Goal: Task Accomplishment & Management: Manage account settings

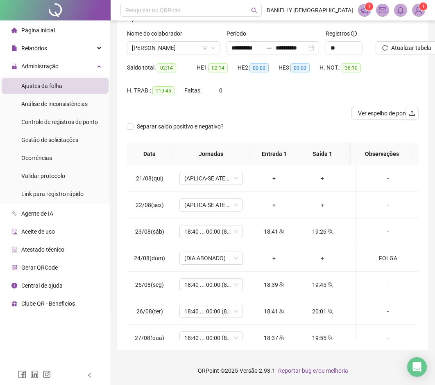
scroll to position [550, 0]
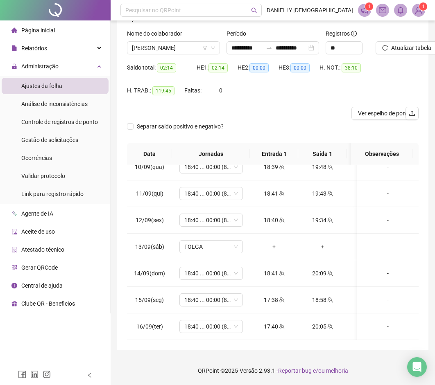
drag, startPoint x: 262, startPoint y: 116, endPoint x: 211, endPoint y: 120, distance: 51.3
click at [262, 116] on div at bounding box center [236, 113] width 219 height 13
drag, startPoint x: 197, startPoint y: 44, endPoint x: 189, endPoint y: 45, distance: 8.4
click at [197, 44] on span "ANTONIO MARCOS ALVES" at bounding box center [173, 48] width 83 height 12
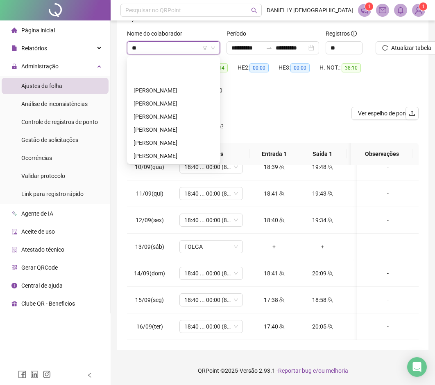
type input "***"
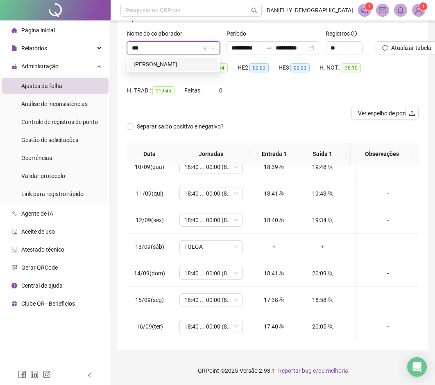
scroll to position [0, 0]
click at [178, 64] on div "JOYCE FERREIRA BERNARDINO DA SILVA" at bounding box center [173, 64] width 80 height 9
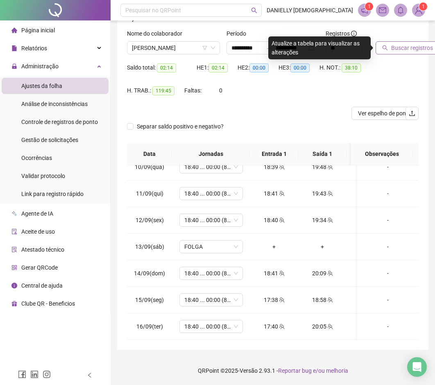
click at [388, 49] on button "Buscar registros" at bounding box center [407, 47] width 64 height 13
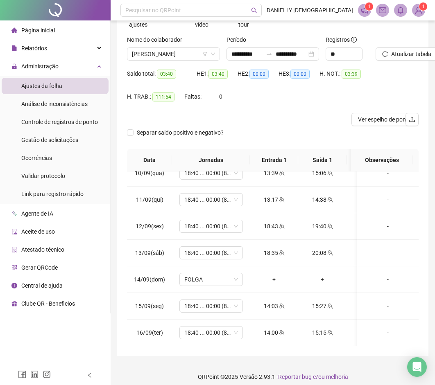
click at [398, 144] on div "Separar saldo positivo e negativo?" at bounding box center [273, 137] width 292 height 23
click at [187, 59] on span "JOYCE FERREIRA BERNARDINO DA SILVA" at bounding box center [173, 54] width 83 height 12
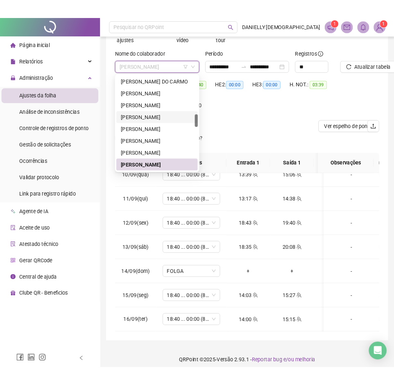
scroll to position [17, 0]
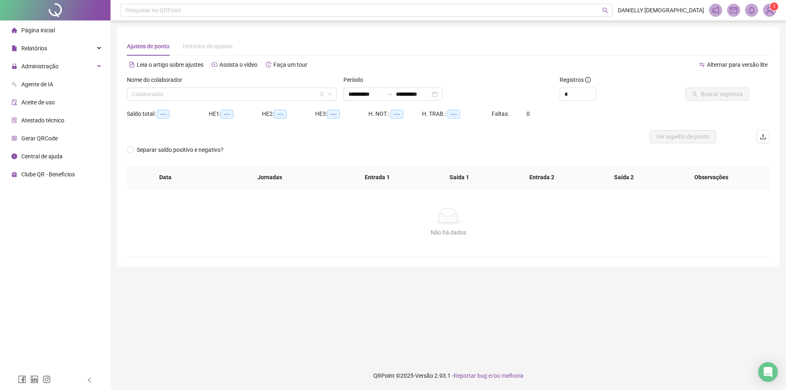
type input "**********"
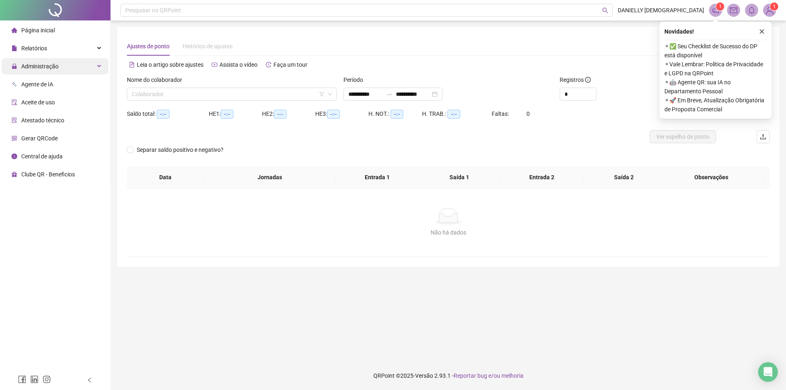
click at [81, 63] on div "Administração" at bounding box center [55, 66] width 107 height 16
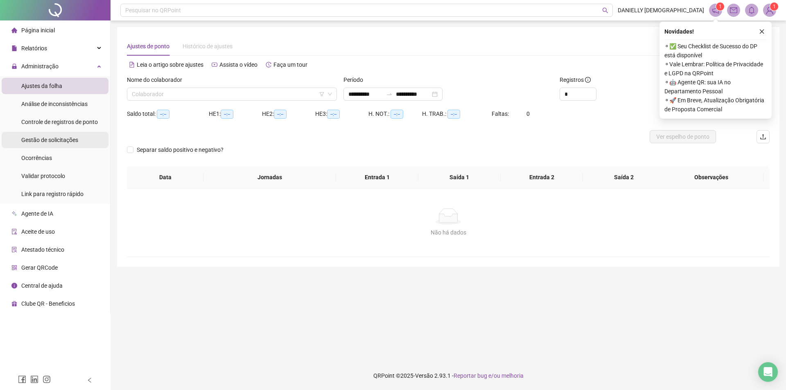
click at [49, 138] on span "Gestão de solicitações" at bounding box center [49, 140] width 57 height 7
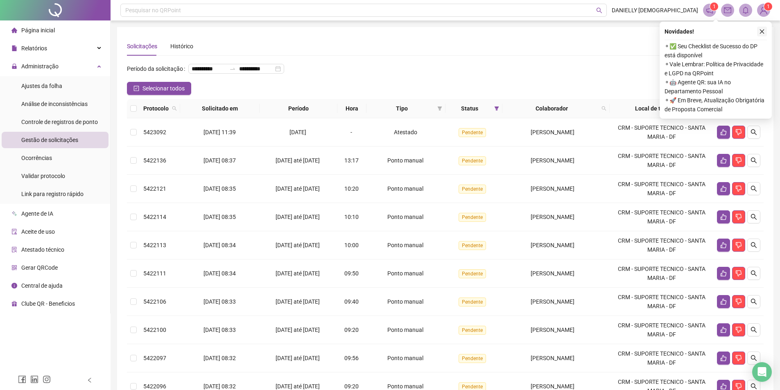
click at [759, 32] on icon "close" at bounding box center [762, 32] width 6 height 6
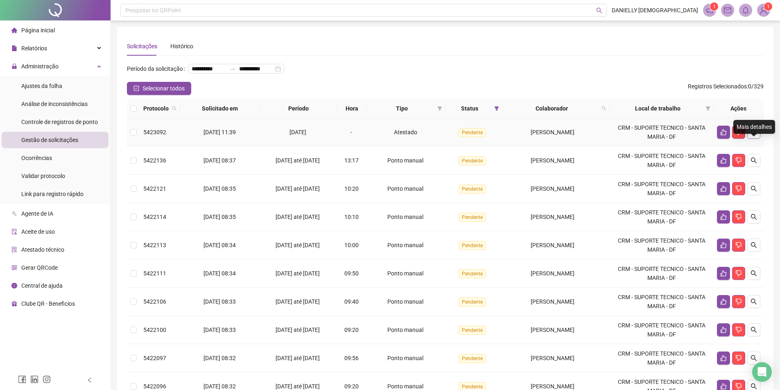
click at [755, 136] on icon "search" at bounding box center [753, 132] width 7 height 7
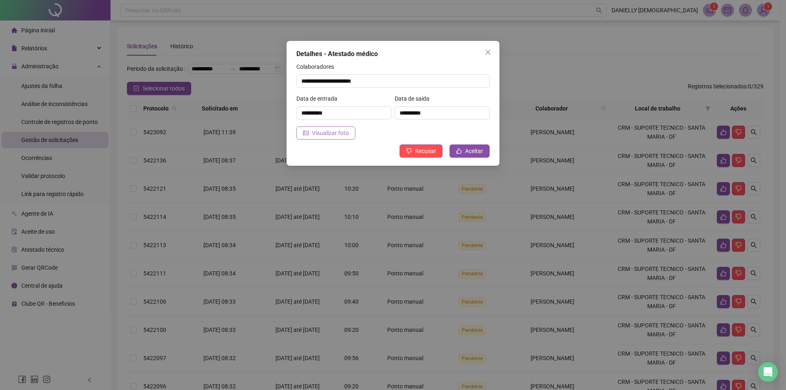
click at [317, 131] on span "Visualizar foto" at bounding box center [330, 133] width 37 height 9
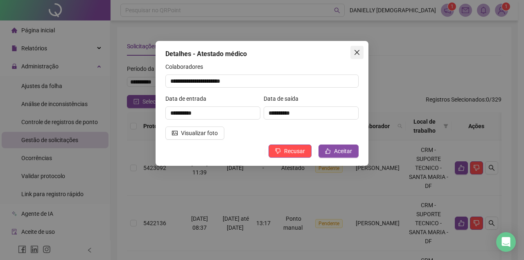
click at [352, 52] on span "Close" at bounding box center [356, 52] width 13 height 7
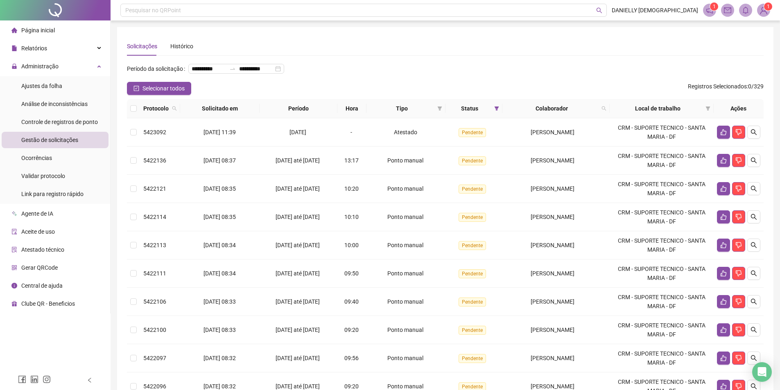
click at [762, 8] on img at bounding box center [763, 10] width 12 height 12
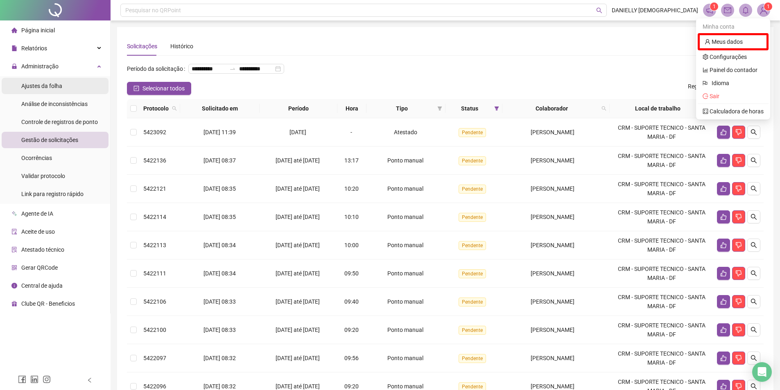
click at [40, 90] on div "Ajustes da folha" at bounding box center [41, 86] width 41 height 16
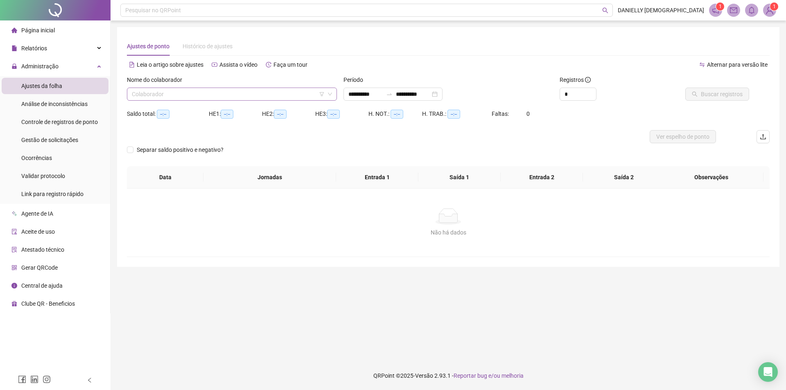
click at [157, 99] on input "search" at bounding box center [228, 94] width 193 height 12
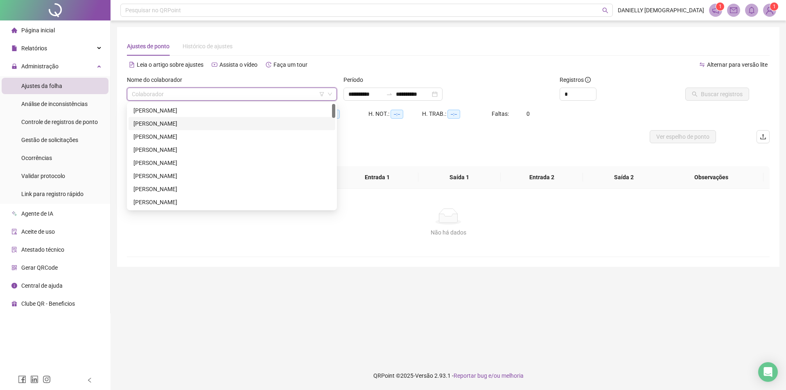
click at [192, 122] on div "ANA CAROLINA RODRIGUES DA SILVA" at bounding box center [231, 123] width 197 height 9
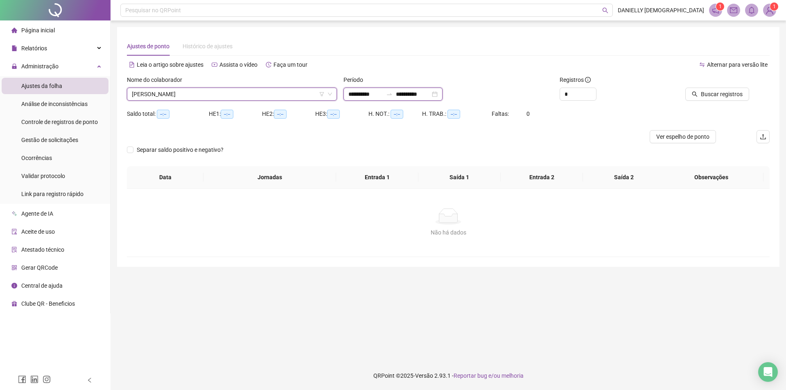
click at [377, 96] on input "**********" at bounding box center [365, 94] width 34 height 9
type input "**********"
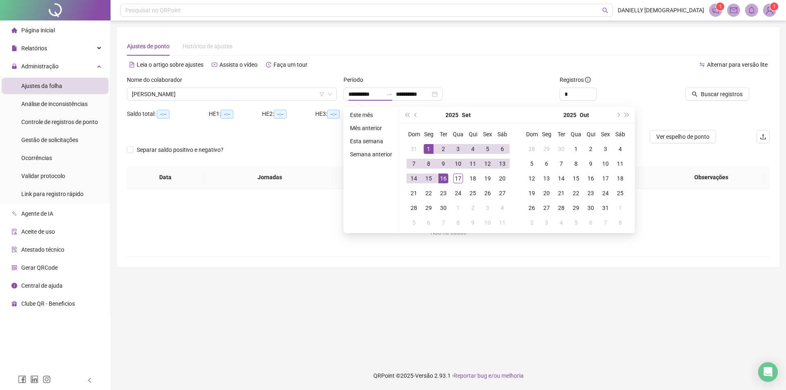
click at [421, 115] on div "2025 Set" at bounding box center [458, 115] width 75 height 16
click at [416, 115] on span "prev-year" at bounding box center [416, 115] width 4 height 4
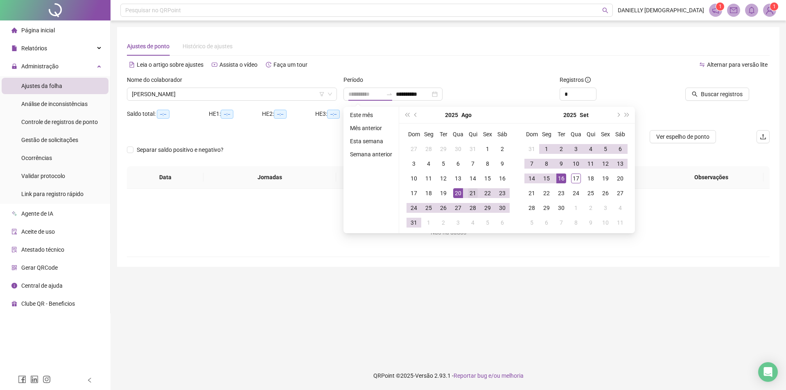
type input "**********"
click at [470, 192] on div "21" at bounding box center [473, 193] width 10 height 10
type input "**********"
click at [556, 178] on div "16" at bounding box center [561, 179] width 10 height 10
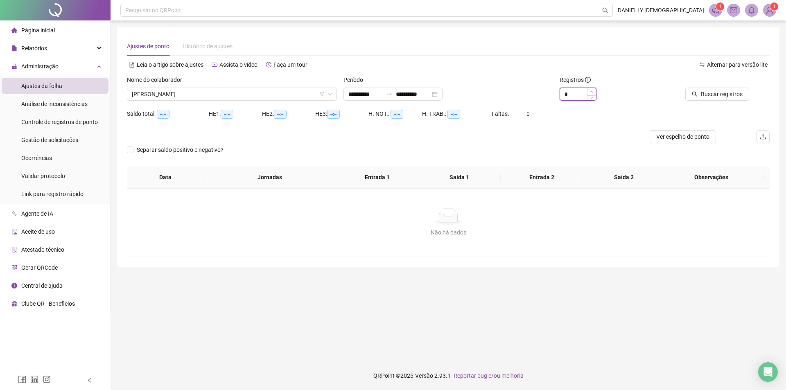
click at [592, 90] on icon "up" at bounding box center [591, 91] width 3 height 3
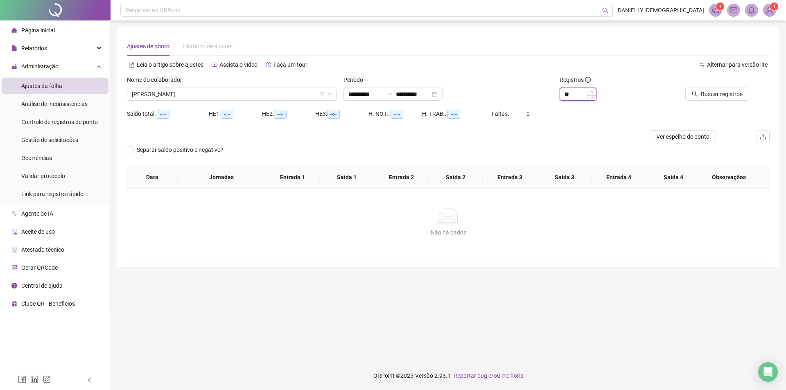
click at [592, 90] on icon "up" at bounding box center [591, 91] width 3 height 3
type input "**"
click at [592, 90] on icon "up" at bounding box center [591, 91] width 3 height 3
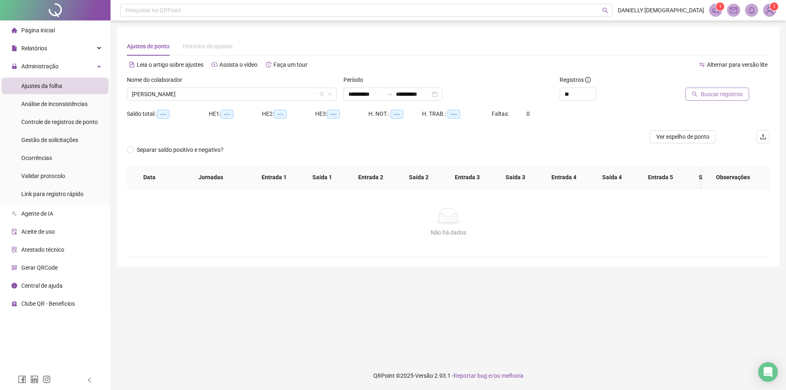
click at [712, 96] on span "Buscar registros" at bounding box center [722, 94] width 42 height 9
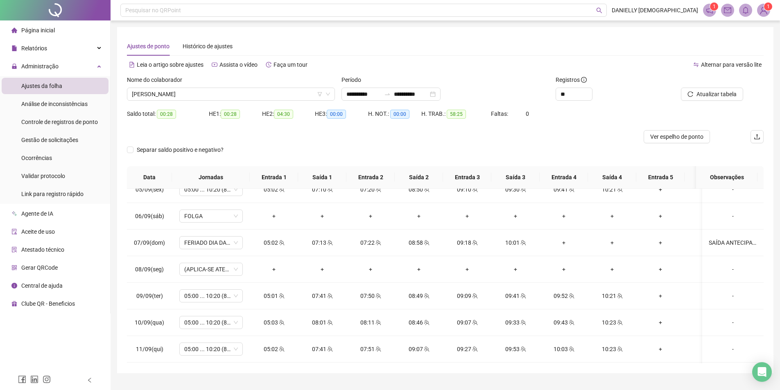
scroll to position [550, 0]
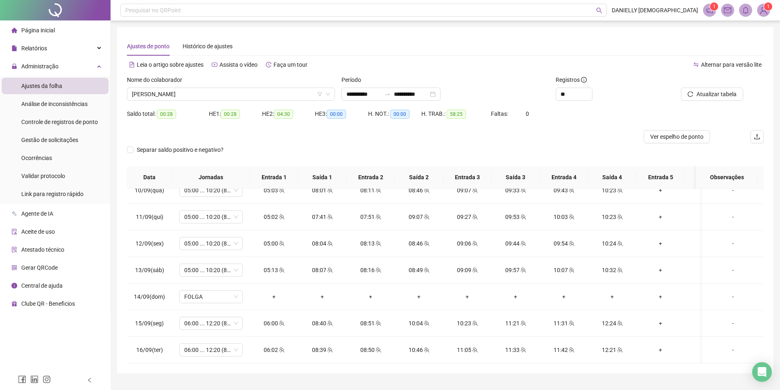
click at [252, 87] on div "Nome do colaborador" at bounding box center [231, 81] width 208 height 12
click at [245, 93] on span "ANA CAROLINA RODRIGUES DA SILVA" at bounding box center [231, 94] width 198 height 12
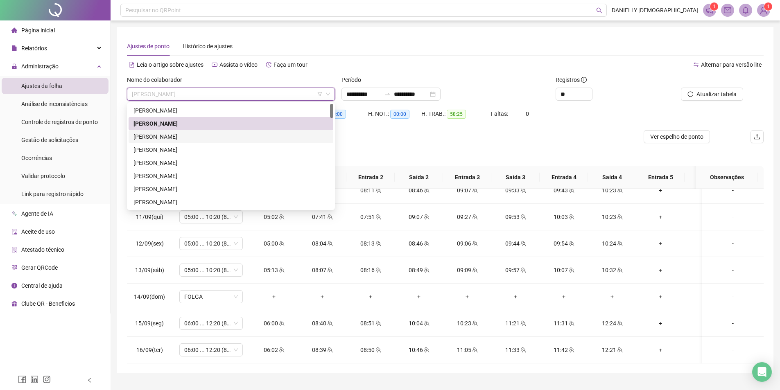
click at [190, 138] on div "ANA CAROLINY MARQUES DE SOUSA" at bounding box center [230, 136] width 195 height 9
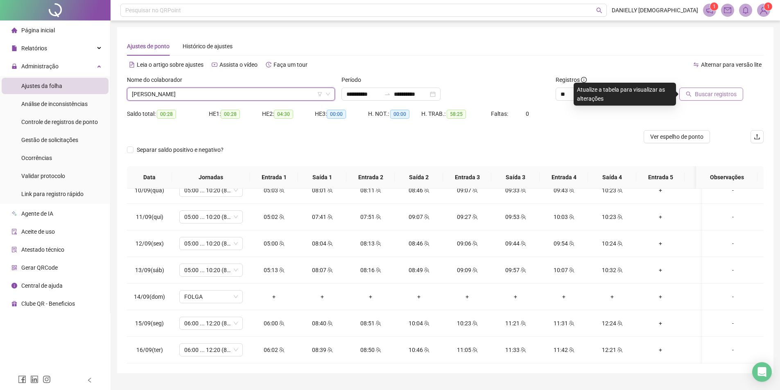
click at [694, 95] on button "Buscar registros" at bounding box center [711, 94] width 64 height 13
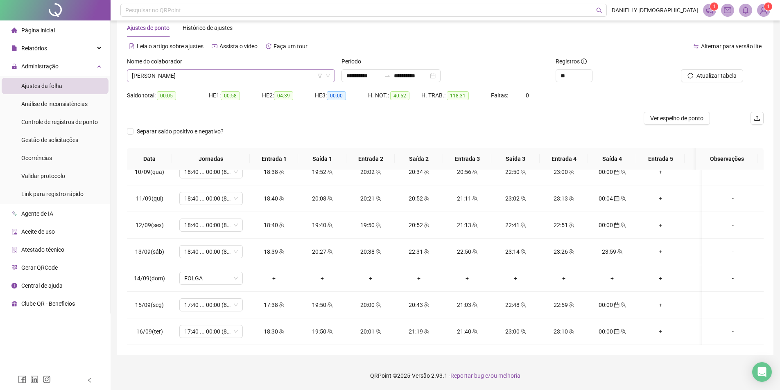
click at [256, 77] on span "ANA CAROLINY MARQUES DE SOUSA" at bounding box center [231, 76] width 198 height 12
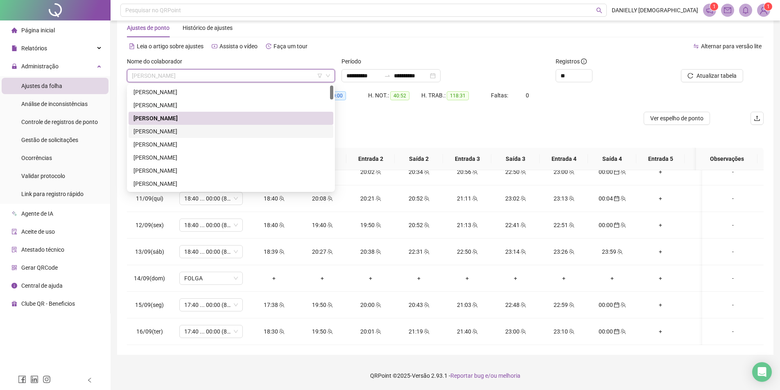
click at [220, 132] on div "ANA VITORIA SOUZA ARAUJO" at bounding box center [230, 131] width 195 height 9
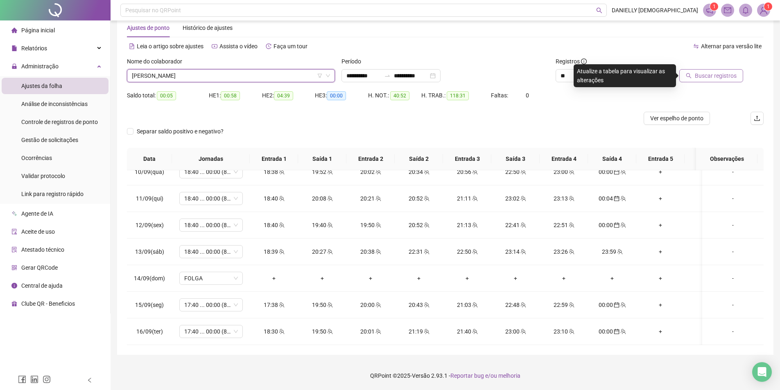
click at [716, 77] on span "Buscar registros" at bounding box center [716, 75] width 42 height 9
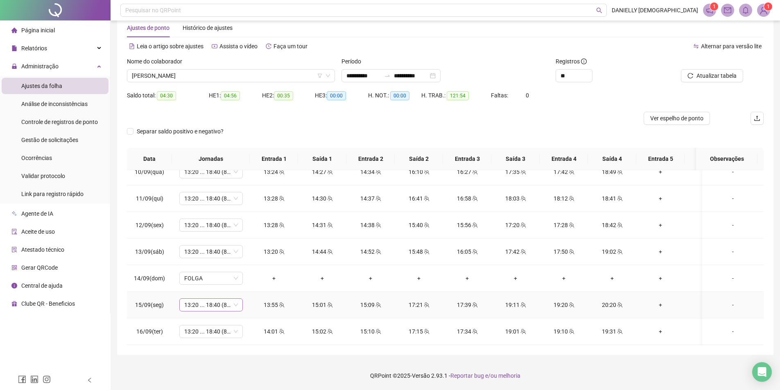
click at [215, 299] on span "13:20 ... 18:40 (8 HORAS)" at bounding box center [211, 305] width 54 height 12
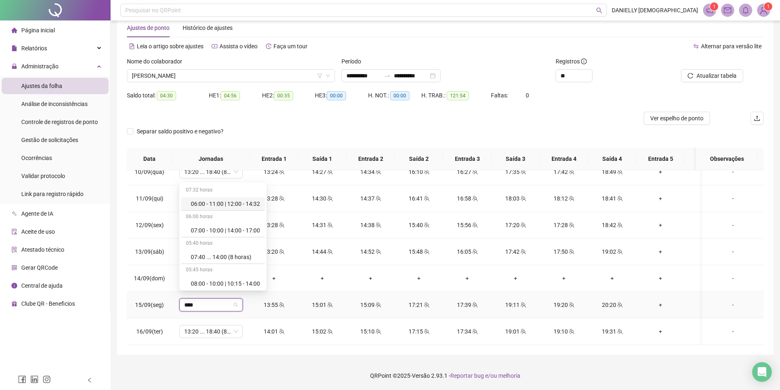
type input "*****"
click at [234, 282] on div "14:00 ... 20:20 (8 horas)" at bounding box center [225, 282] width 69 height 9
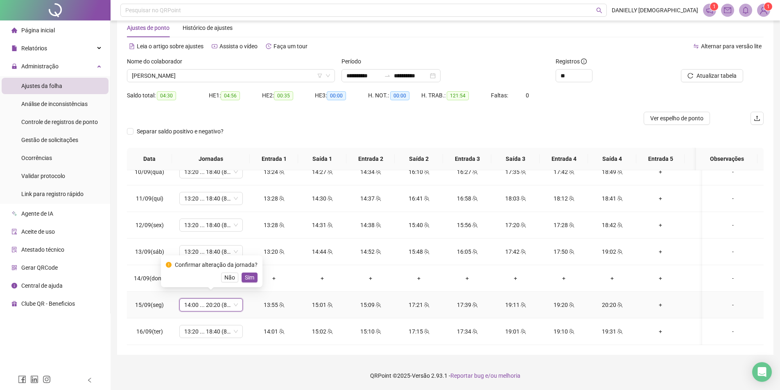
click at [254, 276] on button "Sim" at bounding box center [250, 278] width 16 height 10
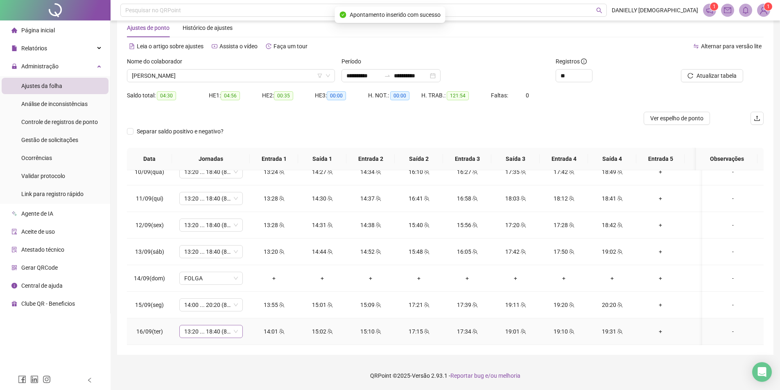
click at [207, 325] on span "13:20 ... 18:40 (8 HORAS)" at bounding box center [211, 331] width 54 height 12
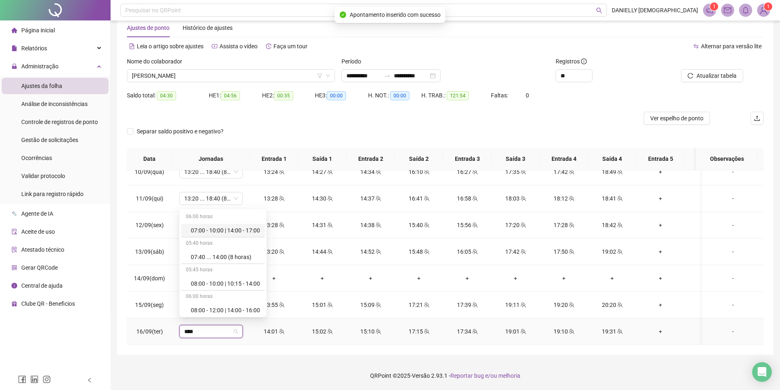
type input "*****"
click at [237, 284] on div "14:00 ... 20:20 (8 horas)" at bounding box center [225, 282] width 69 height 9
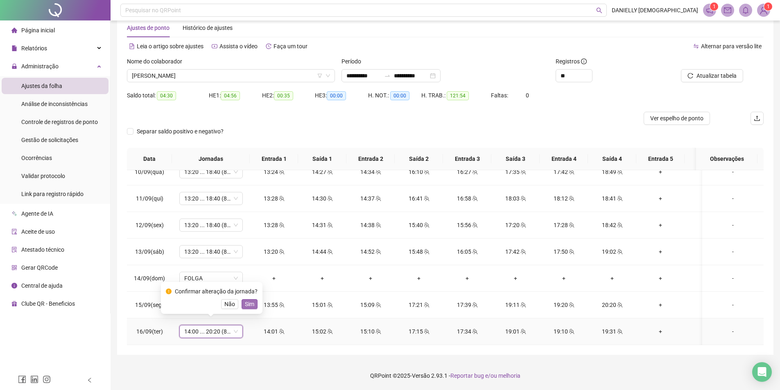
click at [251, 305] on span "Sim" at bounding box center [249, 304] width 9 height 9
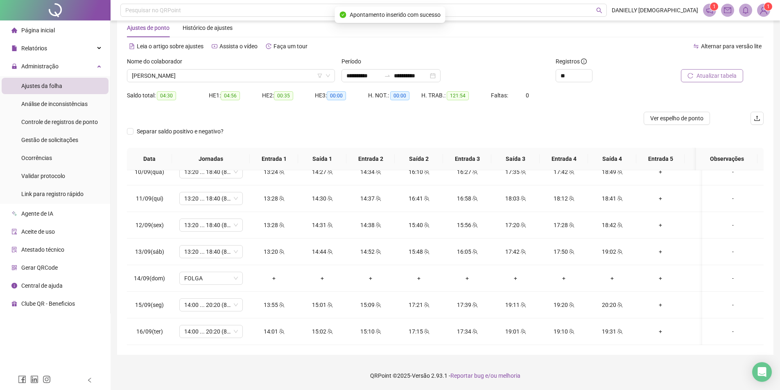
click at [725, 78] on span "Atualizar tabela" at bounding box center [716, 75] width 40 height 9
click at [655, 380] on footer "QRPoint © 2025 - Versão 2.93.1 - Reportar bug e/ou melhoria" at bounding box center [445, 376] width 669 height 29
click at [299, 366] on footer "QRPoint © 2025 - Versão 2.93.1 - Reportar bug e/ou melhoria" at bounding box center [445, 376] width 669 height 29
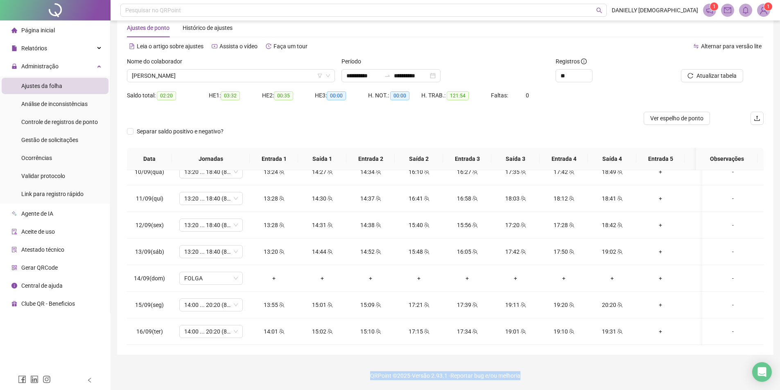
drag, startPoint x: 367, startPoint y: 375, endPoint x: 545, endPoint y: 375, distance: 177.3
click at [545, 375] on footer "QRPoint © 2025 - Versão 2.93.1 - Reportar bug e/ou melhoria" at bounding box center [445, 376] width 669 height 29
click at [563, 376] on footer "QRPoint © 2025 - Versão 2.93.1 - Reportar bug e/ou melhoria" at bounding box center [445, 376] width 669 height 29
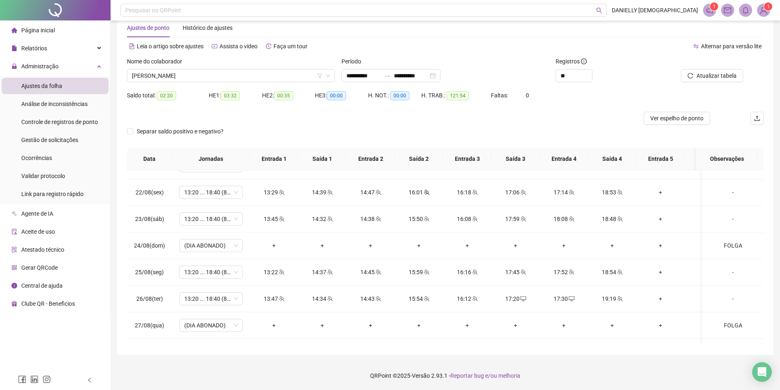
scroll to position [0, 0]
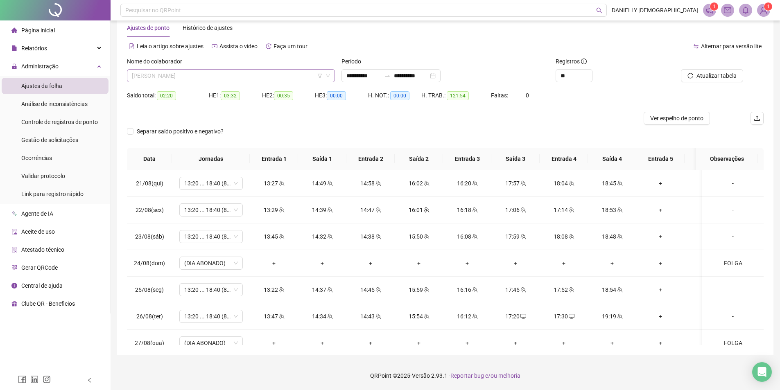
drag, startPoint x: 216, startPoint y: 73, endPoint x: 211, endPoint y: 72, distance: 5.1
click at [216, 73] on span "ANA VITORIA SOUZA ARAUJO" at bounding box center [231, 76] width 198 height 12
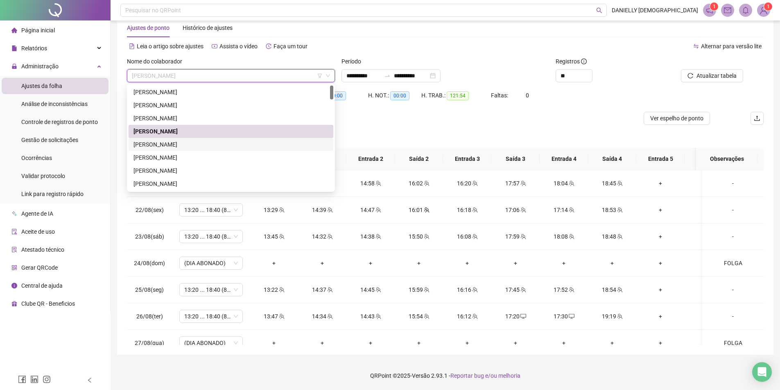
click at [187, 142] on div "ANDRESSA CAROLINE DA COSTA FERNANDES" at bounding box center [230, 144] width 195 height 9
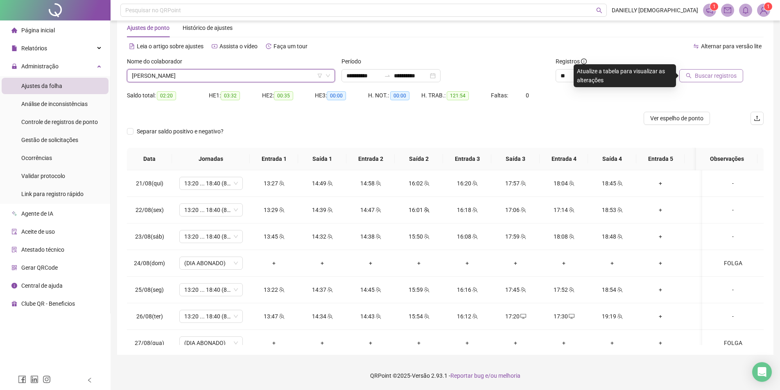
click at [698, 75] on span "Buscar registros" at bounding box center [716, 75] width 42 height 9
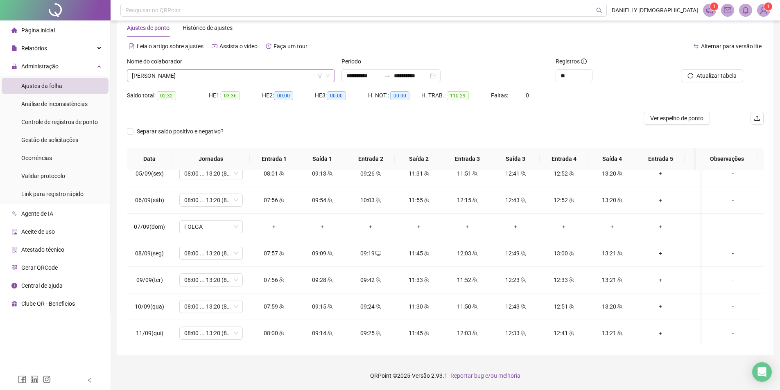
scroll to position [345, 0]
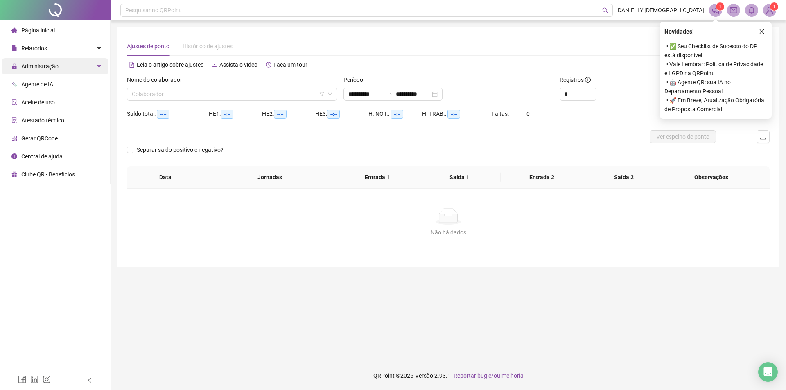
click at [52, 63] on span "Administração" at bounding box center [39, 66] width 37 height 7
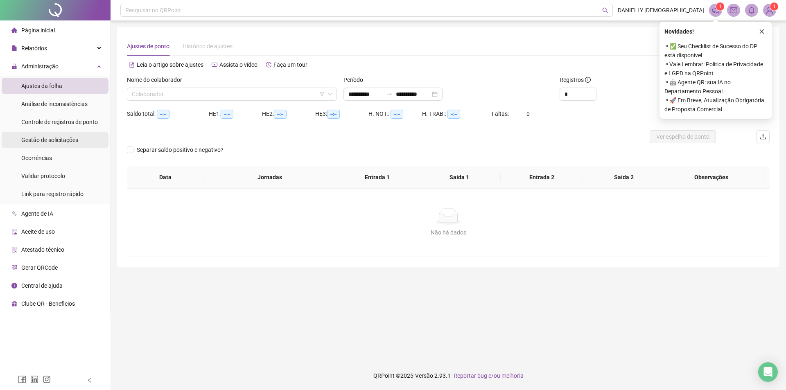
click at [46, 137] on span "Gestão de solicitações" at bounding box center [49, 140] width 57 height 7
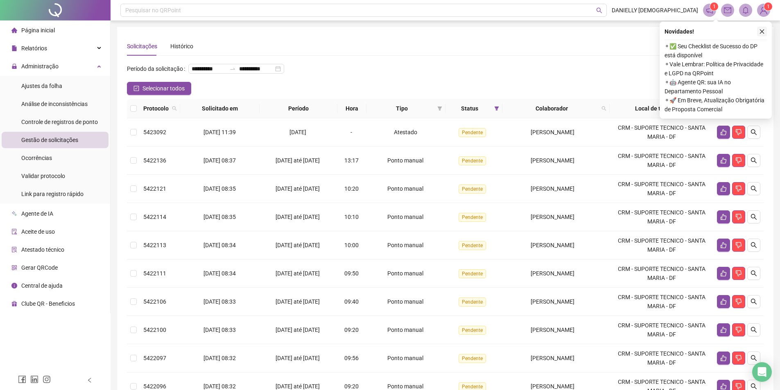
click at [760, 28] on button "button" at bounding box center [762, 32] width 10 height 10
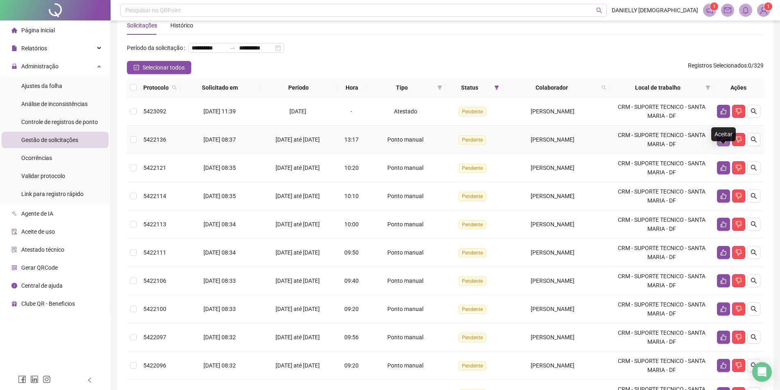
scroll to position [41, 0]
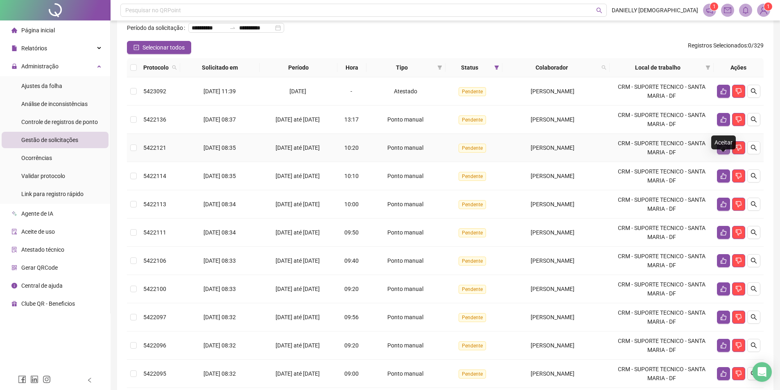
click at [724, 151] on icon "like" at bounding box center [723, 148] width 7 height 7
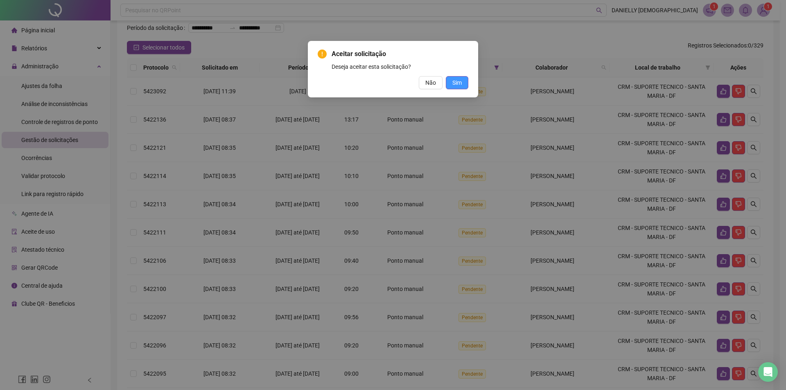
click at [466, 87] on button "Sim" at bounding box center [457, 82] width 23 height 13
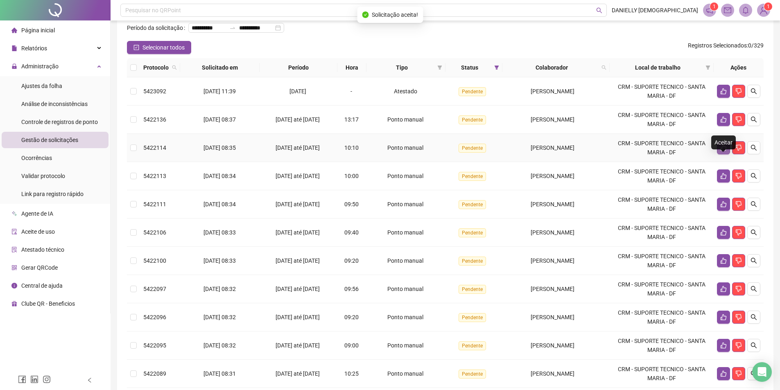
click at [720, 151] on icon "like" at bounding box center [723, 148] width 7 height 7
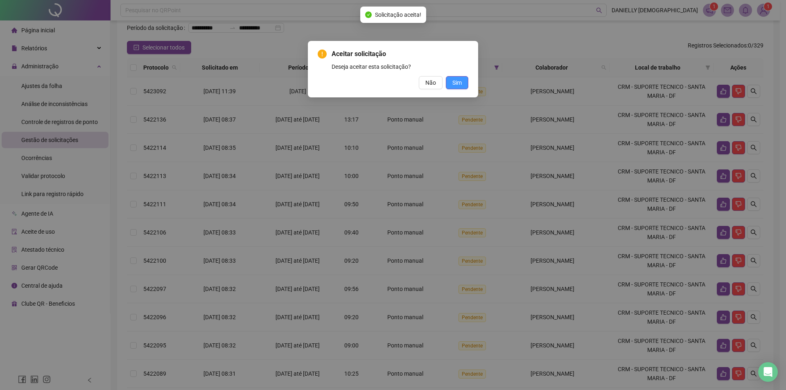
click at [452, 84] on button "Sim" at bounding box center [457, 82] width 23 height 13
click at [459, 81] on span "Sim" at bounding box center [456, 82] width 9 height 9
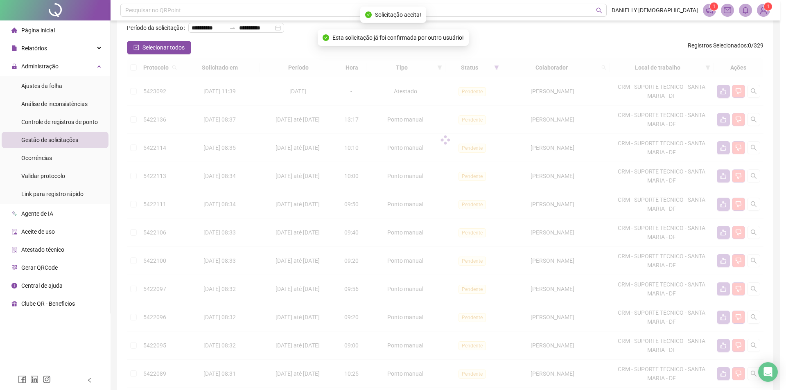
click at [456, 82] on div "Aceitar solicitação Deseja aceitar esta solicitação? Não Sim" at bounding box center [393, 195] width 786 height 390
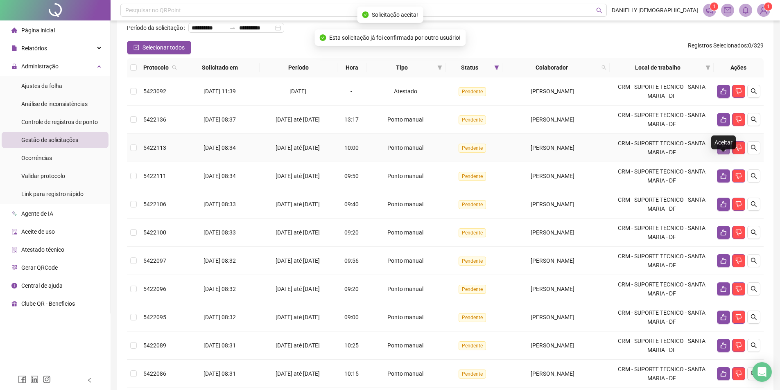
click at [718, 154] on button "button" at bounding box center [723, 147] width 13 height 13
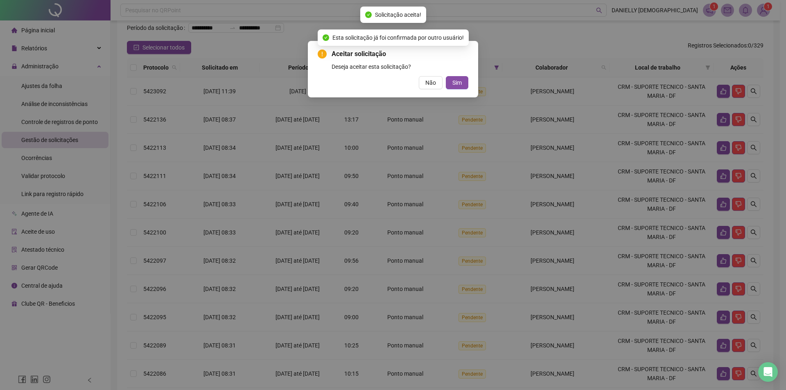
click at [445, 86] on div "Não Sim" at bounding box center [393, 82] width 151 height 13
click at [450, 85] on button "Sim" at bounding box center [457, 82] width 23 height 13
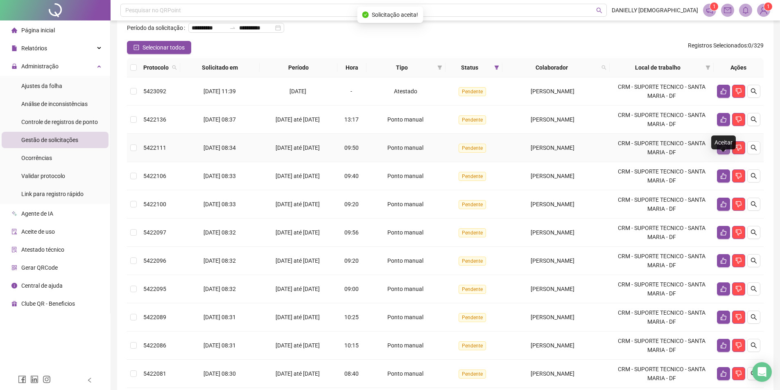
click at [719, 154] on button "button" at bounding box center [723, 147] width 13 height 13
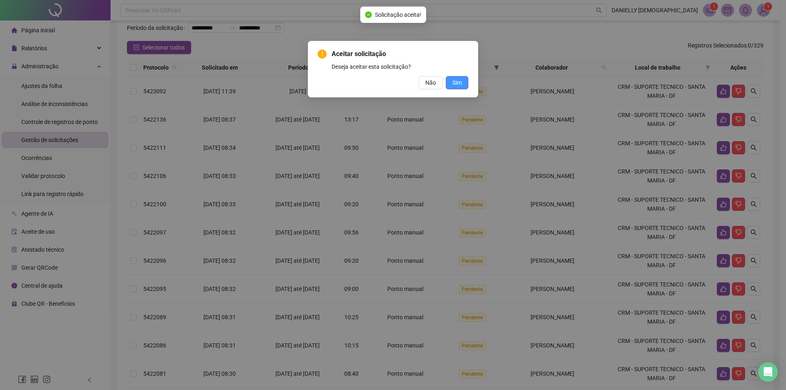
click at [466, 79] on button "Sim" at bounding box center [457, 82] width 23 height 13
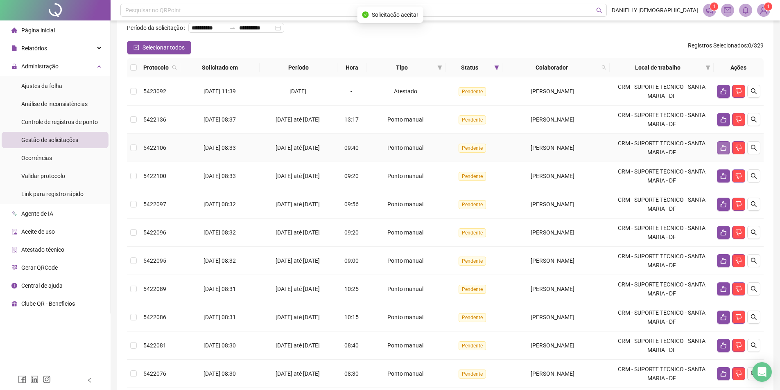
click at [719, 154] on button "button" at bounding box center [723, 147] width 13 height 13
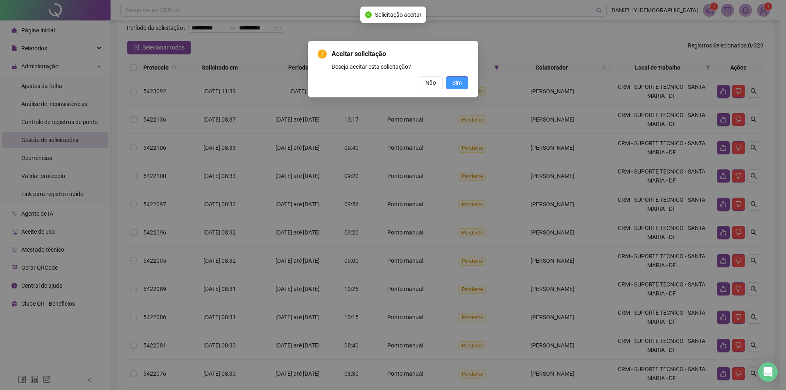
click at [457, 79] on span "Sim" at bounding box center [456, 82] width 9 height 9
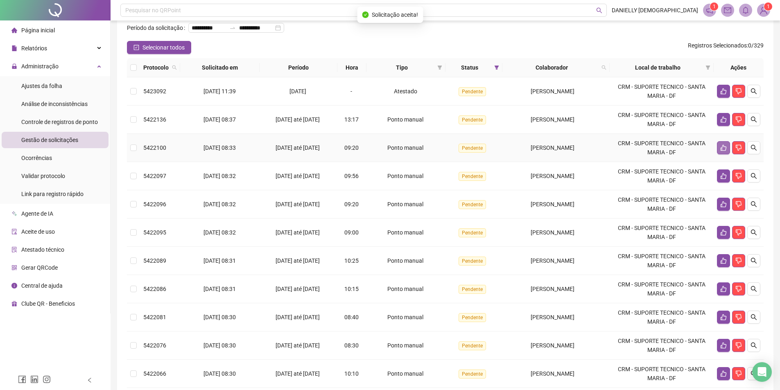
click at [721, 151] on icon "like" at bounding box center [724, 148] width 6 height 6
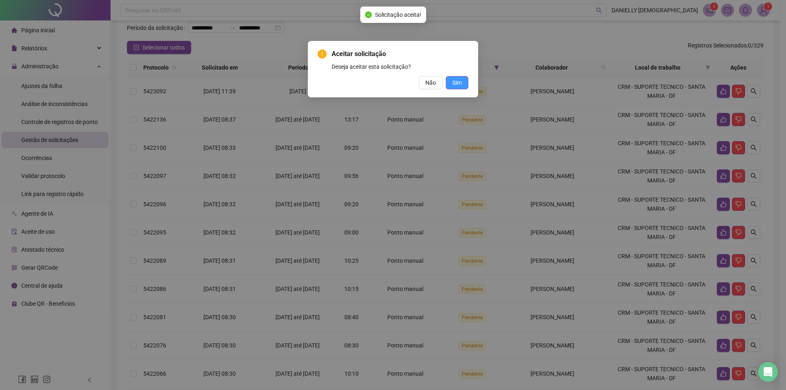
click at [463, 84] on button "Sim" at bounding box center [457, 82] width 23 height 13
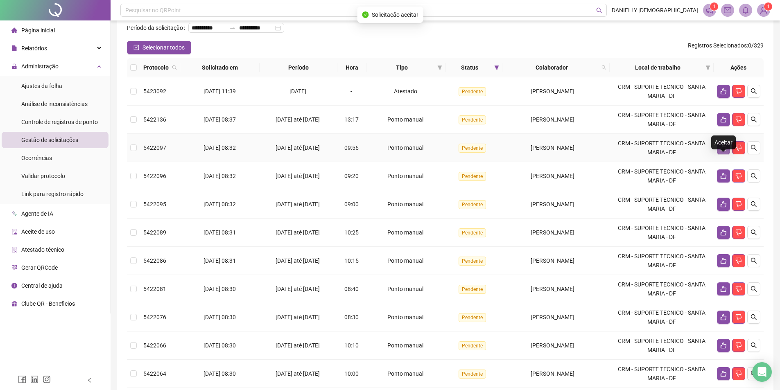
click at [723, 151] on icon "like" at bounding box center [723, 148] width 7 height 7
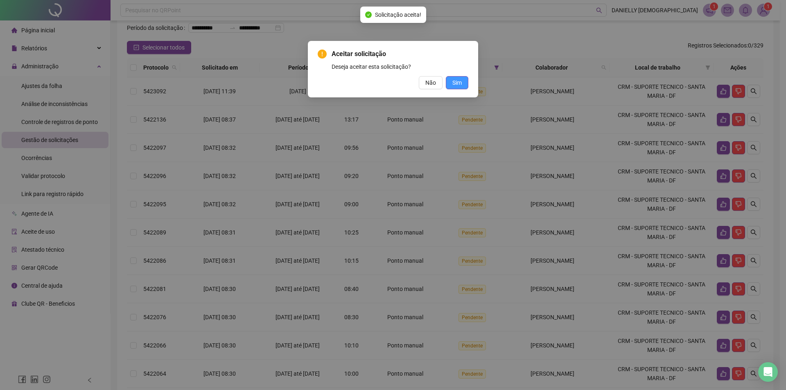
click at [452, 80] on span "Sim" at bounding box center [456, 82] width 9 height 9
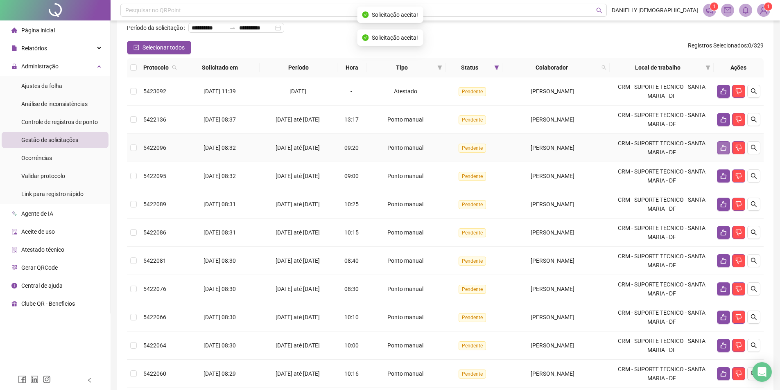
click at [722, 151] on icon "like" at bounding box center [724, 148] width 6 height 6
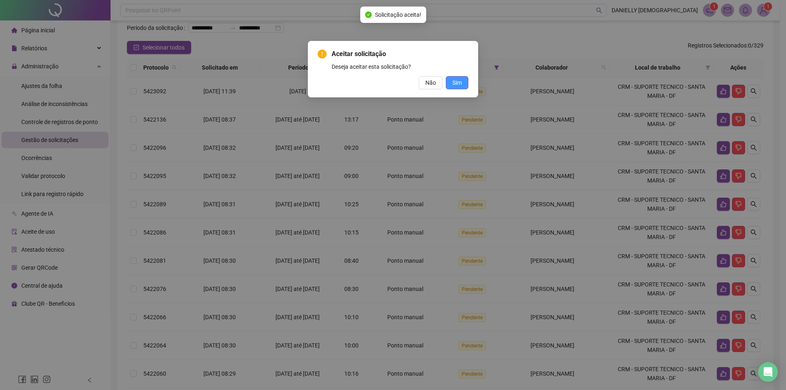
click at [456, 86] on span "Sim" at bounding box center [456, 82] width 9 height 9
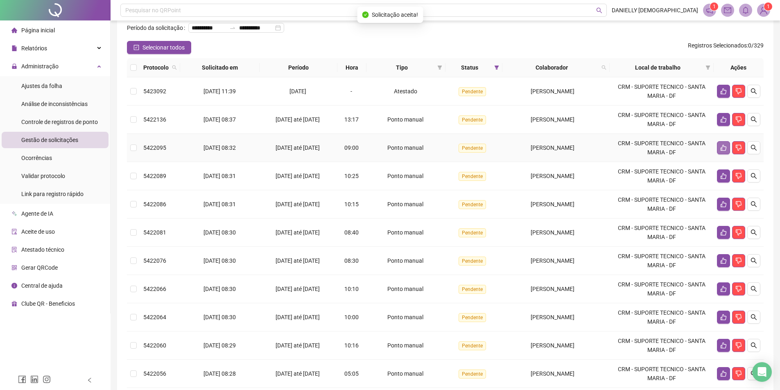
click at [725, 154] on button "button" at bounding box center [723, 147] width 13 height 13
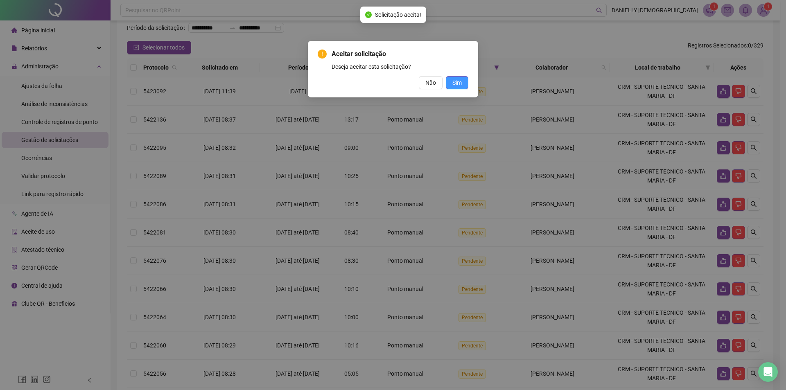
click at [463, 84] on button "Sim" at bounding box center [457, 82] width 23 height 13
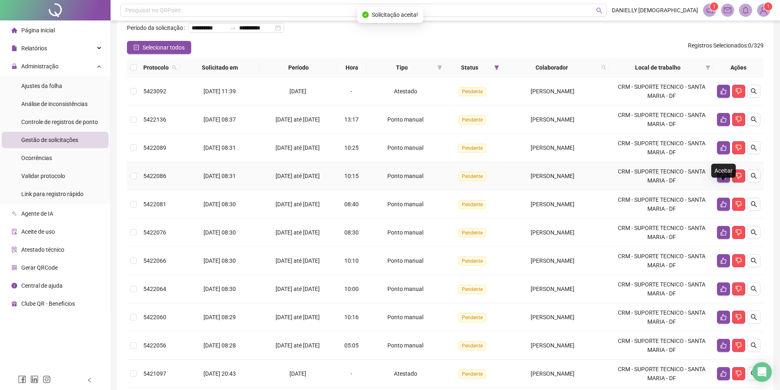
click at [723, 179] on icon "like" at bounding box center [724, 176] width 6 height 6
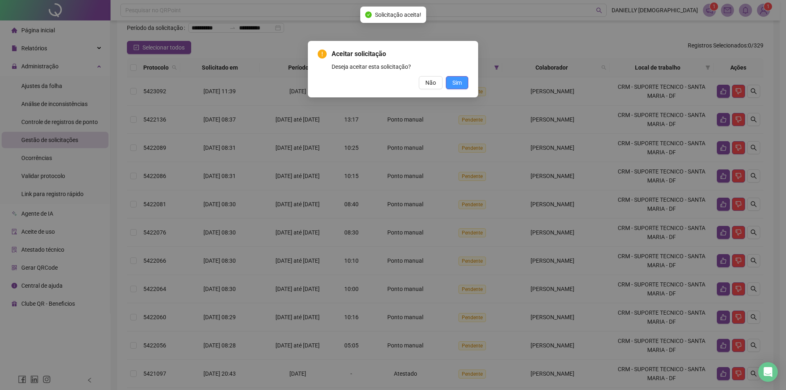
click at [459, 79] on span "Sim" at bounding box center [456, 82] width 9 height 9
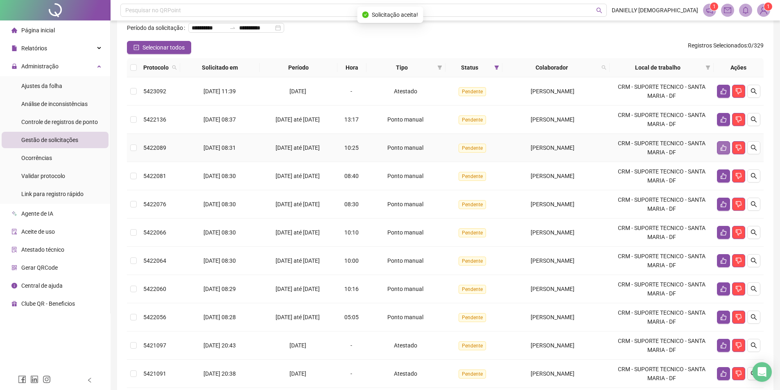
click at [725, 154] on button "button" at bounding box center [723, 147] width 13 height 13
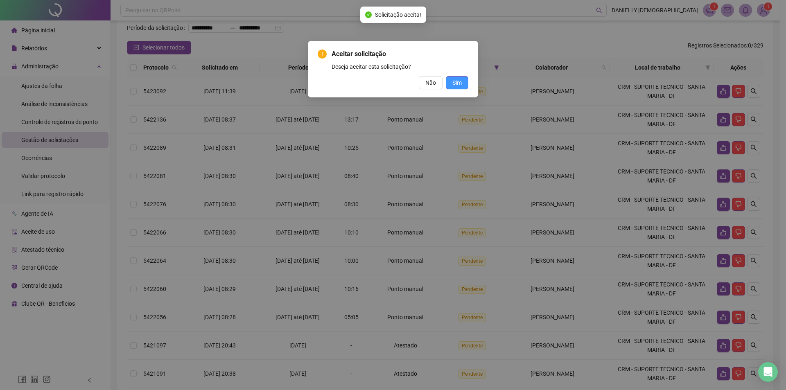
click at [459, 88] on button "Sim" at bounding box center [457, 82] width 23 height 13
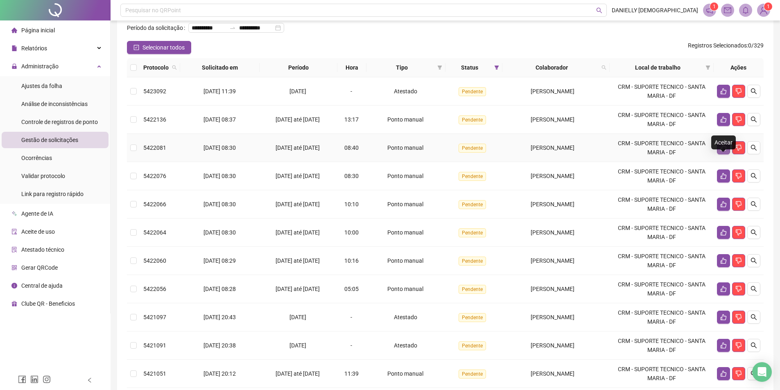
click at [722, 151] on icon "like" at bounding box center [724, 148] width 6 height 6
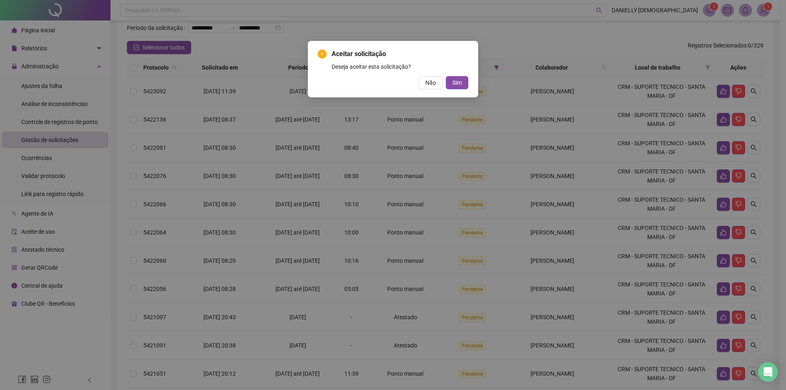
click at [470, 86] on div "Aceitar solicitação Deseja aceitar esta solicitação? Não Sim" at bounding box center [393, 69] width 170 height 56
click at [459, 83] on span "Sim" at bounding box center [456, 82] width 9 height 9
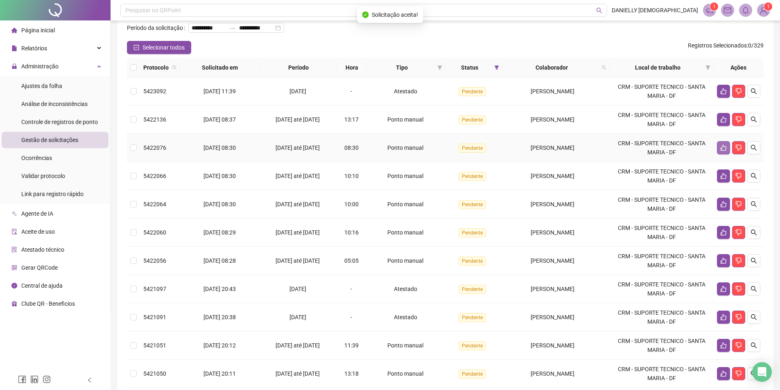
click at [717, 154] on button "button" at bounding box center [723, 147] width 13 height 13
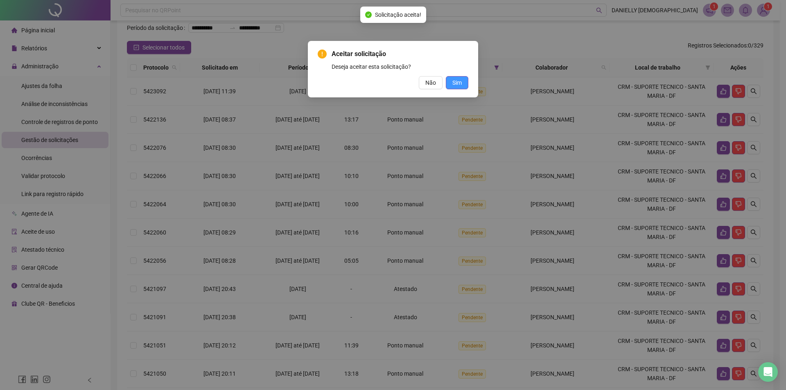
click at [449, 83] on button "Sim" at bounding box center [457, 82] width 23 height 13
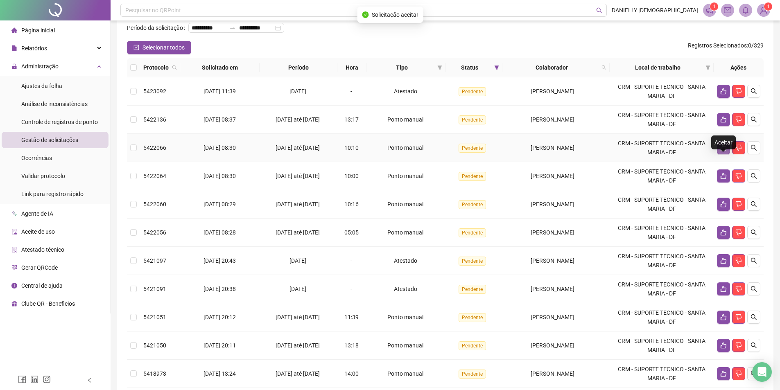
click at [725, 151] on icon "like" at bounding box center [723, 148] width 7 height 7
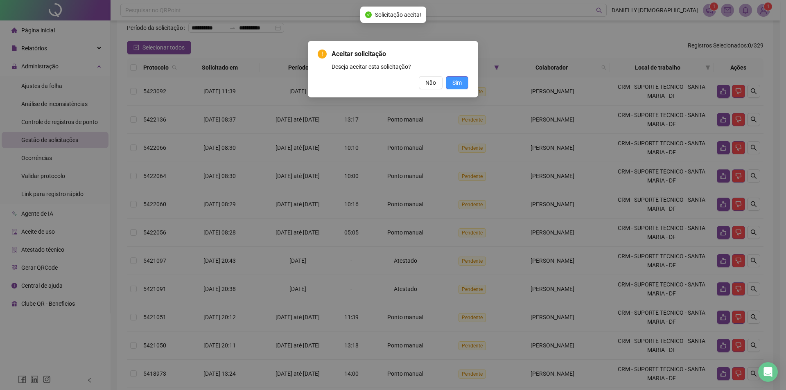
click at [456, 77] on button "Sim" at bounding box center [457, 82] width 23 height 13
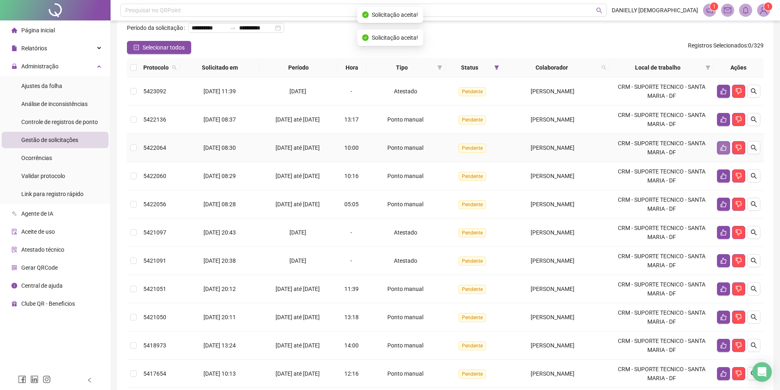
click at [721, 151] on icon "like" at bounding box center [724, 148] width 6 height 6
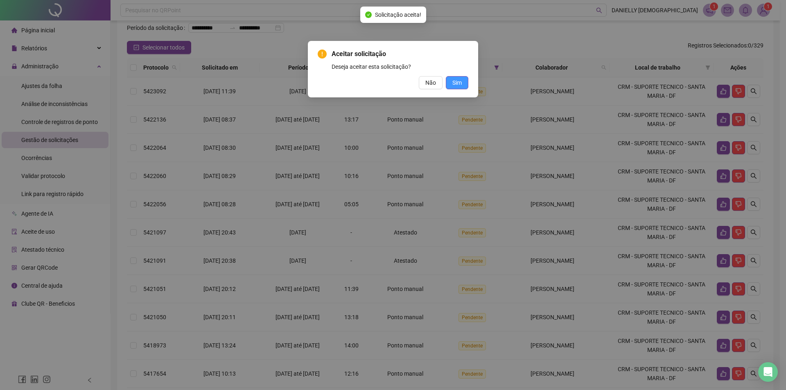
click at [451, 80] on button "Sim" at bounding box center [457, 82] width 23 height 13
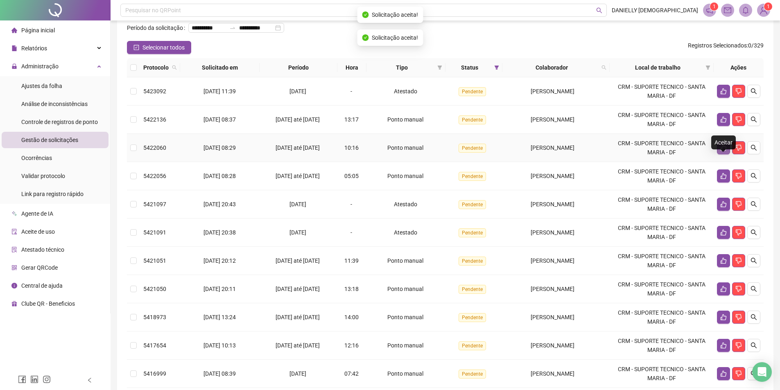
click at [722, 151] on icon "like" at bounding box center [724, 148] width 6 height 6
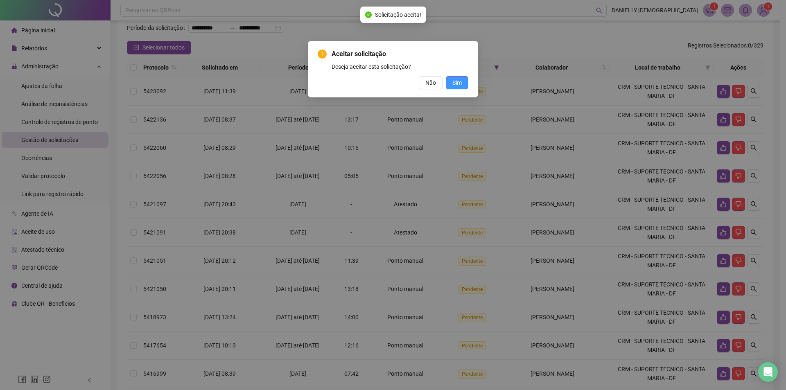
click at [458, 83] on span "Sim" at bounding box center [456, 82] width 9 height 9
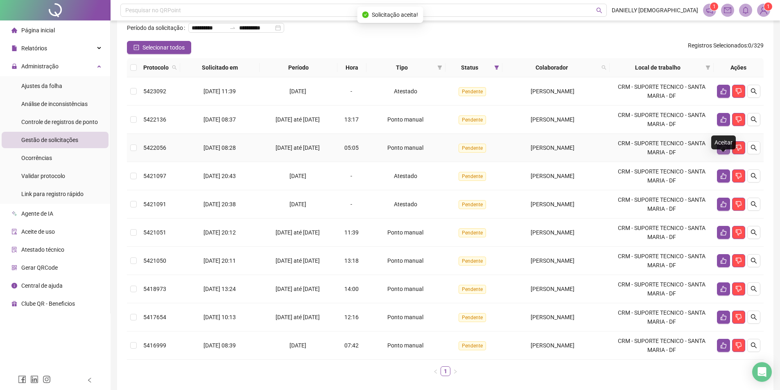
click at [724, 151] on icon "like" at bounding box center [724, 148] width 6 height 6
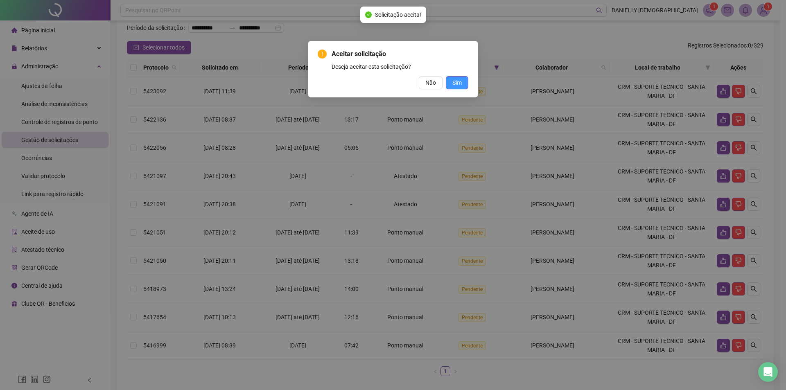
click at [461, 86] on span "Sim" at bounding box center [456, 82] width 9 height 9
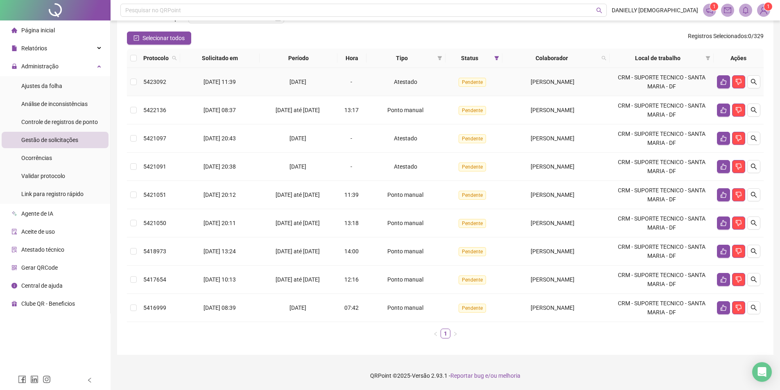
scroll to position [63, 0]
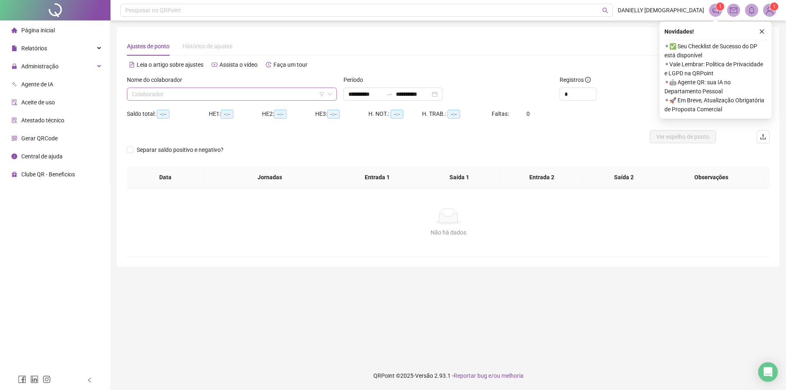
click at [191, 95] on input "search" at bounding box center [228, 94] width 193 height 12
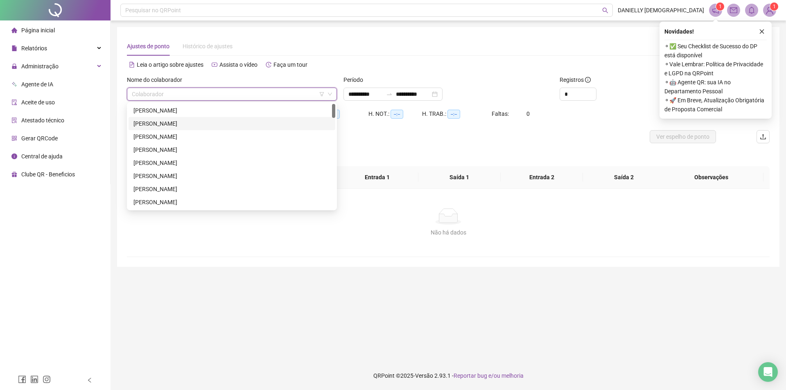
click at [198, 127] on div "[PERSON_NAME]" at bounding box center [231, 123] width 197 height 9
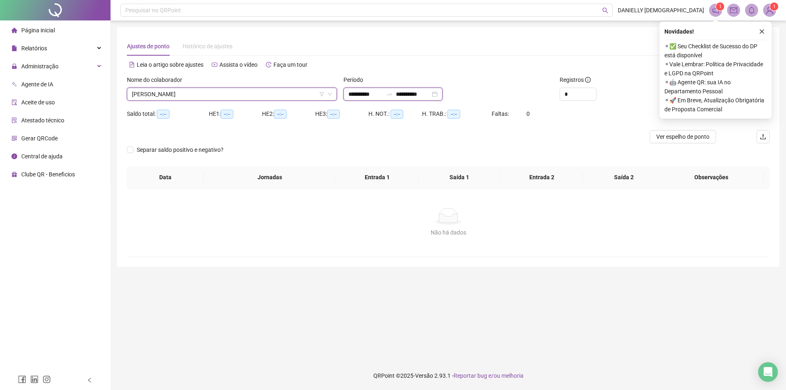
click at [361, 91] on input "**********" at bounding box center [365, 94] width 34 height 9
type input "**********"
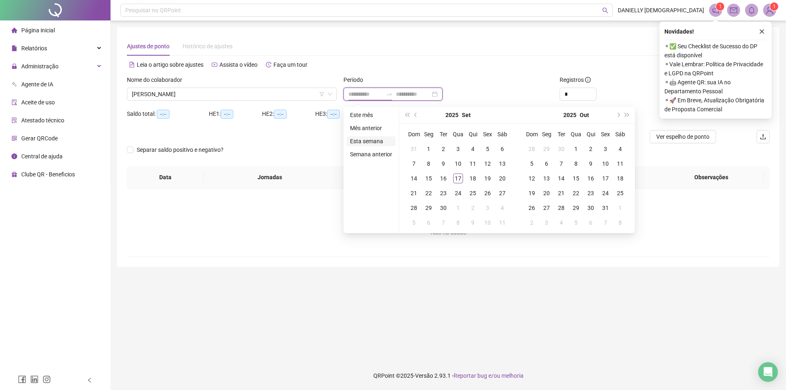
type input "**********"
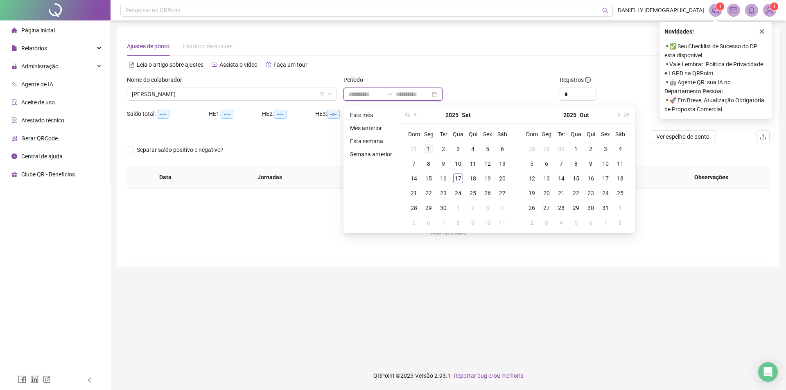
type input "**********"
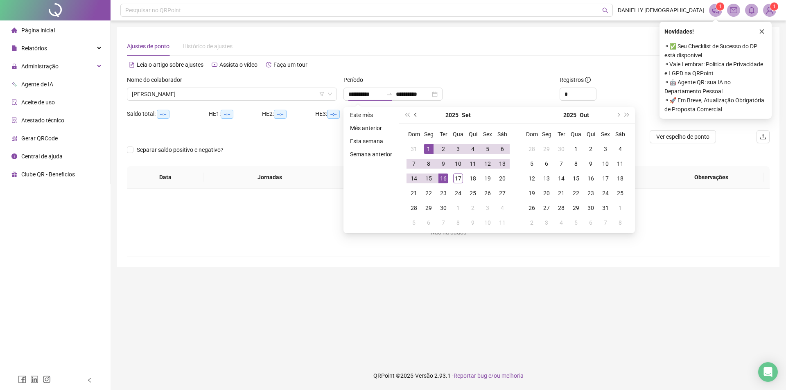
click at [417, 115] on span "prev-year" at bounding box center [416, 115] width 4 height 4
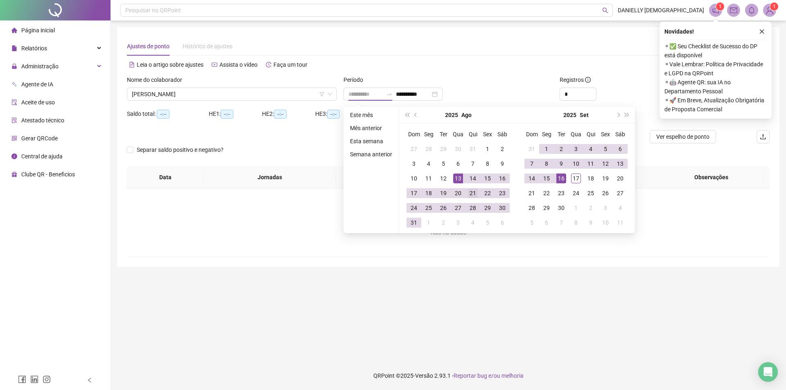
type input "**********"
click at [473, 192] on div "21" at bounding box center [473, 193] width 10 height 10
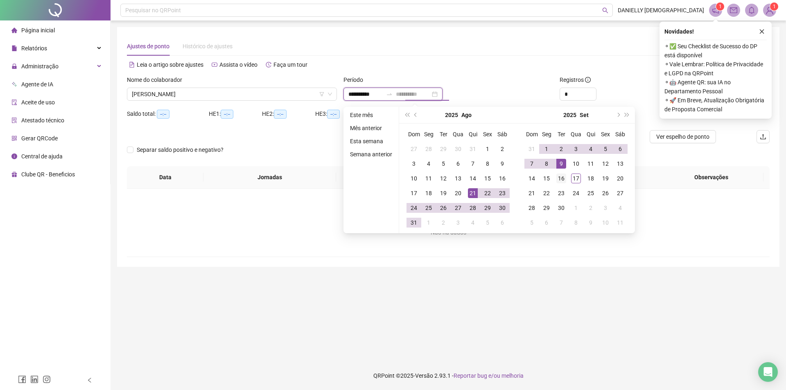
type input "**********"
click at [563, 175] on div "16" at bounding box center [561, 179] width 10 height 10
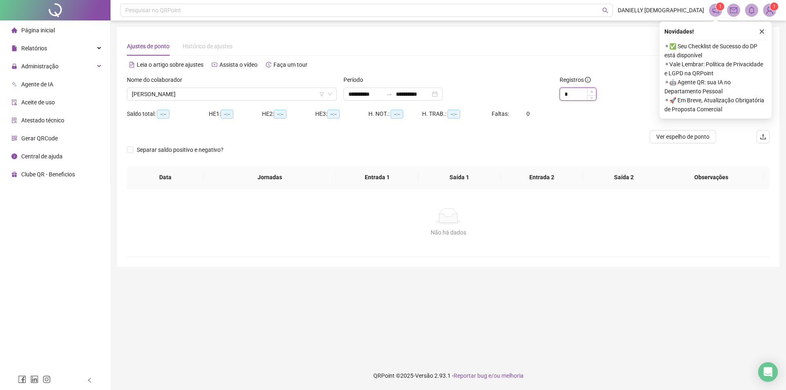
click at [594, 90] on span "Increase Value" at bounding box center [591, 91] width 9 height 7
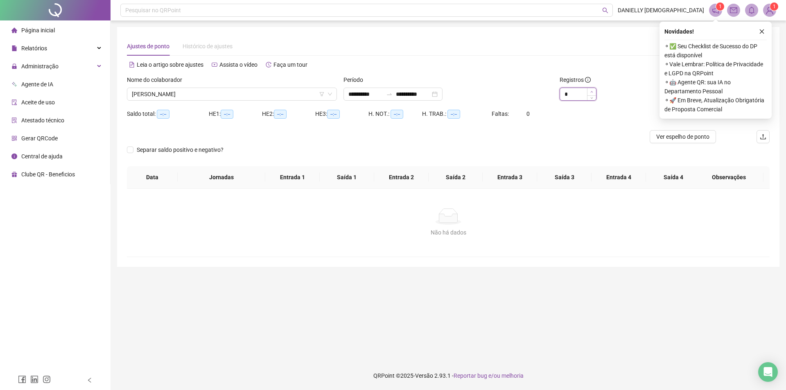
click at [594, 90] on span "Increase Value" at bounding box center [591, 91] width 9 height 7
type input "**"
click at [594, 90] on span "Increase Value" at bounding box center [591, 91] width 9 height 7
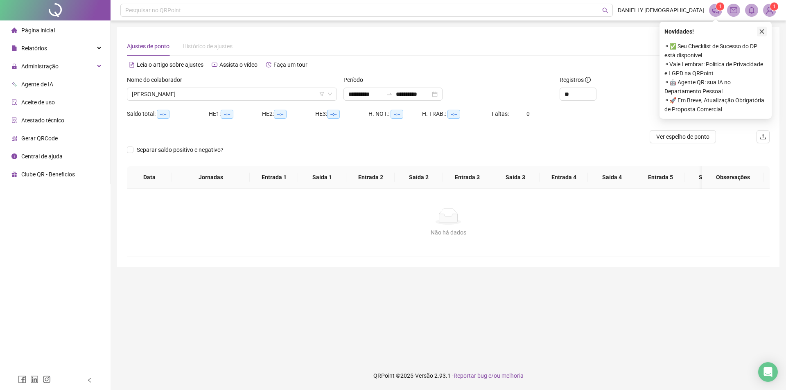
click at [762, 31] on icon "close" at bounding box center [762, 32] width 6 height 6
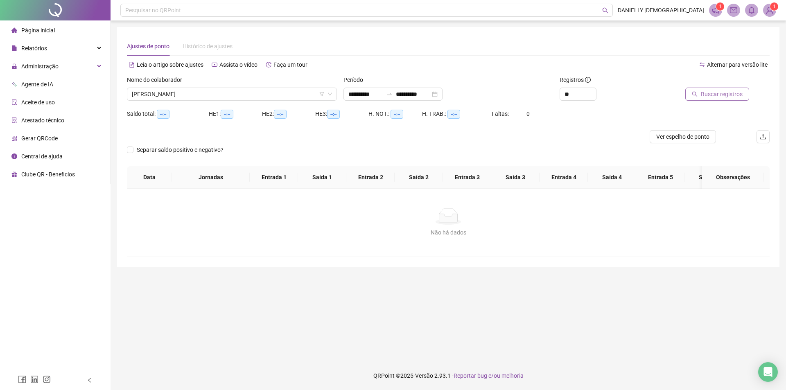
click at [726, 96] on span "Buscar registros" at bounding box center [722, 94] width 42 height 9
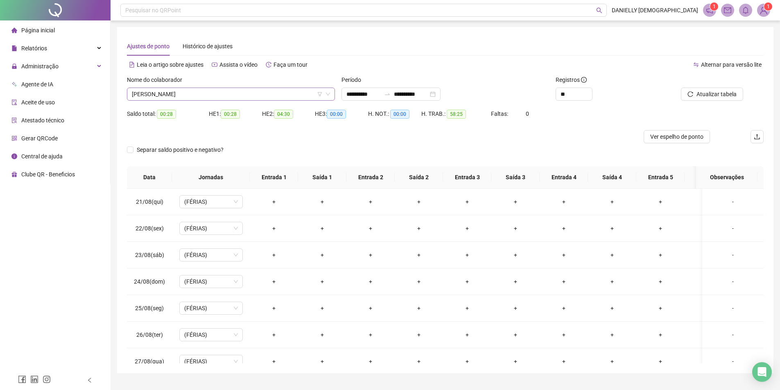
click at [195, 93] on span "ANA CAROLINA RODRIGUES DA SILVA" at bounding box center [231, 94] width 198 height 12
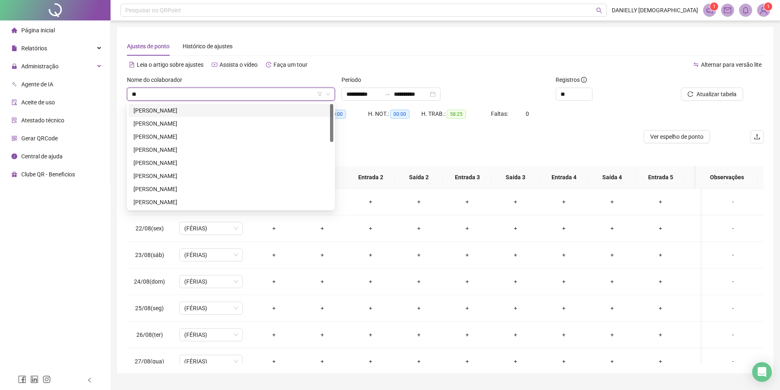
type input "***"
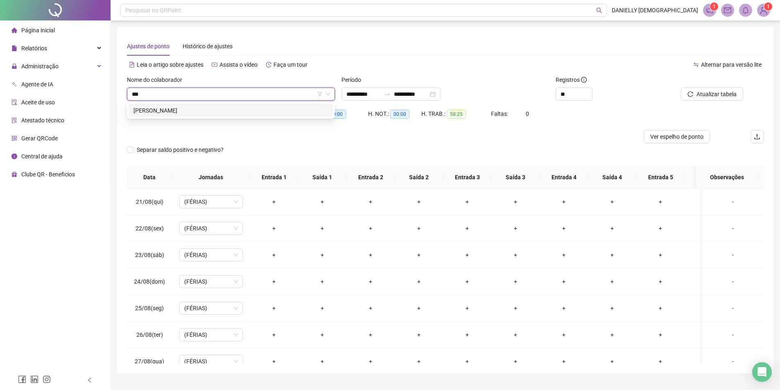
click at [194, 105] on div "SARA GABRIELA CARNEIRO DE LIMA" at bounding box center [231, 110] width 205 height 13
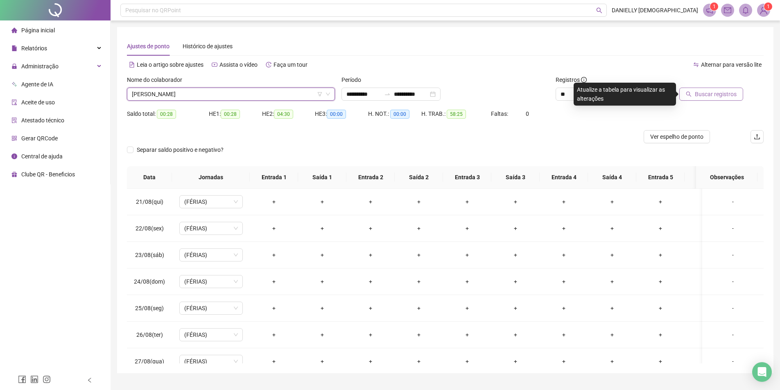
click at [720, 94] on span "Buscar registros" at bounding box center [716, 94] width 42 height 9
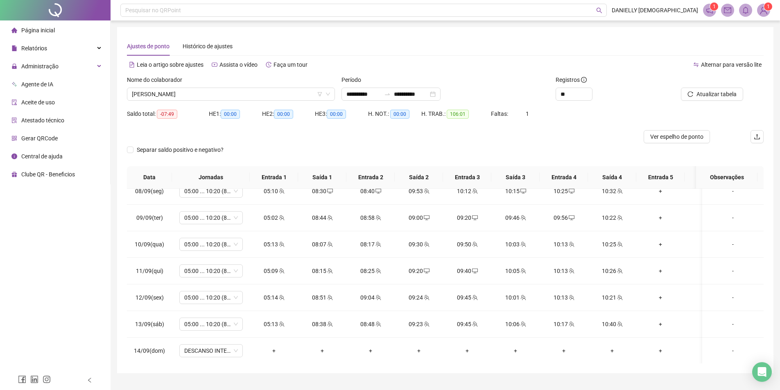
scroll to position [550, 0]
click at [212, 292] on span "DESCANSO INTER-JORNADA" at bounding box center [211, 297] width 54 height 12
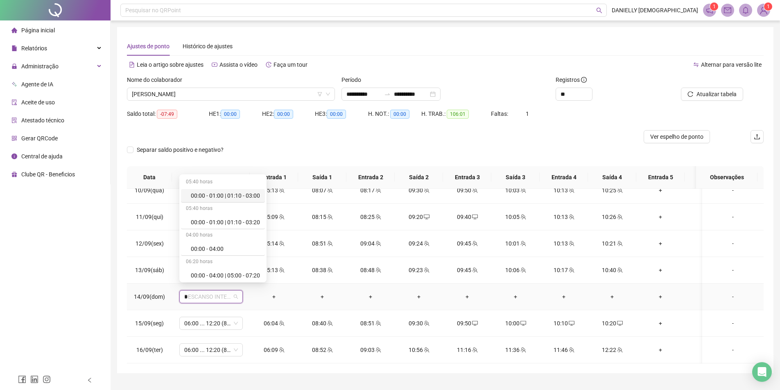
type input "**"
click at [205, 246] on div "Folga" at bounding box center [218, 247] width 54 height 9
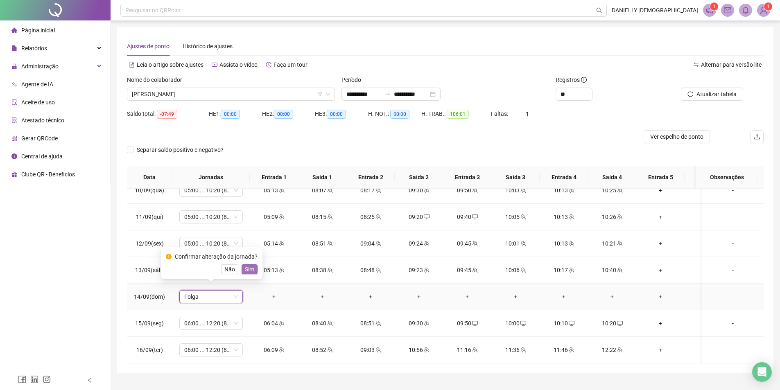
click at [250, 271] on span "Sim" at bounding box center [249, 269] width 9 height 9
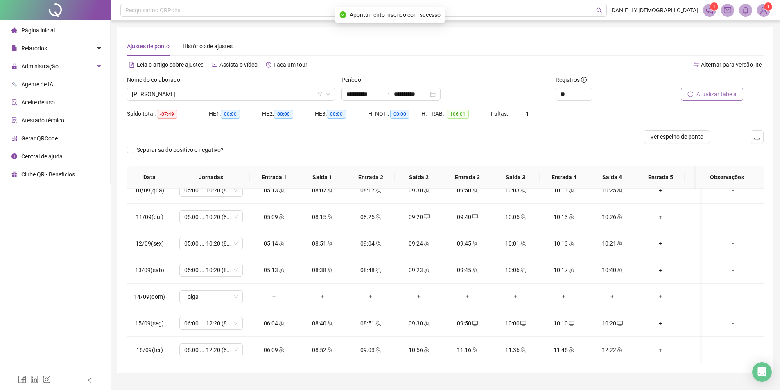
click at [710, 95] on span "Atualizar tabela" at bounding box center [716, 94] width 40 height 9
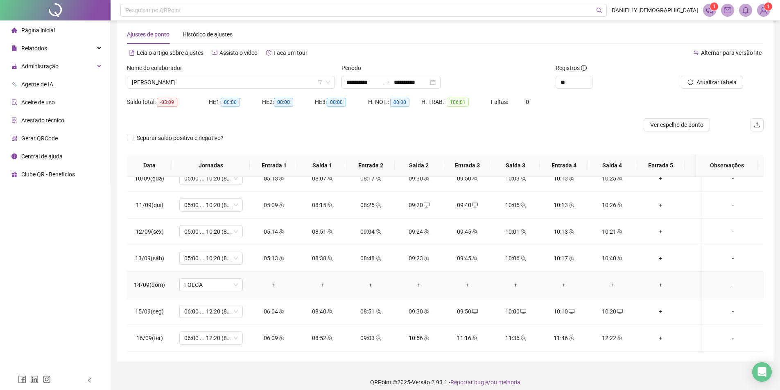
scroll to position [18, 0]
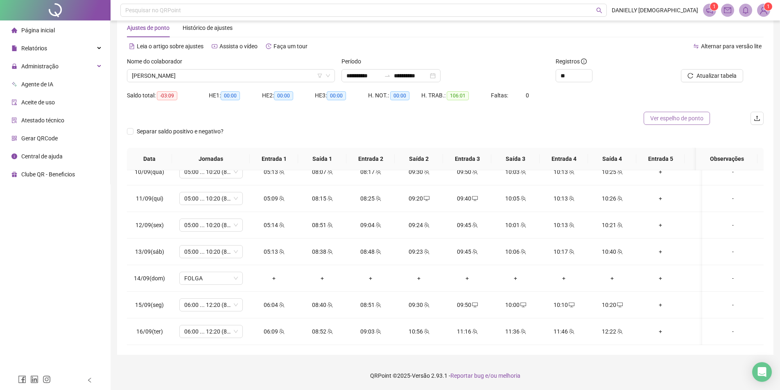
click at [672, 119] on span "Ver espelho de ponto" at bounding box center [676, 118] width 53 height 9
click at [617, 302] on icon "desktop" at bounding box center [620, 305] width 6 height 6
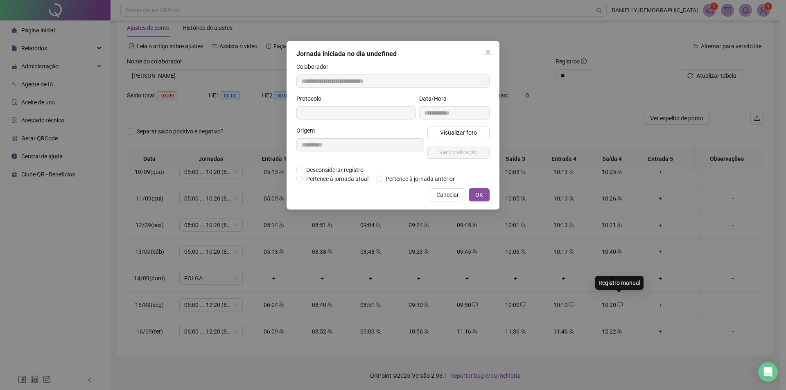
type input "**********"
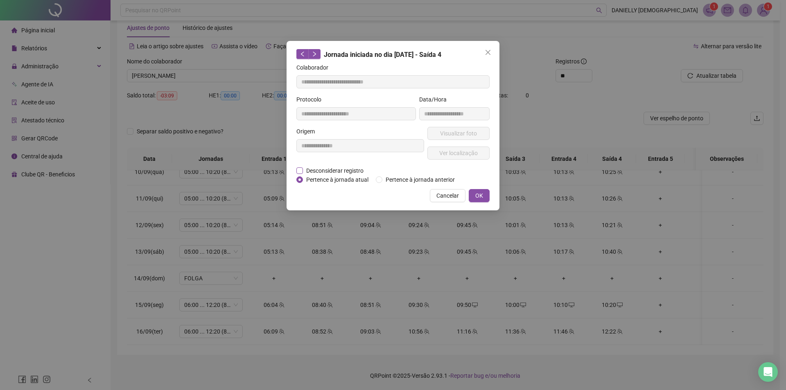
click at [337, 174] on span "Desconsiderar registro" at bounding box center [335, 170] width 64 height 9
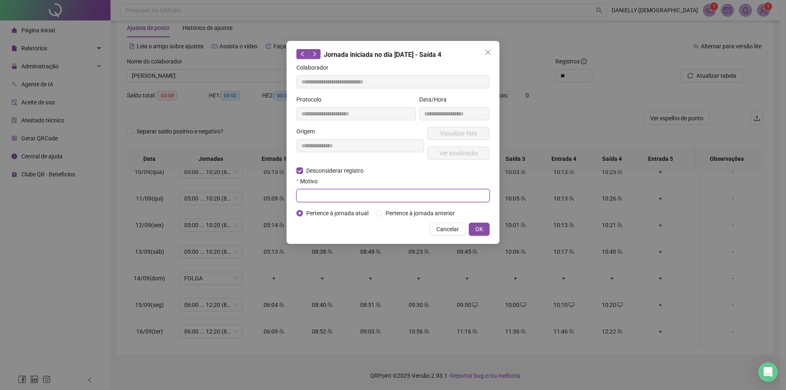
click at [325, 196] on input "text" at bounding box center [392, 195] width 193 height 13
type input "********"
click at [488, 233] on button "OK" at bounding box center [479, 229] width 21 height 13
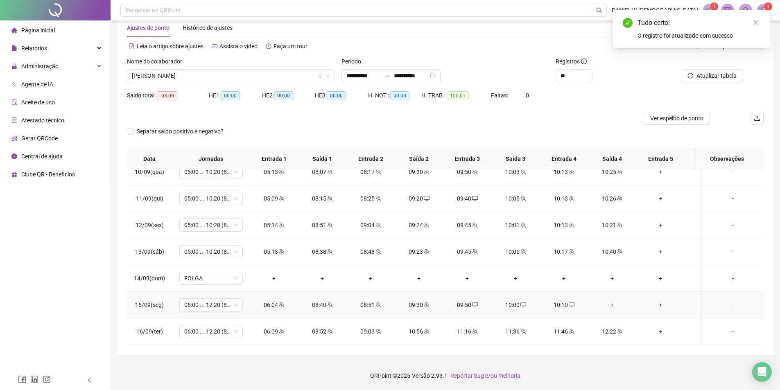
click at [615, 301] on div "+" at bounding box center [611, 305] width 35 height 9
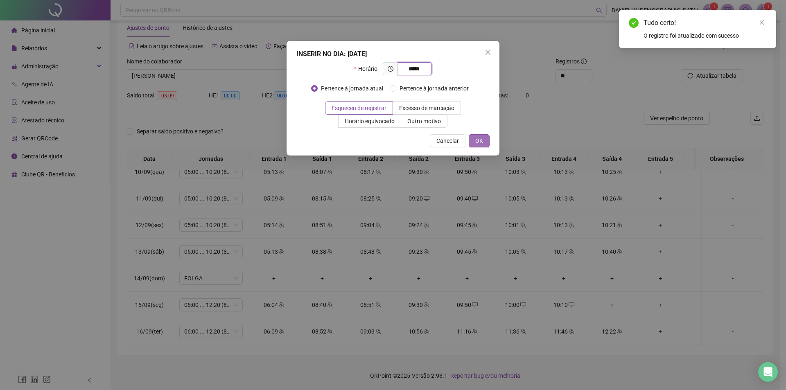
type input "*****"
click at [483, 141] on button "OK" at bounding box center [479, 140] width 21 height 13
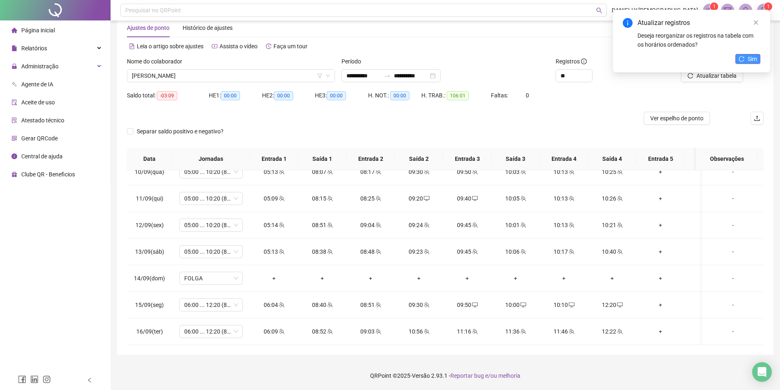
click at [743, 63] on button "Sim" at bounding box center [747, 59] width 25 height 10
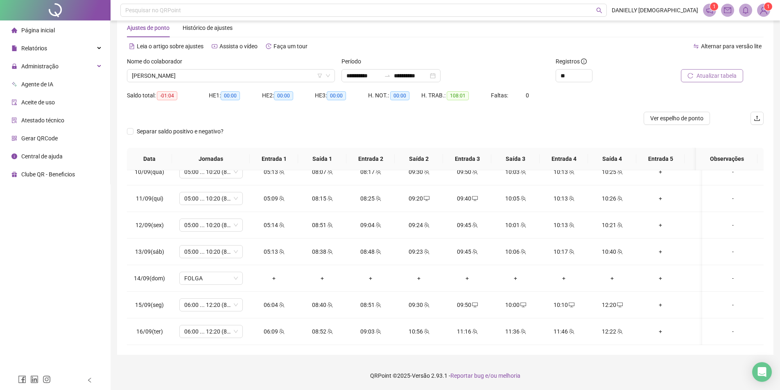
click at [713, 75] on span "Atualizar tabela" at bounding box center [716, 75] width 40 height 9
click at [666, 115] on span "Ver espelho de ponto" at bounding box center [676, 118] width 53 height 9
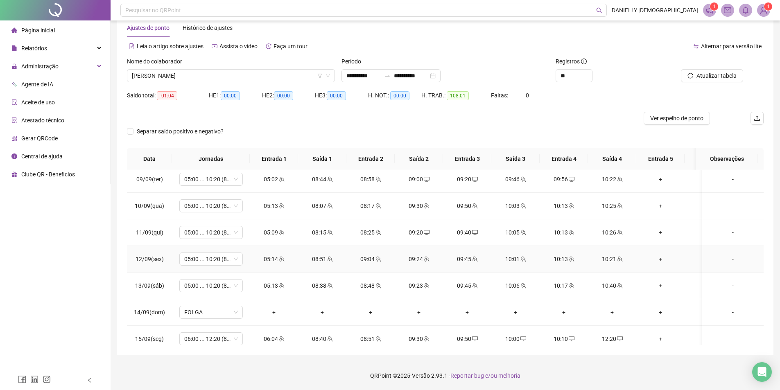
scroll to position [550, 0]
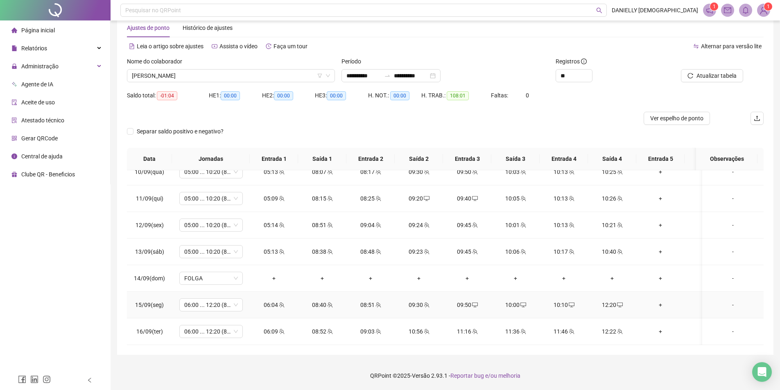
click at [611, 301] on div "12:20" at bounding box center [611, 305] width 35 height 9
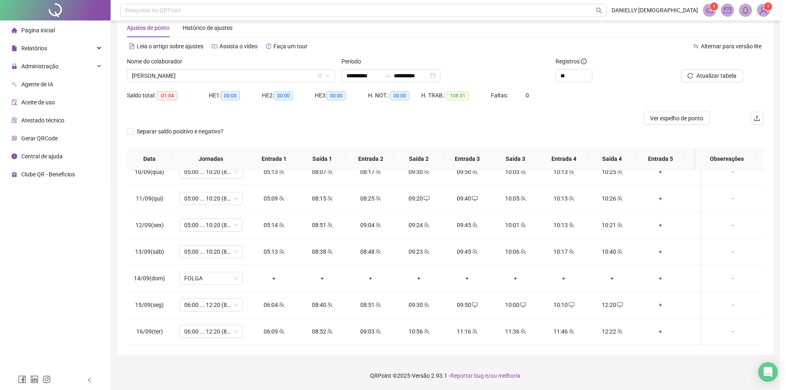
type input "**********"
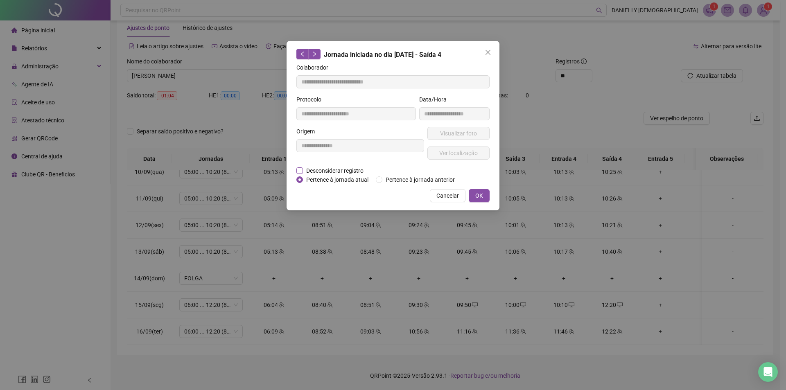
click at [331, 169] on span "Desconsiderar registro" at bounding box center [335, 170] width 64 height 9
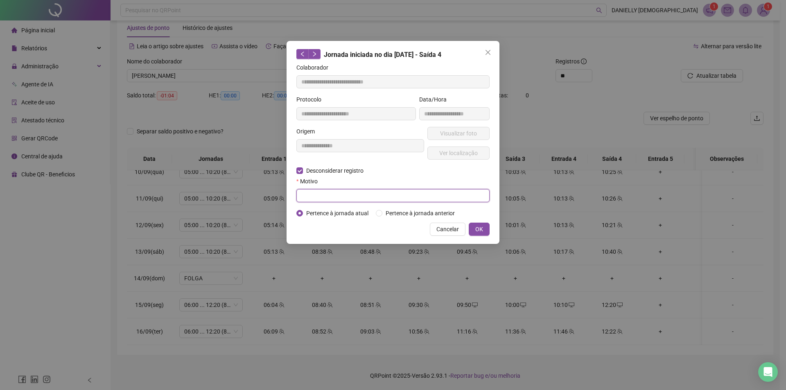
click at [330, 191] on input "text" at bounding box center [392, 195] width 193 height 13
type input "********"
click at [478, 228] on span "OK" at bounding box center [479, 229] width 8 height 9
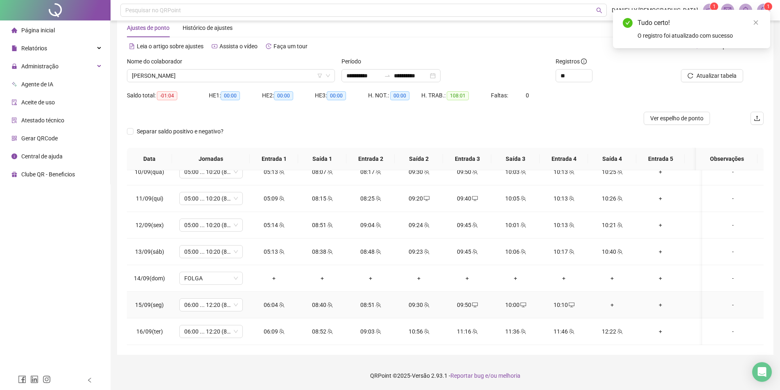
click at [614, 301] on div "+" at bounding box center [611, 305] width 35 height 9
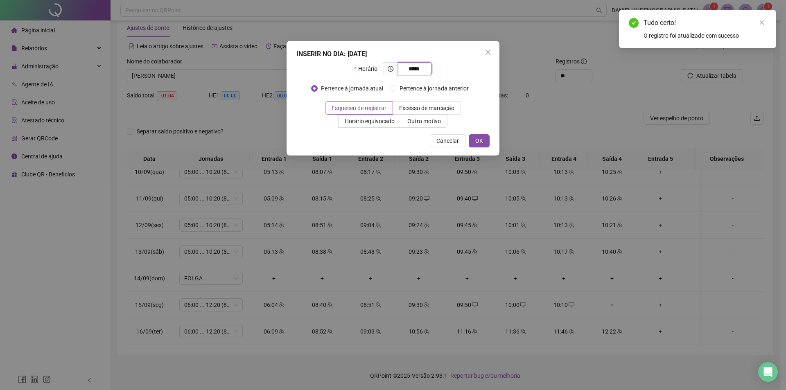
type input "*****"
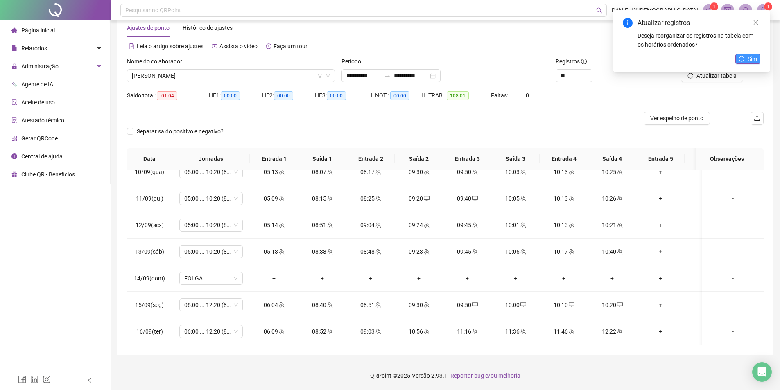
click at [741, 56] on icon "reload" at bounding box center [742, 59] width 6 height 6
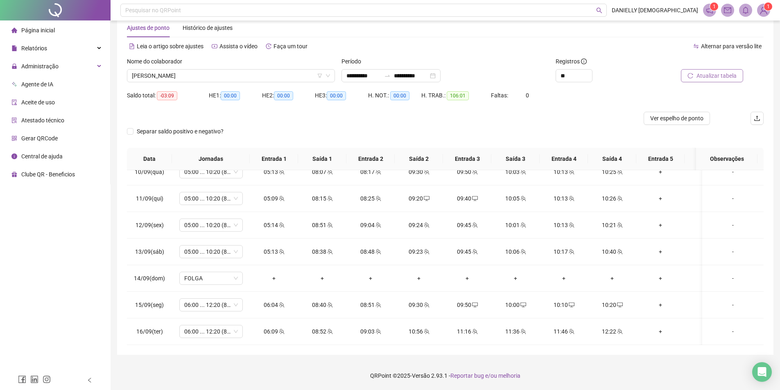
click at [730, 75] on span "Atualizar tabela" at bounding box center [716, 75] width 40 height 9
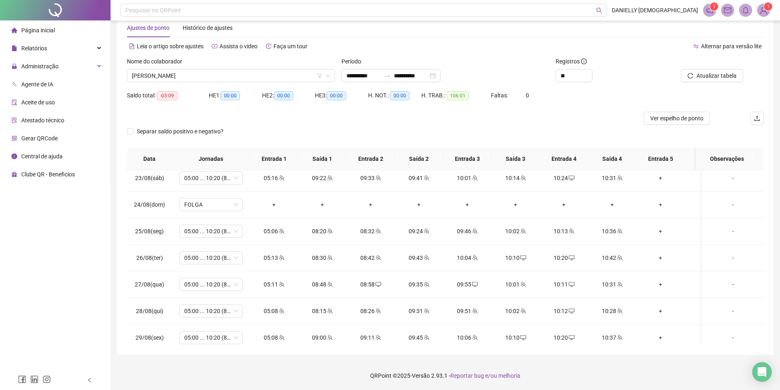
scroll to position [0, 0]
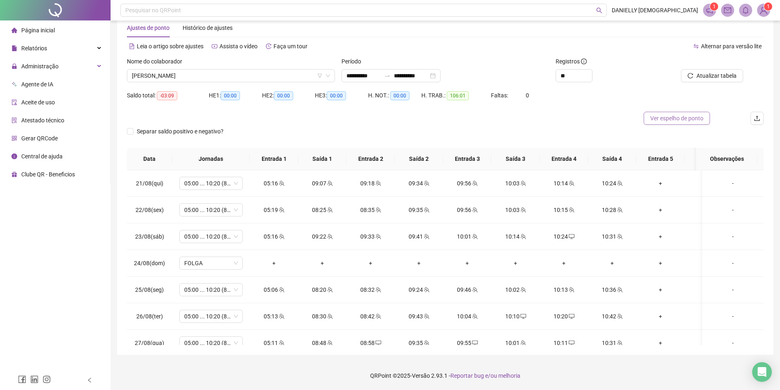
click at [657, 119] on span "Ver espelho de ponto" at bounding box center [676, 118] width 53 height 9
click at [213, 76] on span "SARA GABRIELA CARNEIRO DE LIMA" at bounding box center [231, 76] width 198 height 12
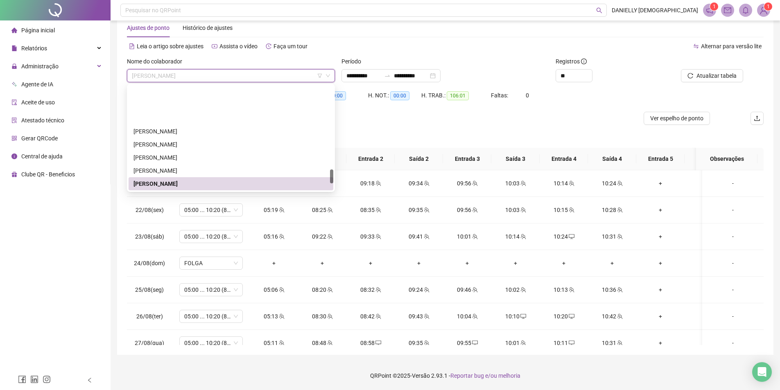
scroll to position [617, 0]
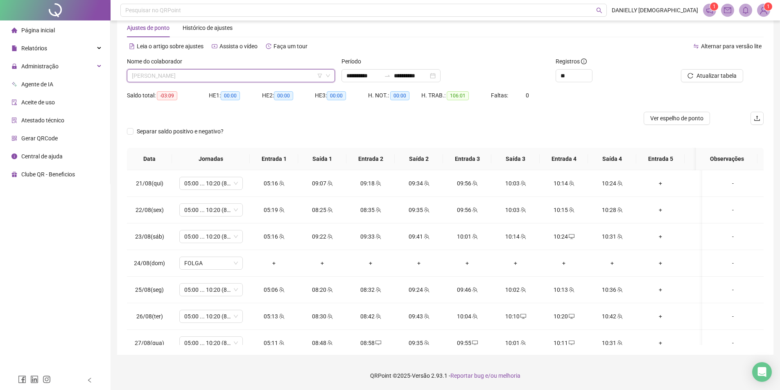
click at [159, 79] on span "SARA GABRIELA CARNEIRO DE LIMA" at bounding box center [231, 76] width 198 height 12
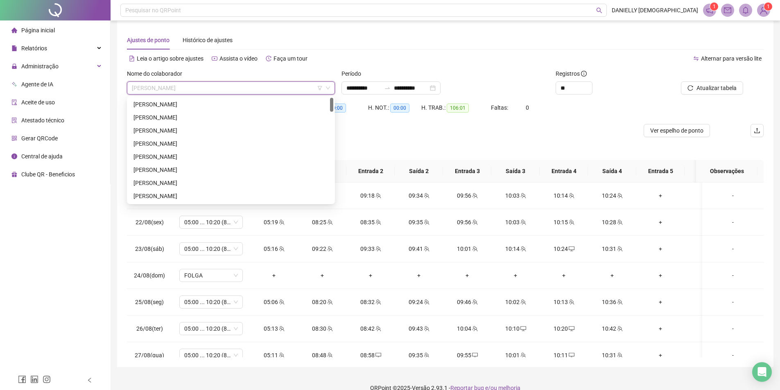
scroll to position [0, 0]
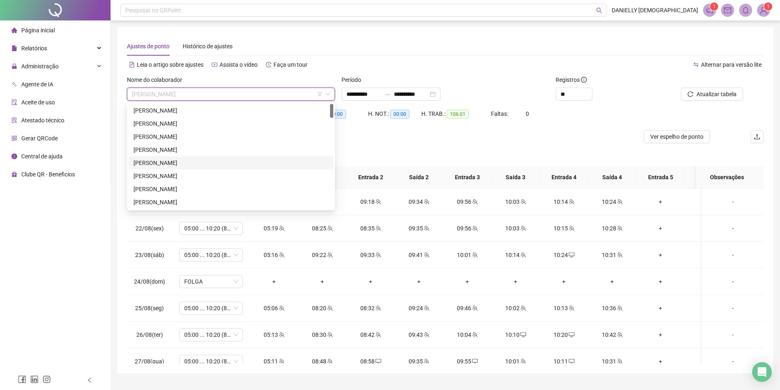
click at [181, 162] on div "ANDRESSA CAROLINE DA COSTA FERNANDES" at bounding box center [230, 162] width 195 height 9
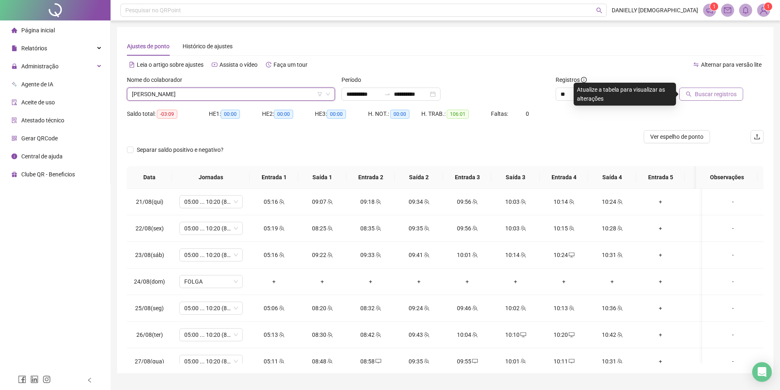
click at [695, 91] on button "Buscar registros" at bounding box center [711, 94] width 64 height 13
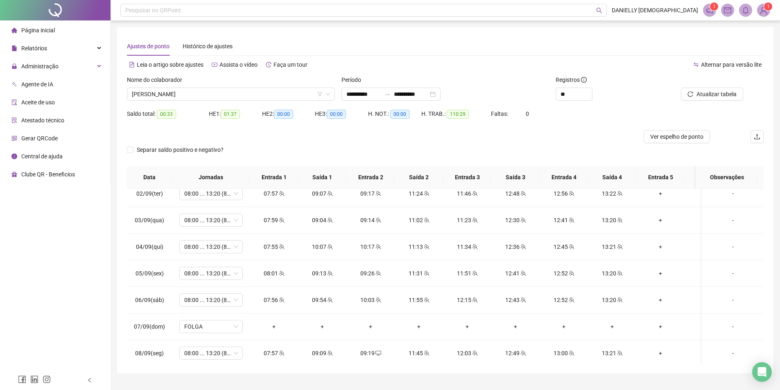
scroll to position [550, 0]
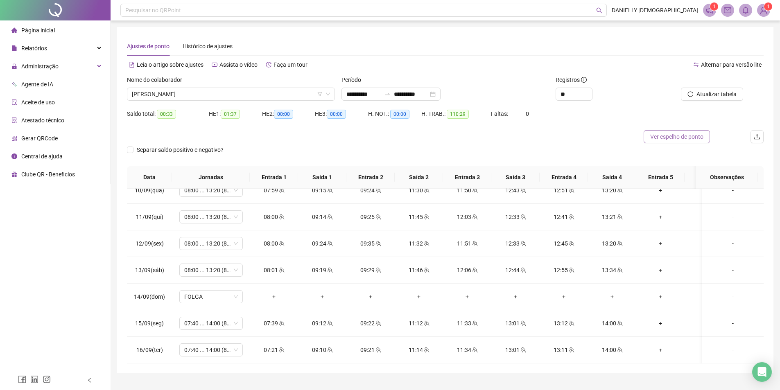
drag, startPoint x: 672, startPoint y: 136, endPoint x: 664, endPoint y: 132, distance: 9.4
click at [672, 136] on span "Ver espelho de ponto" at bounding box center [676, 136] width 53 height 9
click at [222, 94] on span "ANDRESSA CAROLINE DA COSTA FERNANDES" at bounding box center [231, 94] width 198 height 12
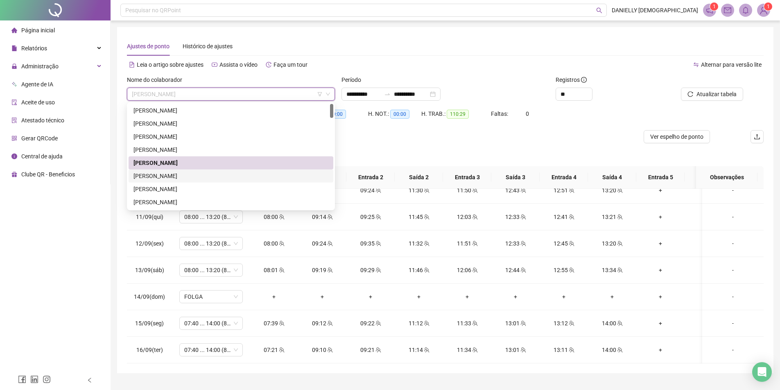
click at [181, 176] on div "ANDRESSA SOUSA SANTOS" at bounding box center [230, 176] width 195 height 9
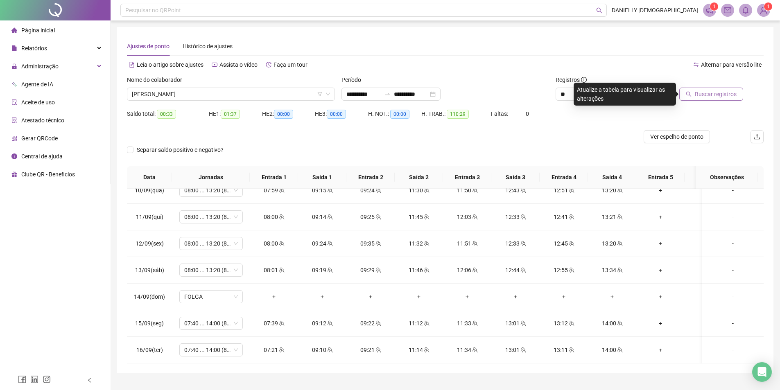
click at [697, 93] on span "Buscar registros" at bounding box center [716, 94] width 42 height 9
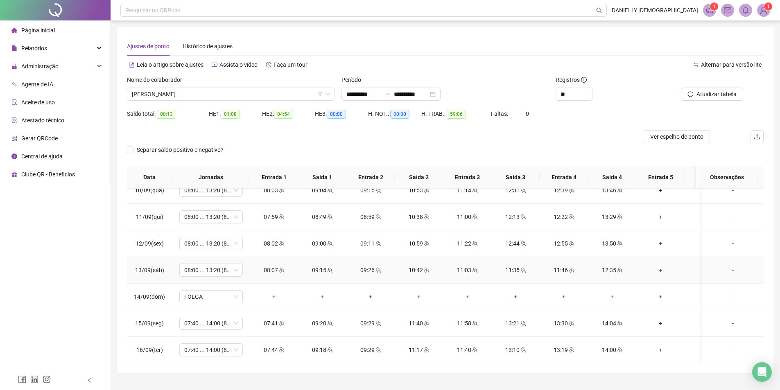
scroll to position [18, 0]
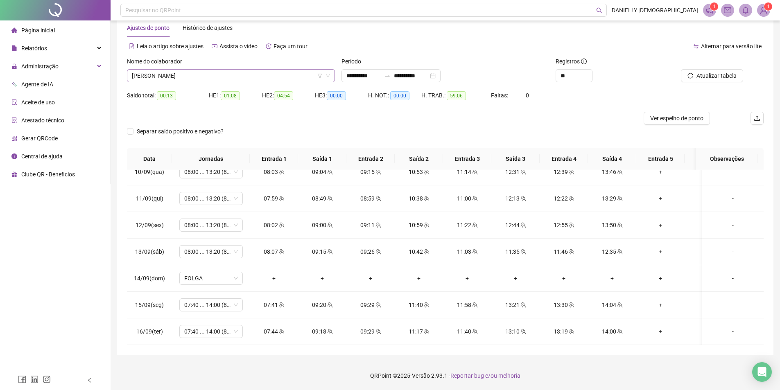
click at [189, 75] on span "ANDRESSA SOUSA SANTOS" at bounding box center [231, 76] width 198 height 12
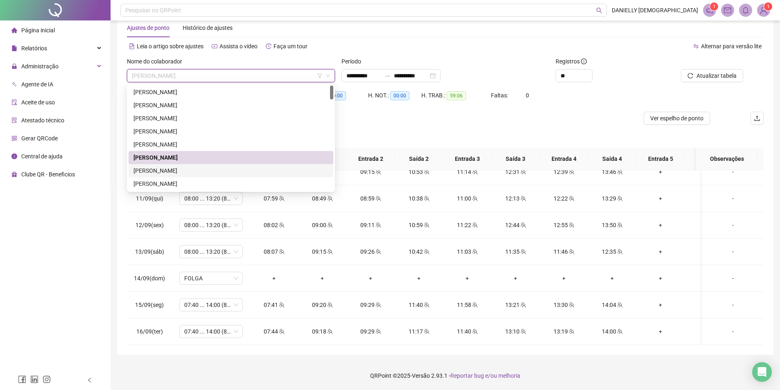
click at [221, 176] on div "ANGELA LORRANNA CAMPOS DE CARVALHO" at bounding box center [231, 170] width 205 height 13
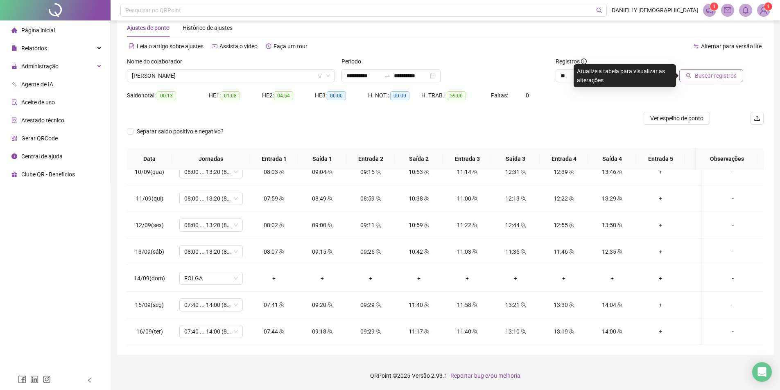
click at [698, 70] on button "Buscar registros" at bounding box center [711, 75] width 64 height 13
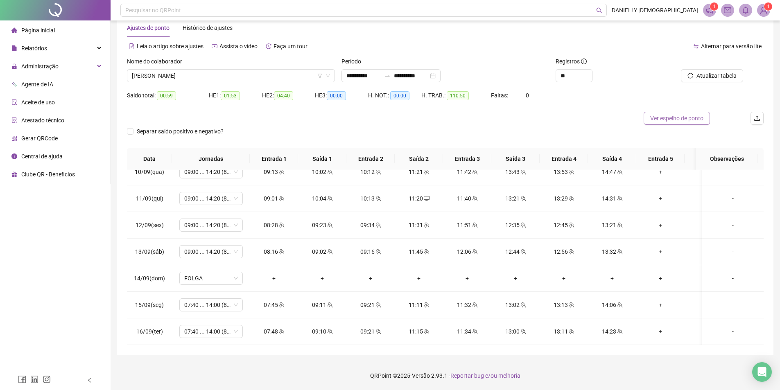
click at [667, 119] on span "Ver espelho de ponto" at bounding box center [676, 118] width 53 height 9
click at [167, 81] on div "ANGELA LORRANNA CAMPOS DE CARVALHO" at bounding box center [231, 75] width 208 height 13
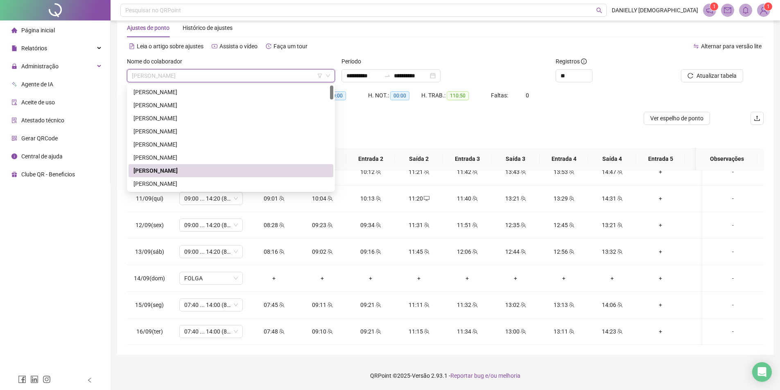
click at [167, 79] on span "ANGELA LORRANNA CAMPOS DE CARVALHO" at bounding box center [231, 76] width 198 height 12
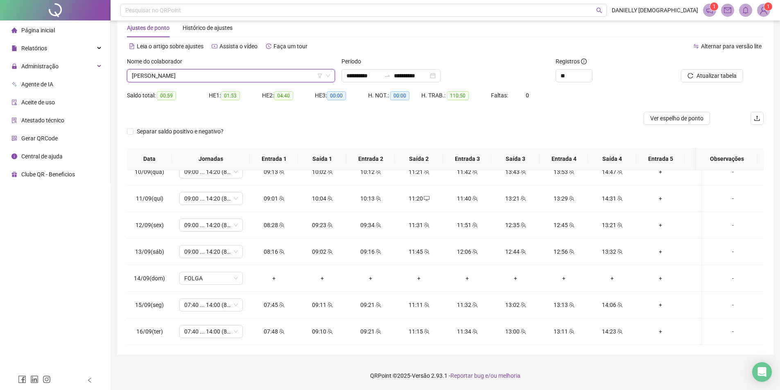
click at [166, 79] on span "ANGELA LORRANNA CAMPOS DE CARVALHO" at bounding box center [231, 76] width 198 height 12
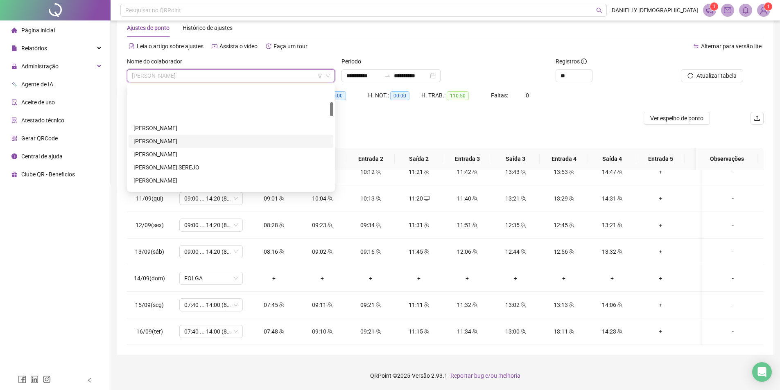
scroll to position [123, 0]
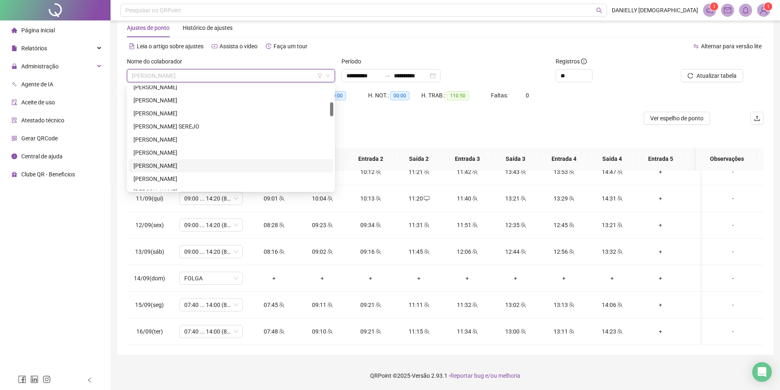
click at [173, 165] on div "[PERSON_NAME]" at bounding box center [230, 165] width 195 height 9
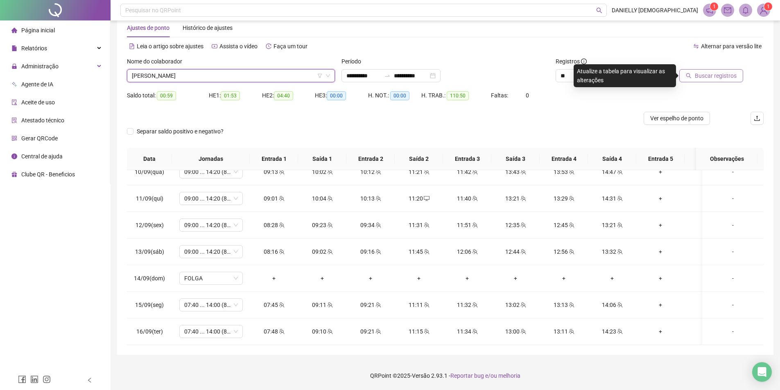
click at [708, 76] on span "Buscar registros" at bounding box center [716, 75] width 42 height 9
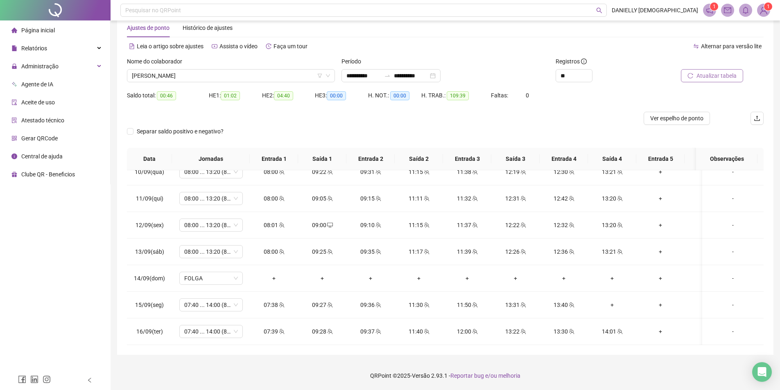
click at [718, 70] on button "Atualizar tabela" at bounding box center [712, 75] width 62 height 13
click at [690, 77] on icon "reload" at bounding box center [690, 76] width 6 height 6
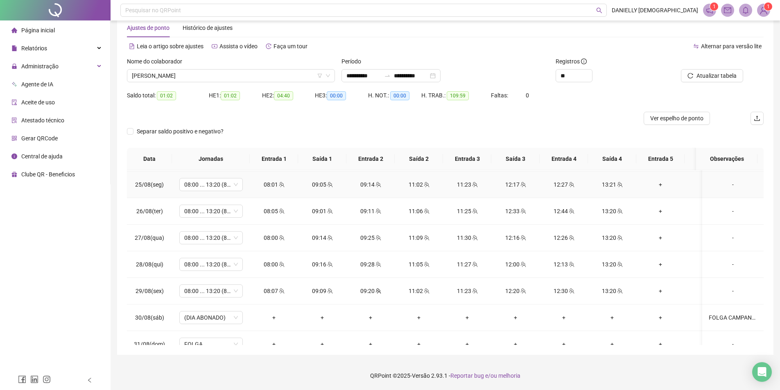
scroll to position [99, 0]
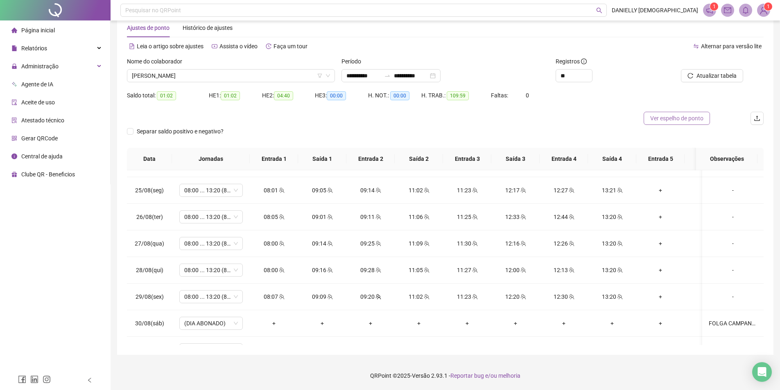
click at [660, 121] on span "Ver espelho de ponto" at bounding box center [676, 118] width 53 height 9
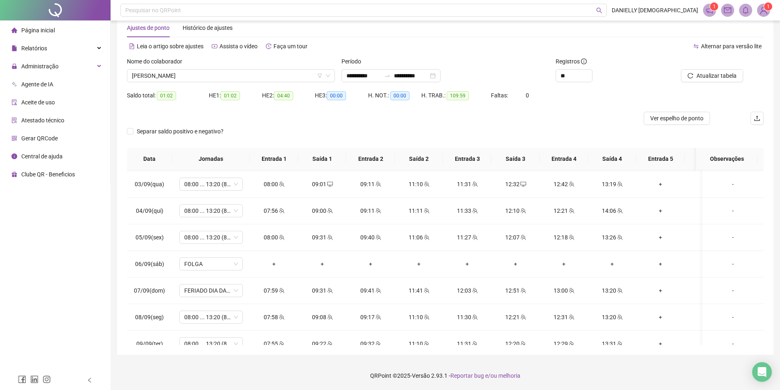
scroll to position [550, 0]
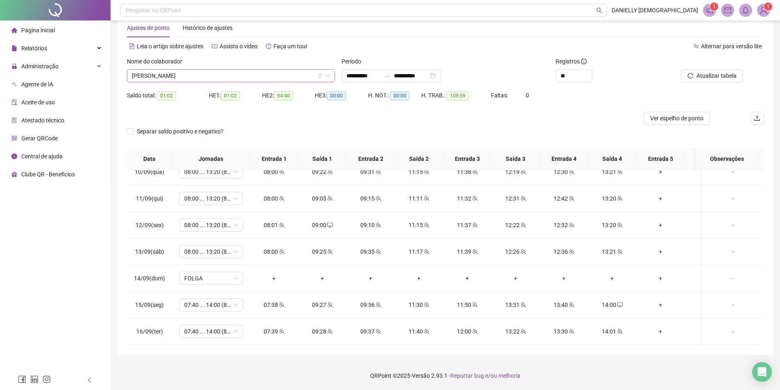
click at [184, 70] on span "CARLOS MATHEUS SOUSA SANTOS" at bounding box center [231, 76] width 198 height 12
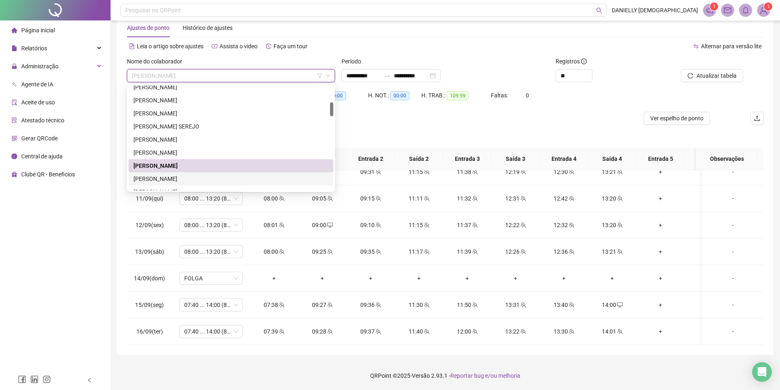
click at [181, 182] on div "DANIELA MAGALHAES ARAUJO" at bounding box center [230, 178] width 195 height 9
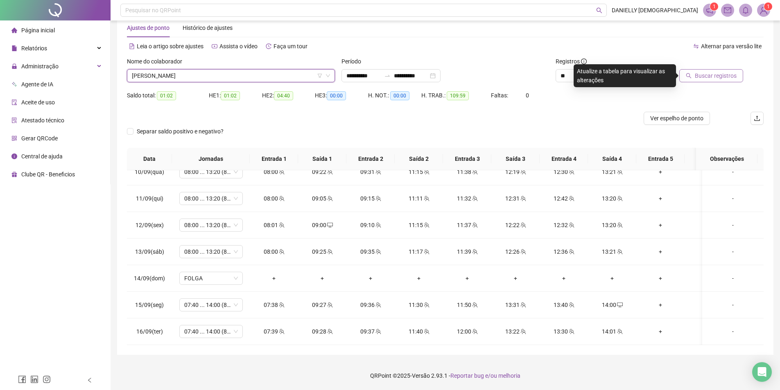
click at [714, 75] on span "Buscar registros" at bounding box center [716, 75] width 42 height 9
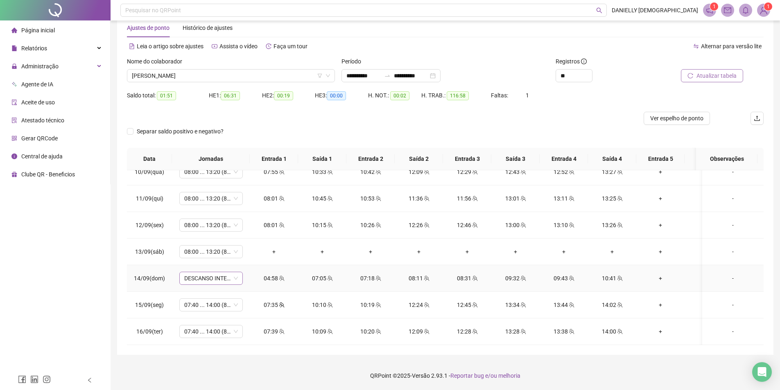
click at [205, 274] on span "DESCANSO INTER-JORNADA" at bounding box center [211, 278] width 54 height 12
type input "*****"
click at [243, 321] on div "08:00 ... 13:20 (8 horas)" at bounding box center [225, 322] width 69 height 9
click at [249, 251] on span "Sim" at bounding box center [249, 250] width 9 height 9
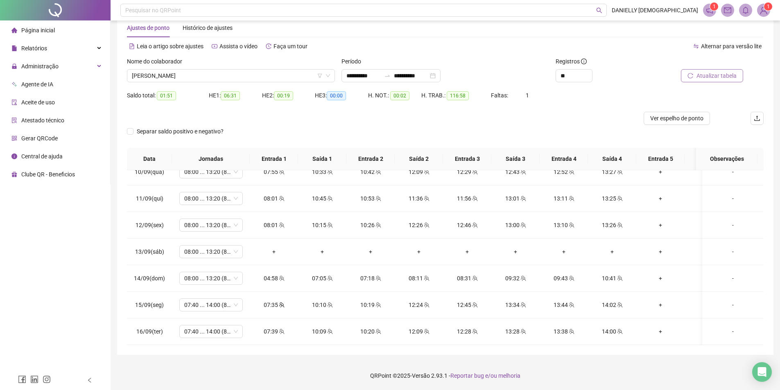
click at [714, 74] on span "Atualizar tabela" at bounding box center [716, 75] width 40 height 9
click at [726, 247] on div "-" at bounding box center [733, 251] width 48 height 9
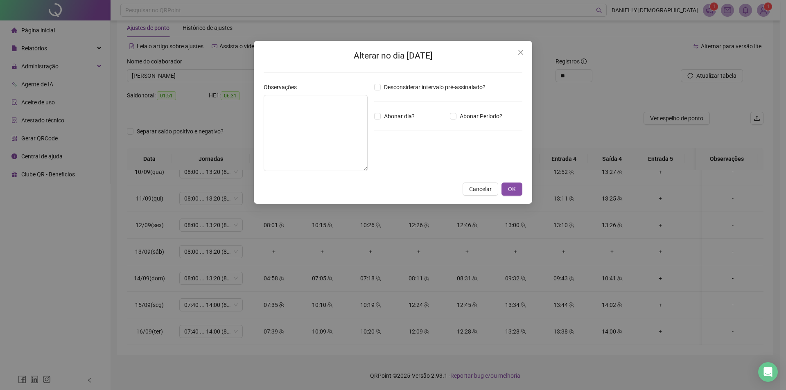
drag, startPoint x: 185, startPoint y: 294, endPoint x: 504, endPoint y: 185, distance: 337.2
click at [185, 293] on div "Alterar no dia 13/09/2025 Observações Desconsiderar intervalo pré-assinalado? A…" at bounding box center [393, 195] width 786 height 390
click at [201, 247] on div "Alterar no dia 13/09/2025 Observações Desconsiderar intervalo pré-assinalado? A…" at bounding box center [393, 195] width 786 height 390
click at [485, 186] on div "Alterar no dia 13/09/2025 Observações Desconsiderar intervalo pré-assinalado? A…" at bounding box center [393, 195] width 786 height 390
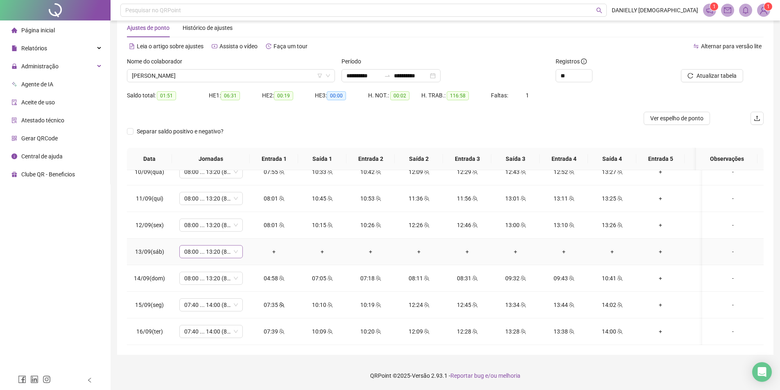
click at [215, 248] on span "08:00 ... 13:20 (8 HORAS)" at bounding box center [211, 252] width 54 height 12
type input "***"
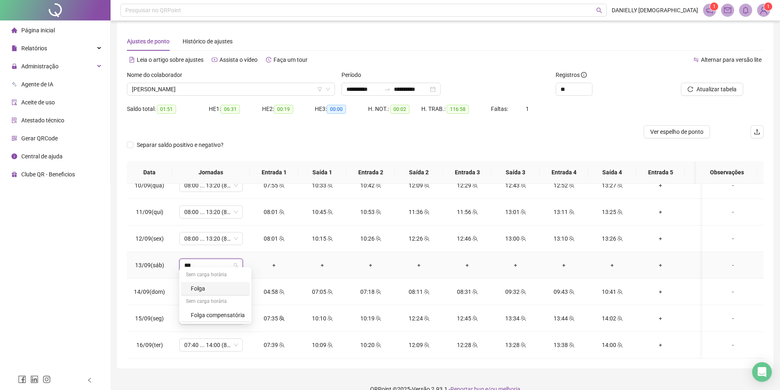
scroll to position [0, 0]
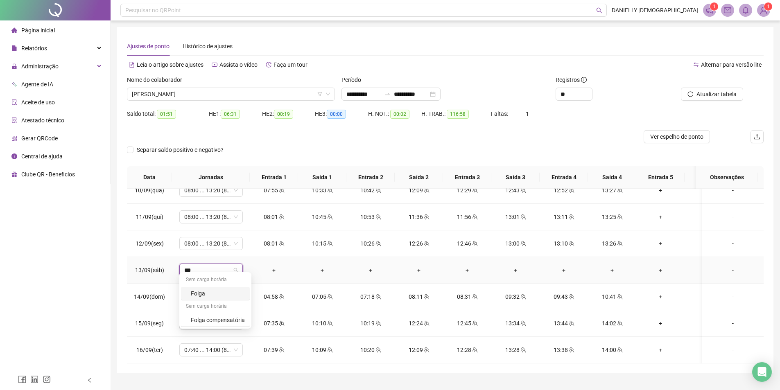
click at [200, 295] on div "Folga" at bounding box center [218, 293] width 54 height 9
click at [245, 246] on span "Sim" at bounding box center [249, 242] width 9 height 9
click at [705, 95] on span "Atualizar tabela" at bounding box center [716, 94] width 40 height 9
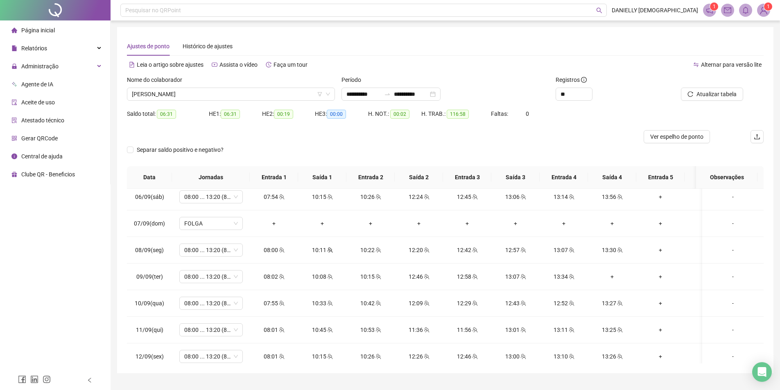
scroll to position [550, 0]
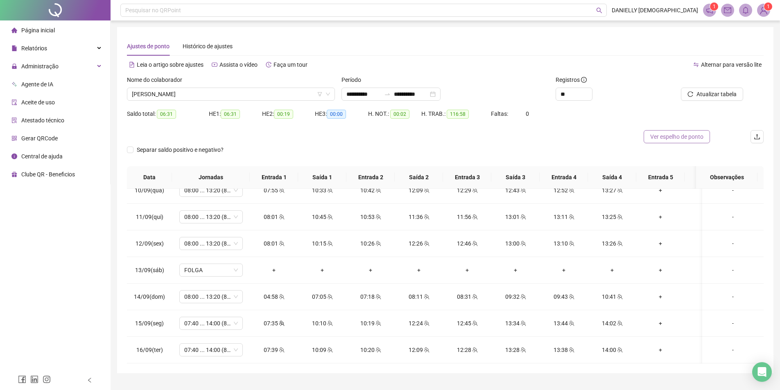
click at [684, 138] on span "Ver espelho de ponto" at bounding box center [676, 136] width 53 height 9
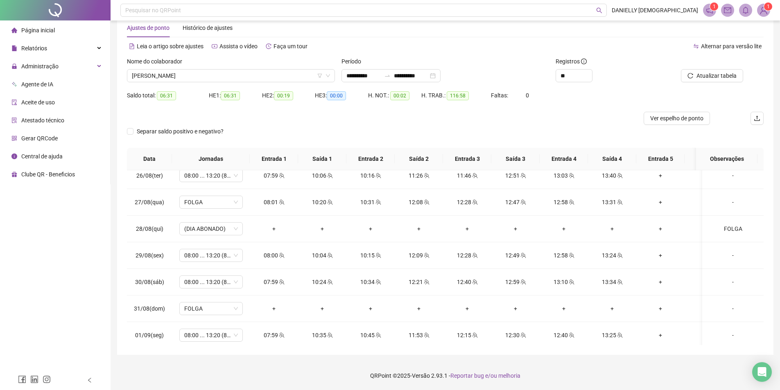
scroll to position [140, 0]
click at [223, 202] on span "FOLGA" at bounding box center [211, 203] width 54 height 12
type input "*****"
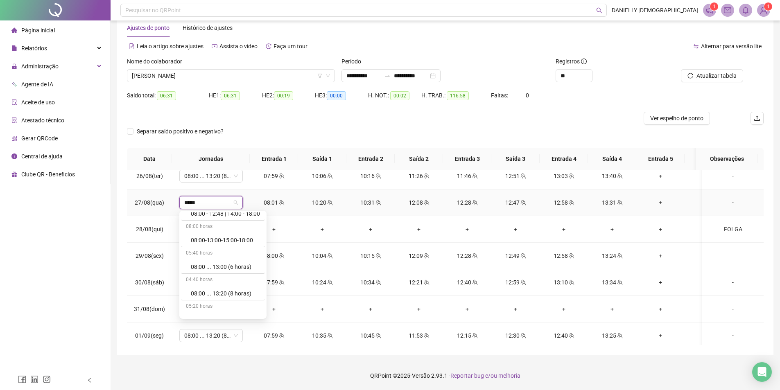
scroll to position [778, 0]
click at [235, 252] on div "08:00 ... 13:20 (8 horas)" at bounding box center [225, 252] width 69 height 9
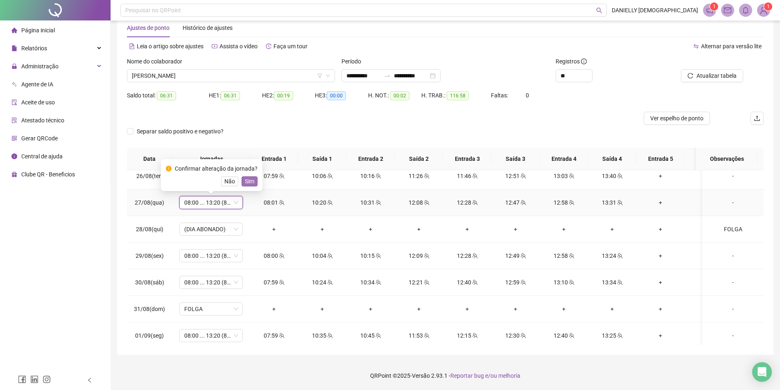
click at [245, 180] on span "Sim" at bounding box center [249, 181] width 9 height 9
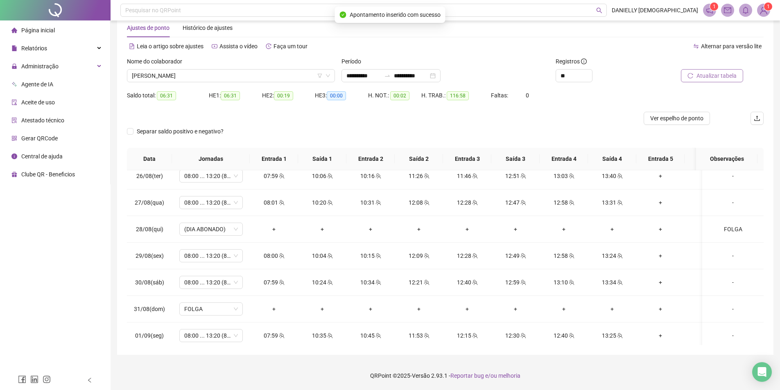
click at [704, 76] on span "Atualizar tabela" at bounding box center [716, 75] width 40 height 9
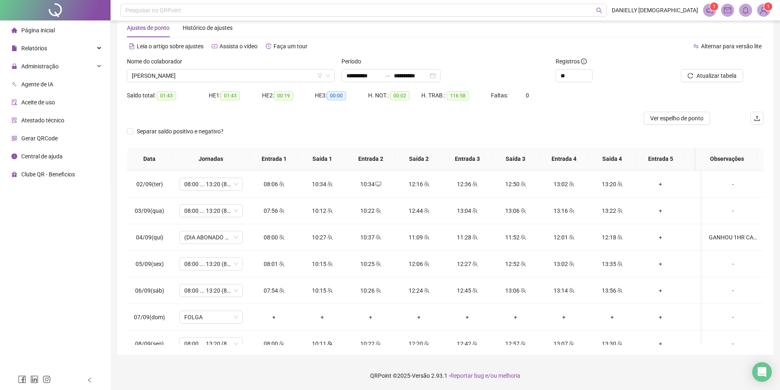
scroll to position [304, 0]
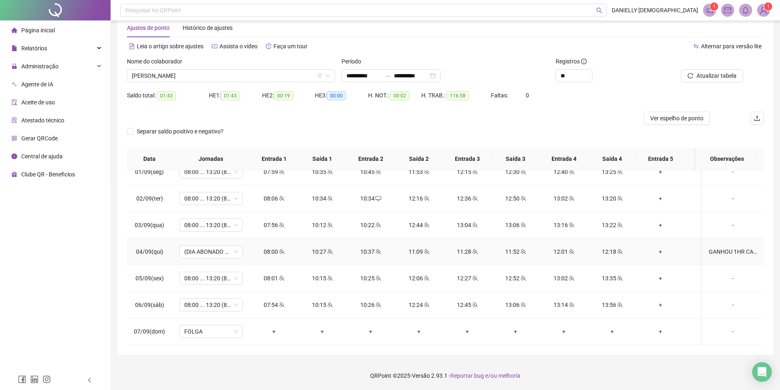
click at [714, 251] on div "GANHOU 1HR CAMPANHA" at bounding box center [733, 251] width 48 height 9
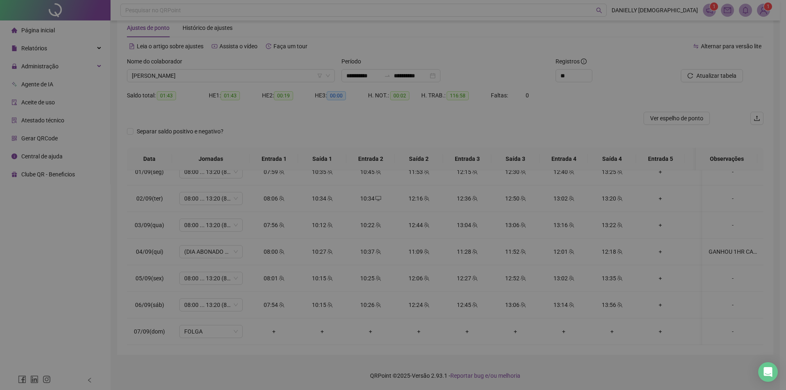
type textarea "**********"
type input "*****"
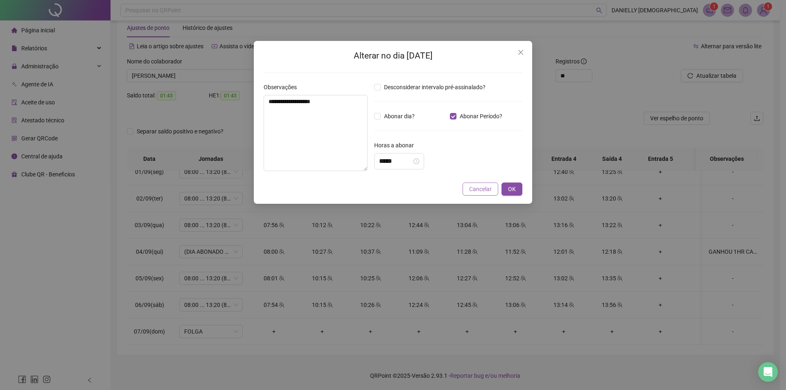
click at [480, 184] on button "Cancelar" at bounding box center [481, 189] width 36 height 13
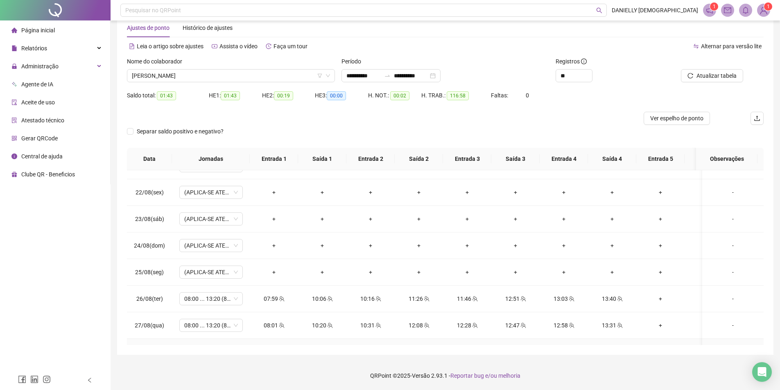
scroll to position [0, 0]
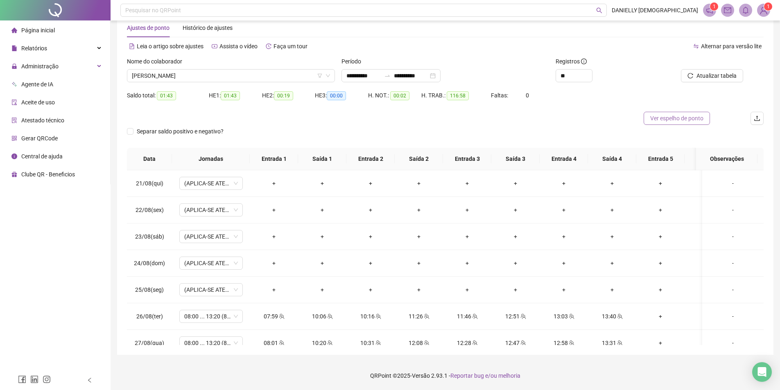
click at [658, 115] on span "Ver espelho de ponto" at bounding box center [676, 118] width 53 height 9
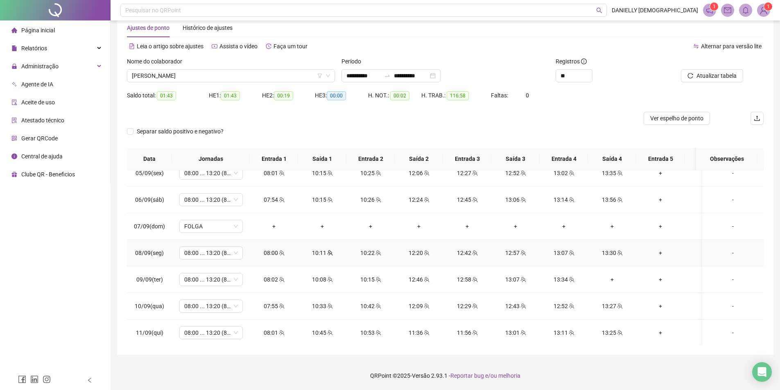
scroll to position [550, 0]
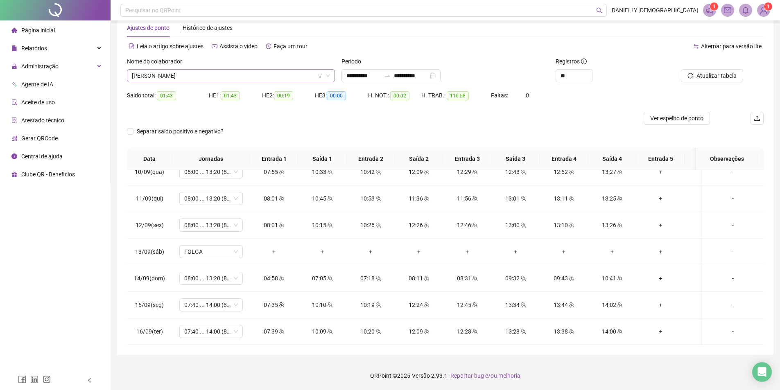
click at [238, 78] on span "DANIELA MAGALHAES ARAUJO" at bounding box center [231, 76] width 198 height 12
click at [160, 70] on span "DANIELA MAGALHAES ARAUJO" at bounding box center [231, 76] width 198 height 12
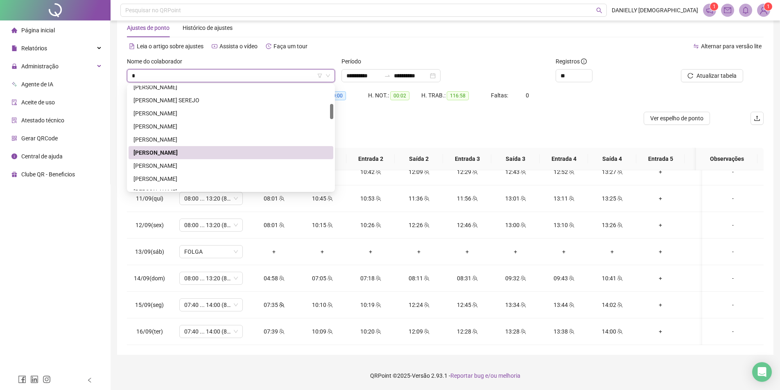
type input "**"
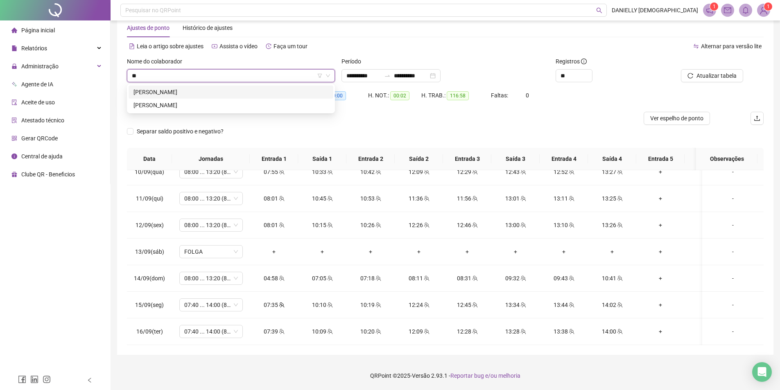
click at [170, 95] on div "EDUARDA DE OLIVEIRA CARDOSO" at bounding box center [230, 92] width 195 height 9
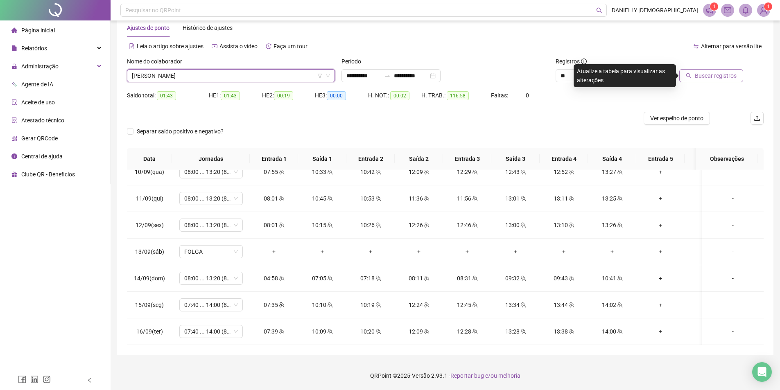
click at [709, 79] on span "Buscar registros" at bounding box center [716, 75] width 42 height 9
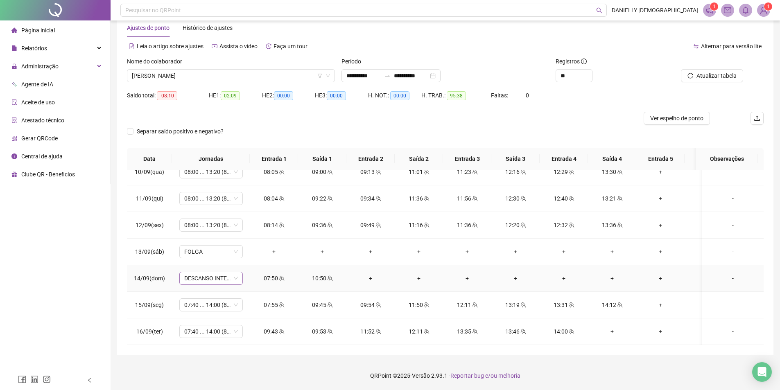
click at [197, 277] on span "DESCANSO INTER-JORNADA" at bounding box center [211, 278] width 54 height 12
type input "*****"
click at [239, 323] on div "08:00 ... 13:20 (8 horas)" at bounding box center [225, 322] width 69 height 9
click at [249, 252] on span "Sim" at bounding box center [249, 250] width 9 height 9
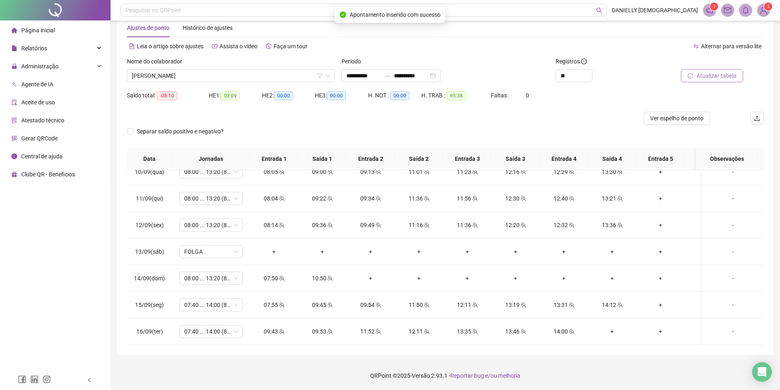
click at [708, 74] on span "Atualizar tabela" at bounding box center [716, 75] width 40 height 9
drag, startPoint x: 144, startPoint y: 327, endPoint x: 163, endPoint y: 328, distance: 19.7
click at [163, 328] on td "16/09(ter)" at bounding box center [149, 332] width 45 height 27
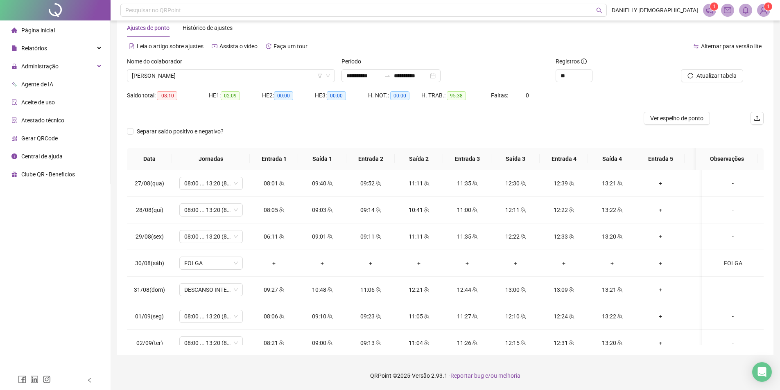
scroll to position [140, 0]
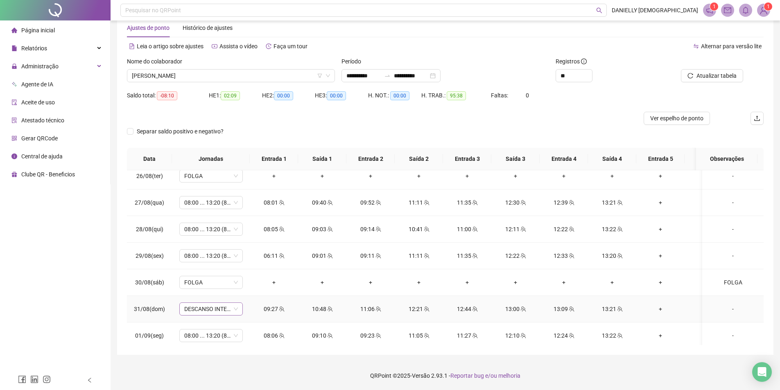
click at [206, 310] on span "DESCANSO INTER-JORNADA" at bounding box center [211, 309] width 54 height 12
type input "*****"
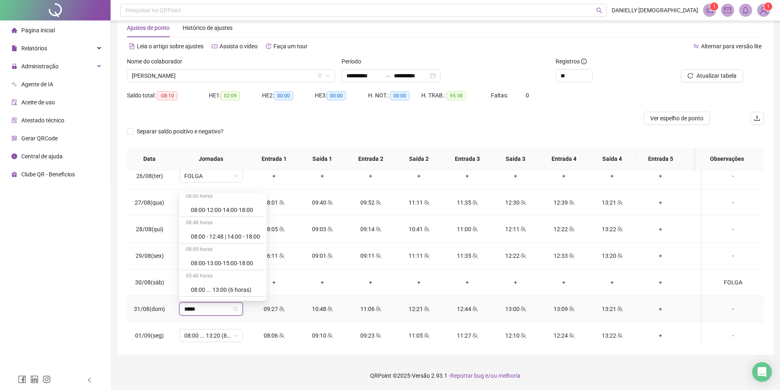
scroll to position [737, 0]
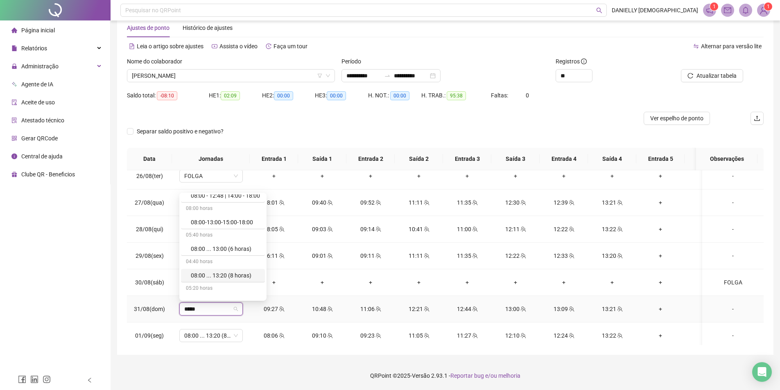
click at [232, 275] on div "08:00 ... 13:20 (8 horas)" at bounding box center [225, 275] width 69 height 9
click at [246, 289] on span "Sim" at bounding box center [249, 287] width 9 height 9
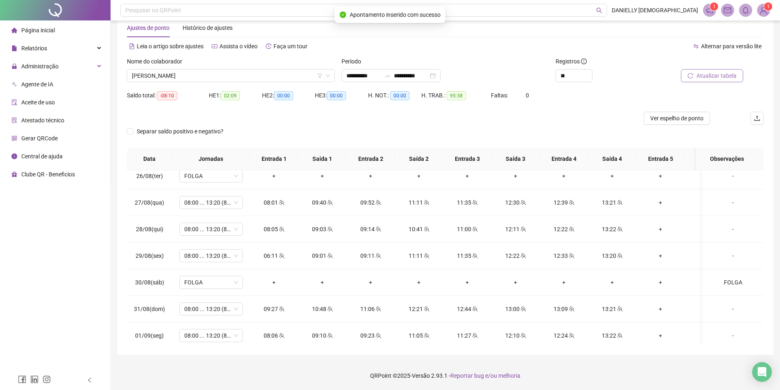
click at [713, 77] on span "Atualizar tabela" at bounding box center [716, 75] width 40 height 9
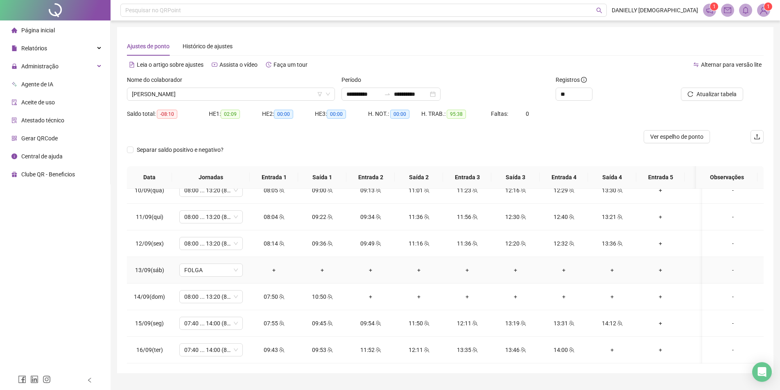
scroll to position [550, 0]
click at [709, 96] on span "Atualizar tabela" at bounding box center [716, 94] width 40 height 9
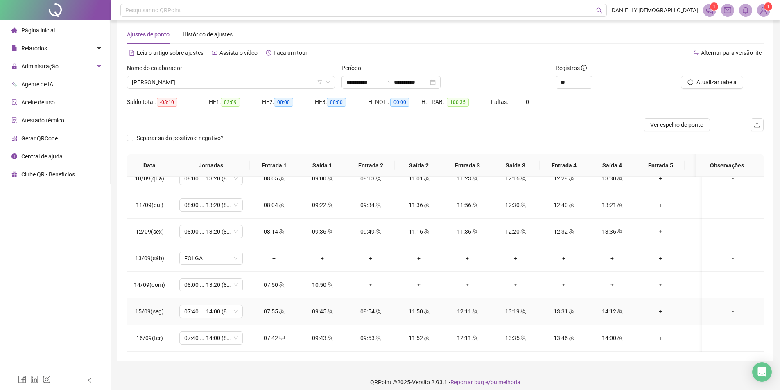
scroll to position [18, 0]
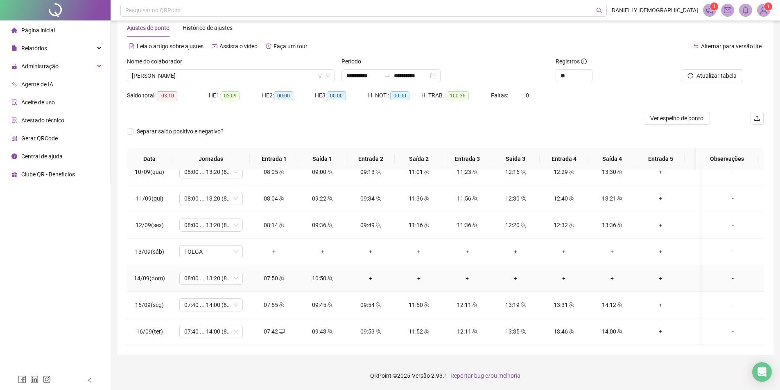
click at [723, 274] on div "-" at bounding box center [733, 278] width 48 height 9
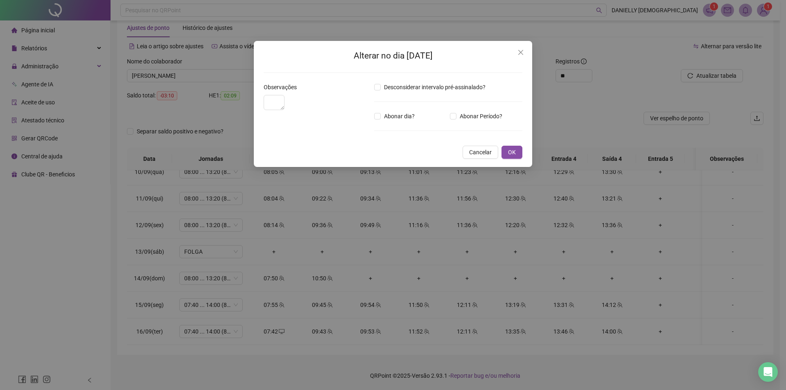
click at [238, 115] on div "Alterar no dia 14/09/2025 Observações Desconsiderar intervalo pré-assinalado? A…" at bounding box center [393, 195] width 786 height 390
click at [298, 109] on div "Alterar no dia 14/09/2025 Observações Desconsiderar intervalo pré-assinalado? A…" at bounding box center [393, 195] width 786 height 390
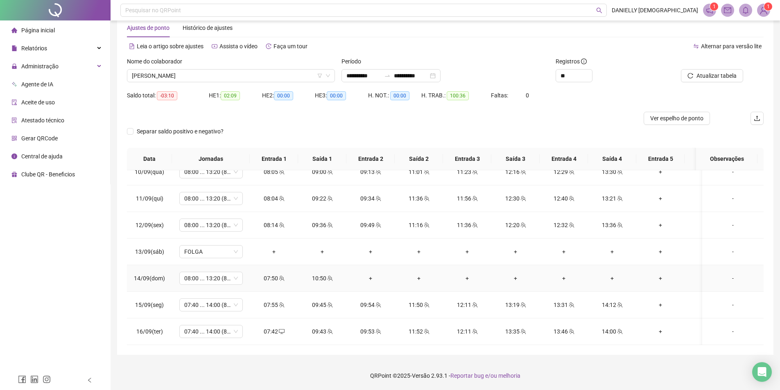
click at [728, 274] on div "-" at bounding box center [733, 278] width 48 height 9
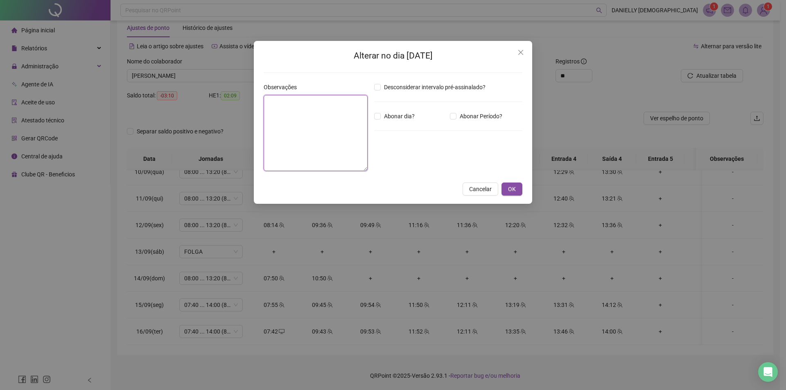
click at [337, 105] on textarea at bounding box center [316, 133] width 104 height 76
type textarea "**********"
click at [509, 187] on span "OK" at bounding box center [512, 189] width 8 height 9
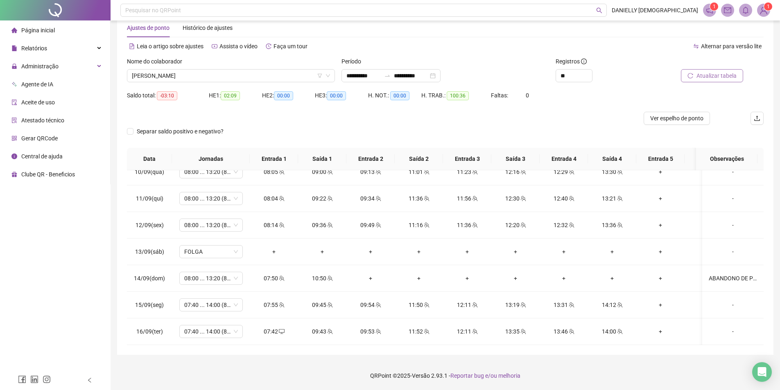
click at [707, 75] on span "Atualizar tabela" at bounding box center [716, 75] width 40 height 9
click at [719, 274] on div "ABANDONO DE POSTO" at bounding box center [733, 278] width 48 height 9
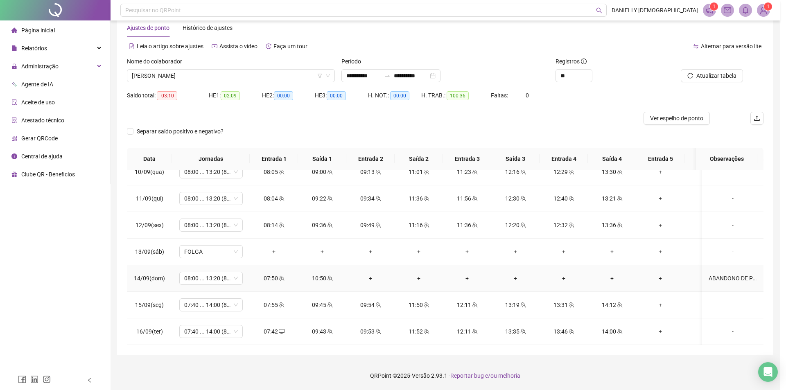
type textarea "**********"
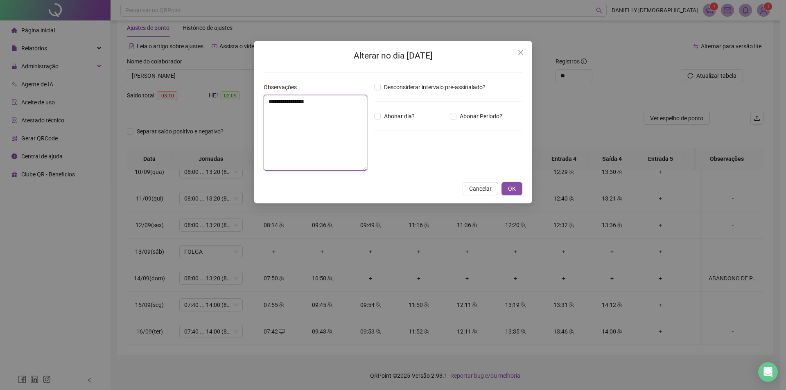
click at [341, 103] on textarea "**********" at bounding box center [316, 133] width 104 height 76
drag, startPoint x: 262, startPoint y: 99, endPoint x: 153, endPoint y: 102, distance: 108.9
click at [153, 102] on div "**********" at bounding box center [393, 195] width 786 height 390
type textarea "**********"
click at [516, 189] on button "OK" at bounding box center [512, 189] width 21 height 13
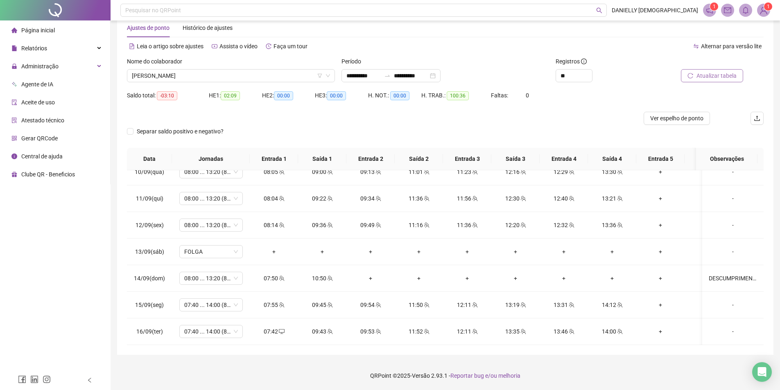
click at [706, 73] on span "Atualizar tabela" at bounding box center [716, 75] width 40 height 9
drag, startPoint x: 680, startPoint y: 115, endPoint x: 240, endPoint y: 147, distance: 441.3
click at [680, 115] on span "Ver espelho de ponto" at bounding box center [676, 118] width 53 height 9
click at [175, 76] on span "EDUARDA DE OLIVEIRA CARDOSO" at bounding box center [231, 76] width 198 height 12
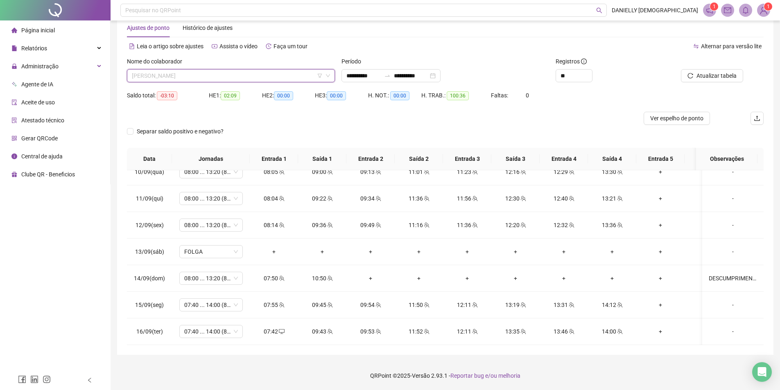
click at [229, 77] on span "EDUARDA DE OLIVEIRA CARDOSO" at bounding box center [231, 76] width 198 height 12
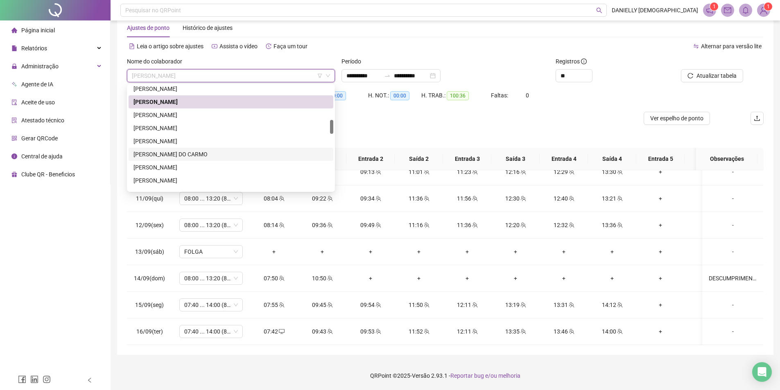
scroll to position [293, 0]
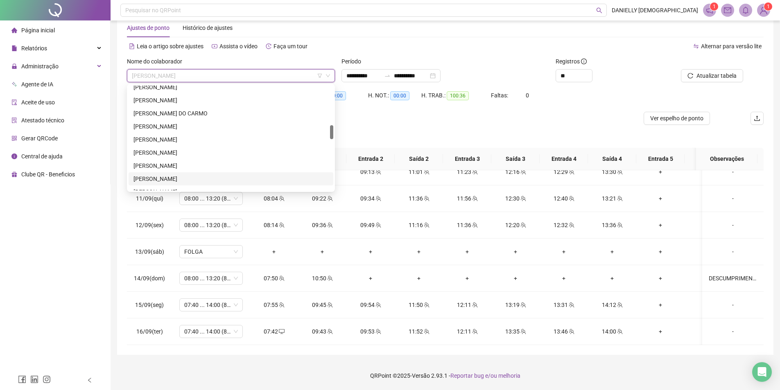
click at [159, 179] on div "JOAO GABRIEL MENDES" at bounding box center [230, 178] width 195 height 9
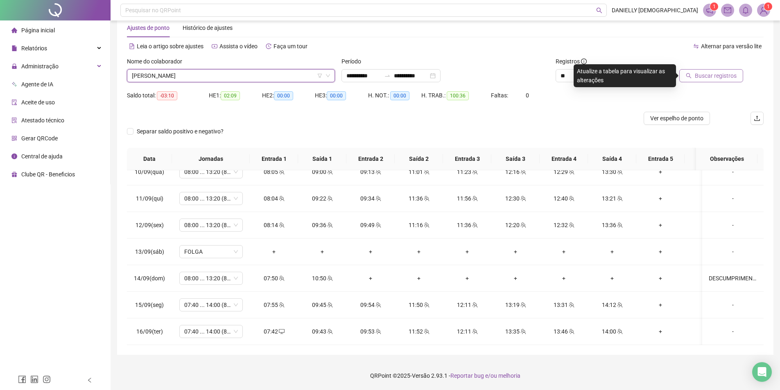
click at [712, 76] on span "Buscar registros" at bounding box center [716, 75] width 42 height 9
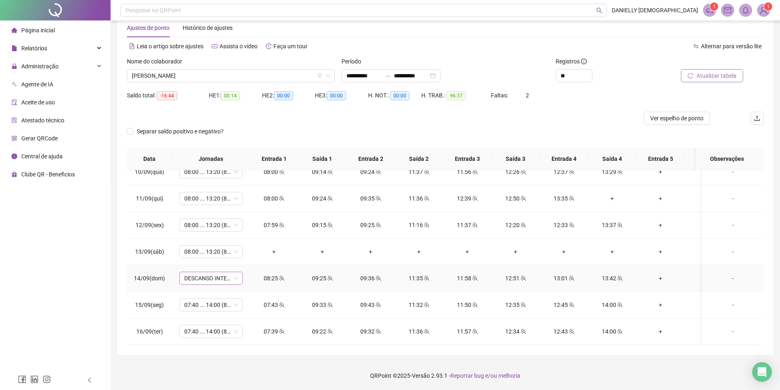
click at [206, 274] on span "DESCANSO INTER-JORNADA" at bounding box center [211, 278] width 54 height 12
type input "*****"
click at [233, 360] on div "08:00 ... 13:20 (8 horas)" at bounding box center [225, 363] width 69 height 9
click at [246, 249] on span "Sim" at bounding box center [249, 250] width 9 height 9
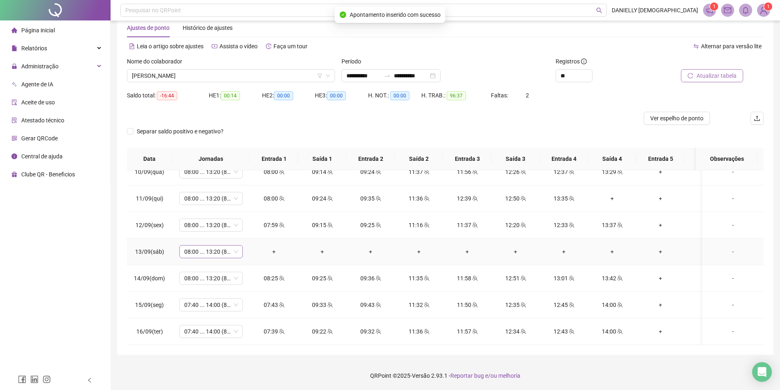
click at [226, 249] on span "08:00 ... 13:20 (8 HORAS)" at bounding box center [211, 252] width 54 height 12
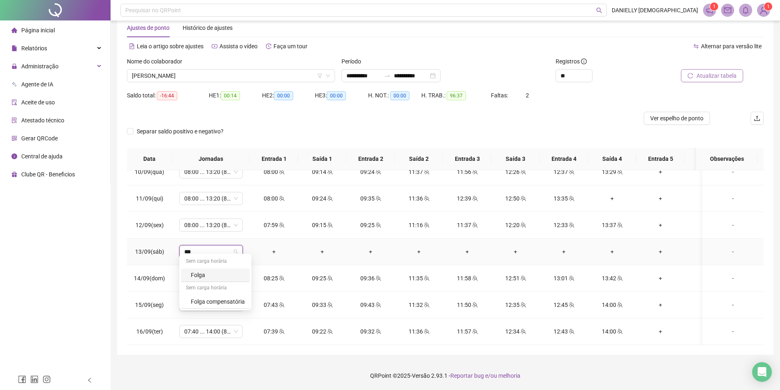
type input "****"
click at [222, 270] on div "Folga" at bounding box center [215, 276] width 69 height 14
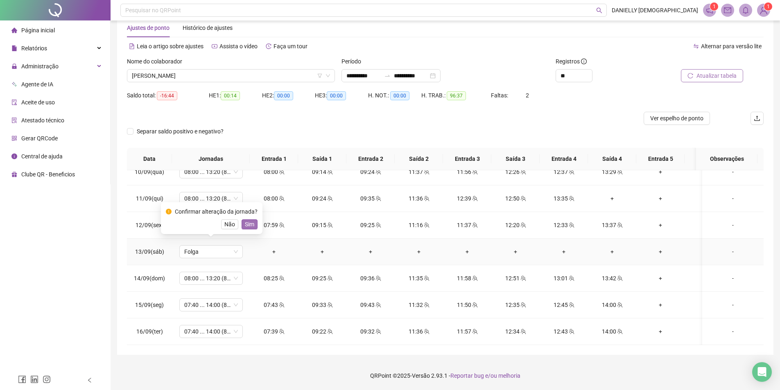
click at [251, 225] on span "Sim" at bounding box center [249, 224] width 9 height 9
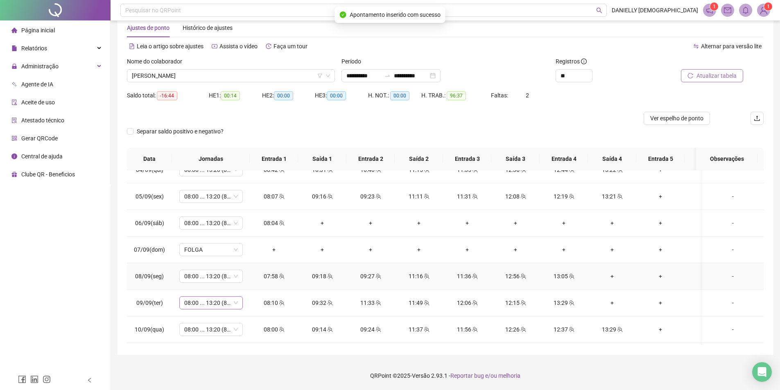
scroll to position [345, 0]
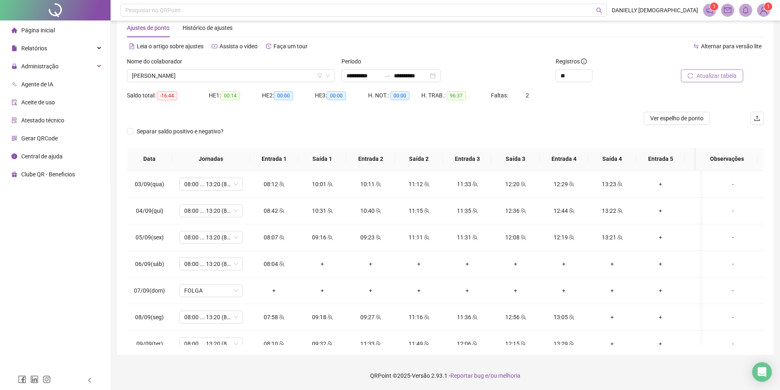
click at [707, 74] on span "Atualizar tabela" at bounding box center [716, 75] width 40 height 9
click at [700, 74] on span "Atualizar tabela" at bounding box center [716, 75] width 40 height 9
click at [727, 72] on div "Atualizando tabela Atualizando e reorganizando os registros... OK" at bounding box center [393, 195] width 786 height 390
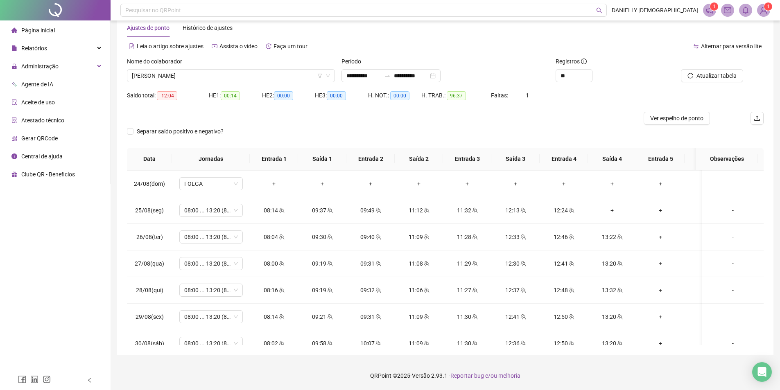
scroll to position [0, 0]
click at [698, 115] on span "Ver espelho de ponto" at bounding box center [676, 118] width 53 height 9
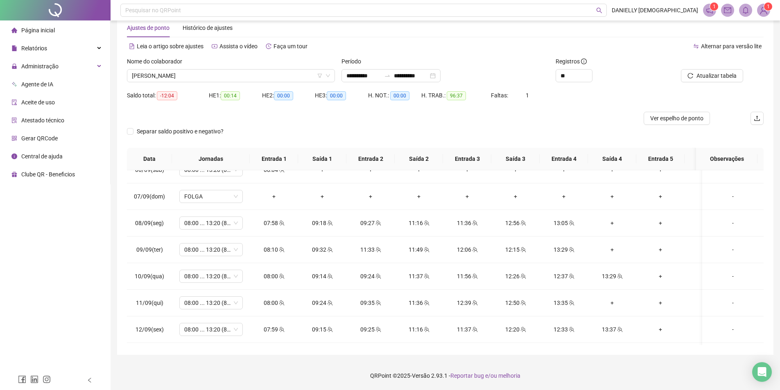
scroll to position [427, 0]
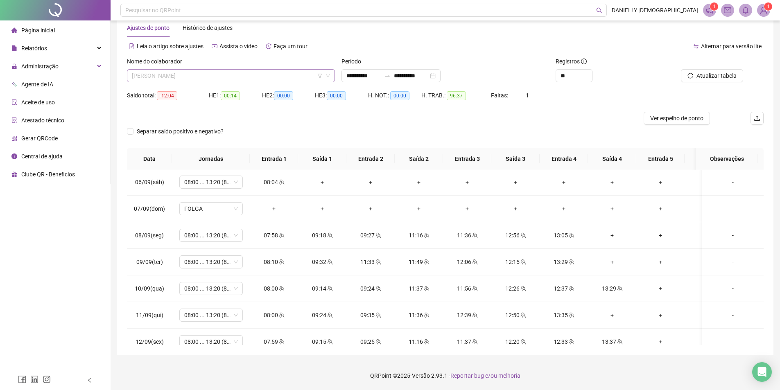
click at [179, 72] on span "JOAO GABRIEL MENDES" at bounding box center [231, 76] width 198 height 12
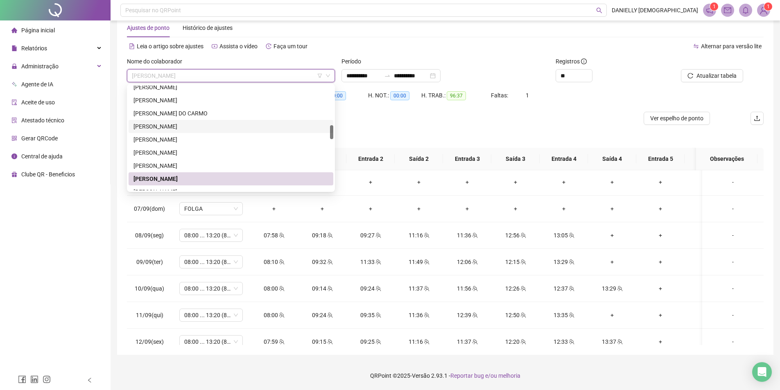
scroll to position [334, 0]
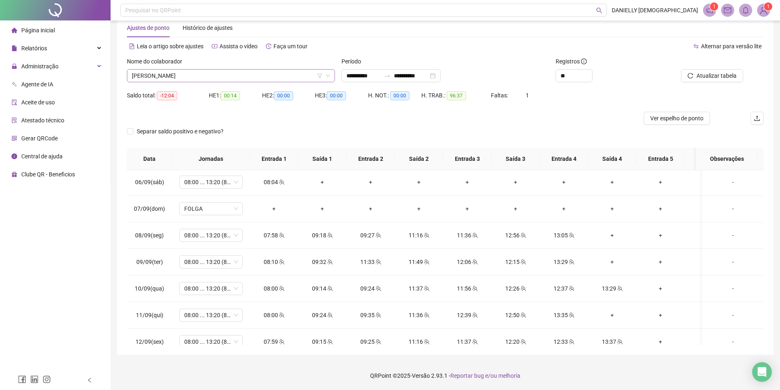
click at [218, 72] on span "JOAO GABRIEL MENDES" at bounding box center [231, 76] width 198 height 12
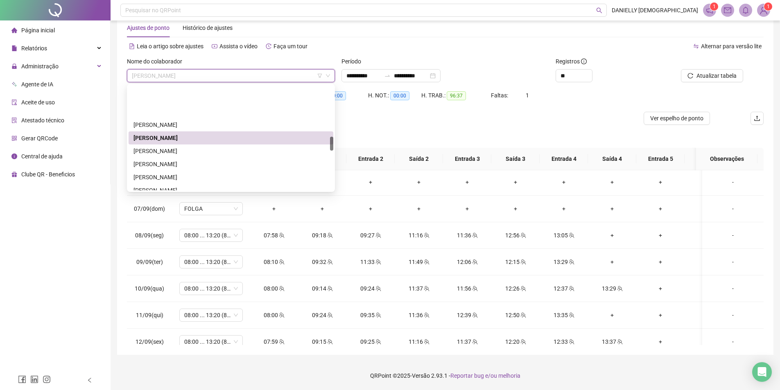
scroll to position [375, 0]
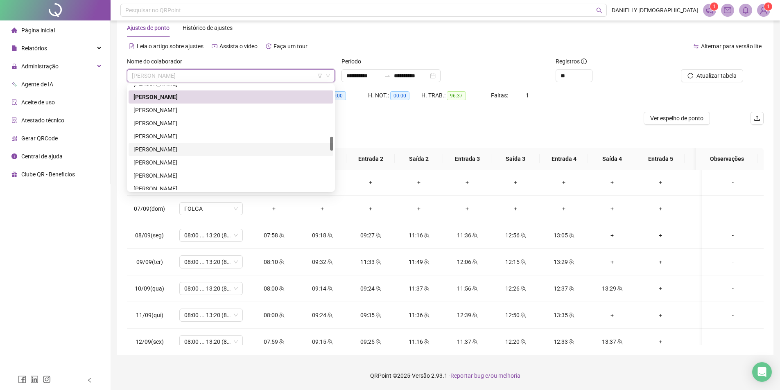
click at [184, 146] on div "KENNYA GABRIELLY MODESTO" at bounding box center [230, 149] width 195 height 9
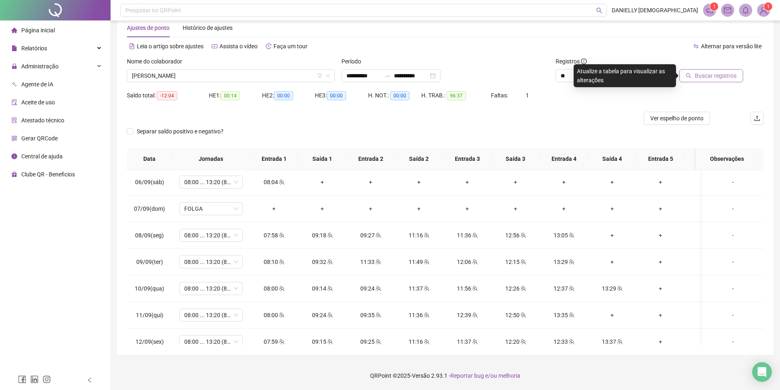
click at [726, 80] on span "Buscar registros" at bounding box center [716, 75] width 42 height 9
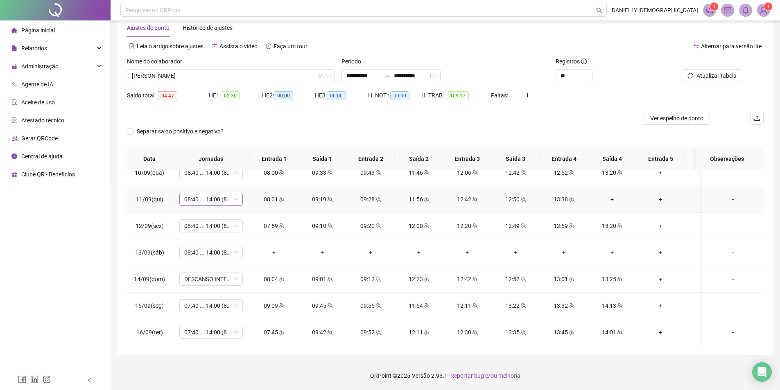
scroll to position [550, 0]
click at [224, 274] on span "DESCANSO INTER-JORNADA" at bounding box center [211, 278] width 54 height 12
type input "*****"
click at [221, 303] on div "08:40 ... 14:00 (8 horas)" at bounding box center [221, 301] width 61 height 9
click at [245, 253] on span "Sim" at bounding box center [249, 250] width 9 height 9
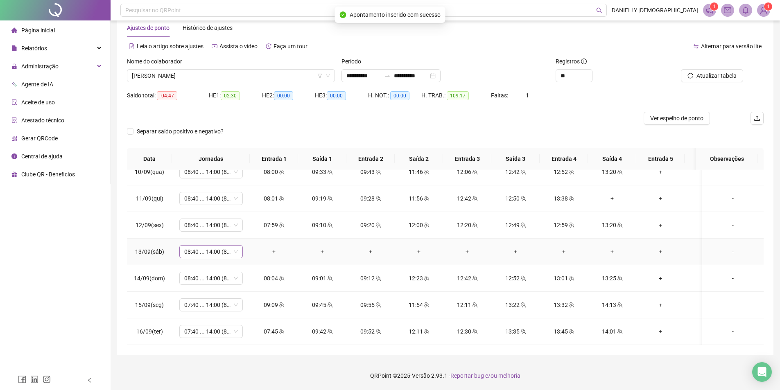
click at [210, 246] on span "08:40 ... 14:00 (8 HORAS)" at bounding box center [211, 252] width 54 height 12
type input "****"
click at [213, 272] on div "Folga" at bounding box center [218, 275] width 54 height 9
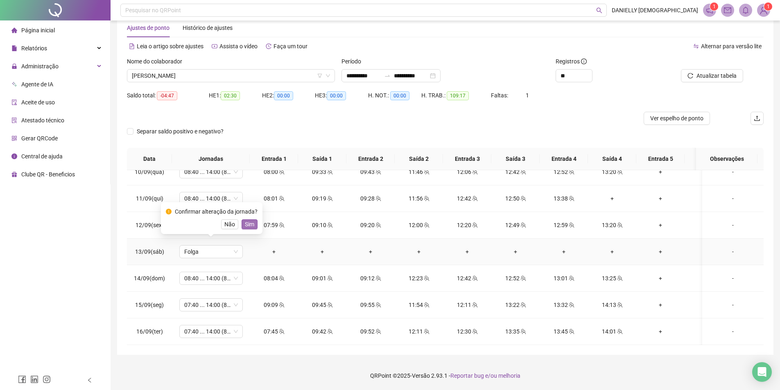
click at [249, 226] on span "Sim" at bounding box center [249, 224] width 9 height 9
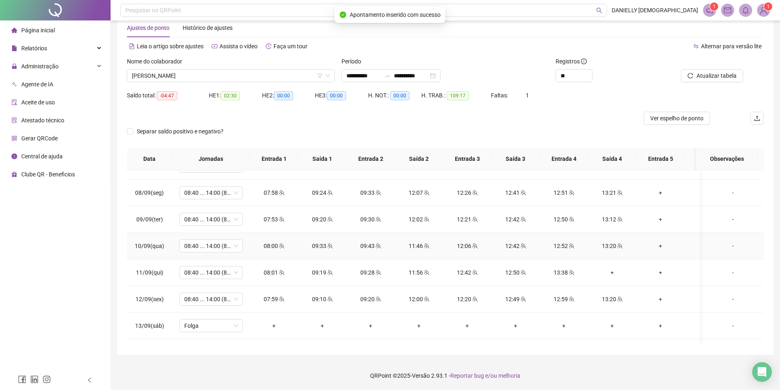
scroll to position [468, 0]
click at [709, 77] on span "Atualizar tabela" at bounding box center [716, 75] width 40 height 9
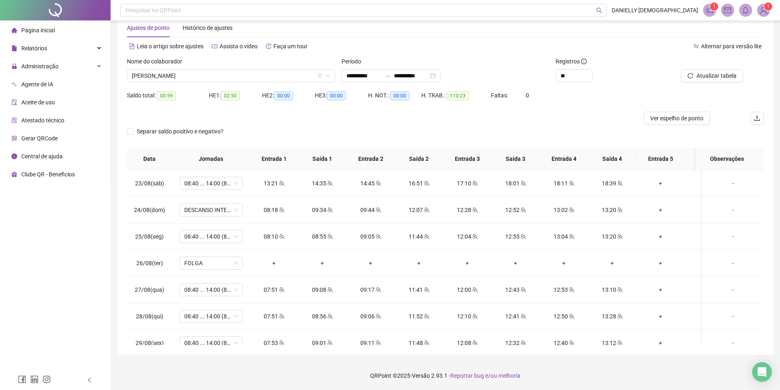
scroll to position [0, 0]
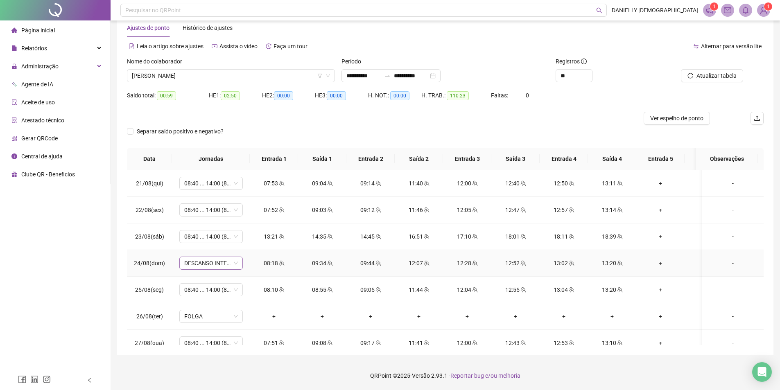
click at [206, 262] on span "DESCANSO INTER-JORNADA" at bounding box center [211, 263] width 54 height 12
type input "*****"
click at [215, 290] on div "08:40 ... 14:00 (8 horas)" at bounding box center [221, 292] width 61 height 9
click at [248, 244] on span "Sim" at bounding box center [249, 241] width 9 height 9
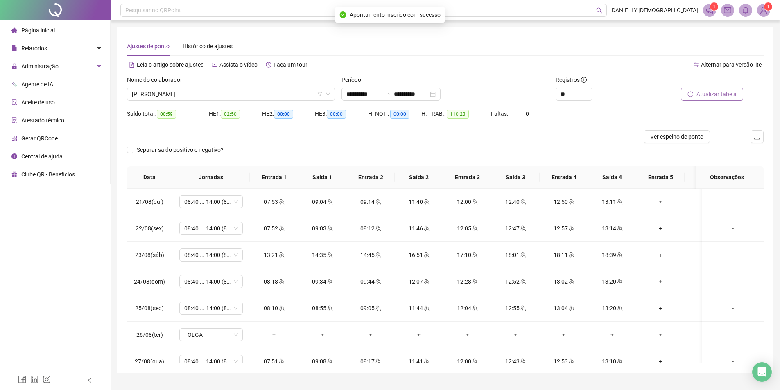
click at [705, 95] on span "Atualizar tabela" at bounding box center [716, 94] width 40 height 9
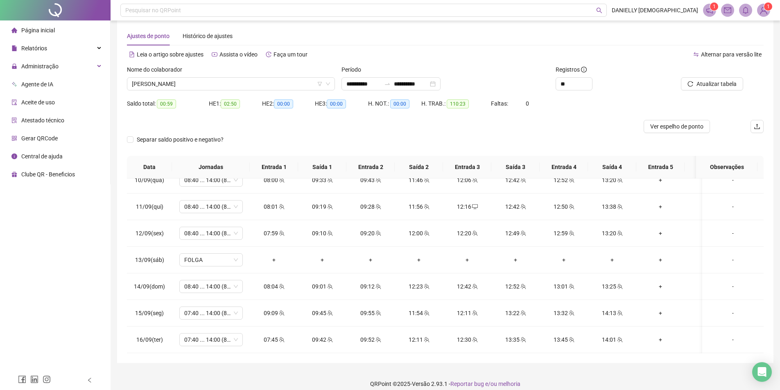
scroll to position [18, 0]
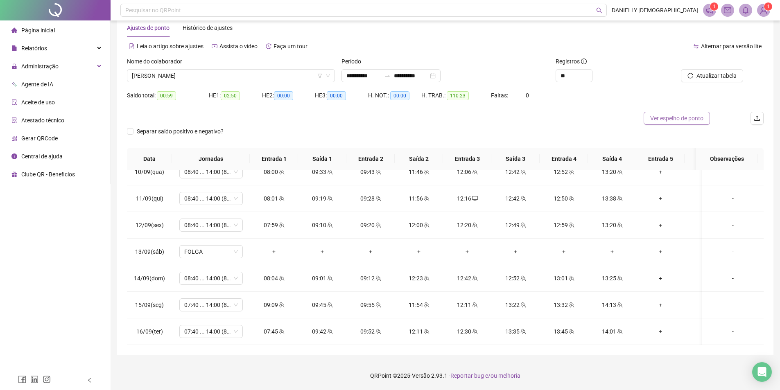
drag, startPoint x: 691, startPoint y: 116, endPoint x: 681, endPoint y: 120, distance: 10.1
click at [690, 116] on span "Ver espelho de ponto" at bounding box center [676, 118] width 53 height 9
click at [173, 75] on span "KENNYA GABRIELLY MODESTO" at bounding box center [231, 76] width 198 height 12
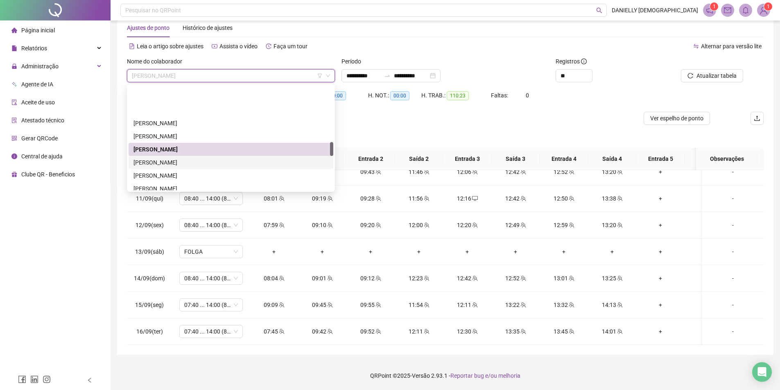
scroll to position [416, 0]
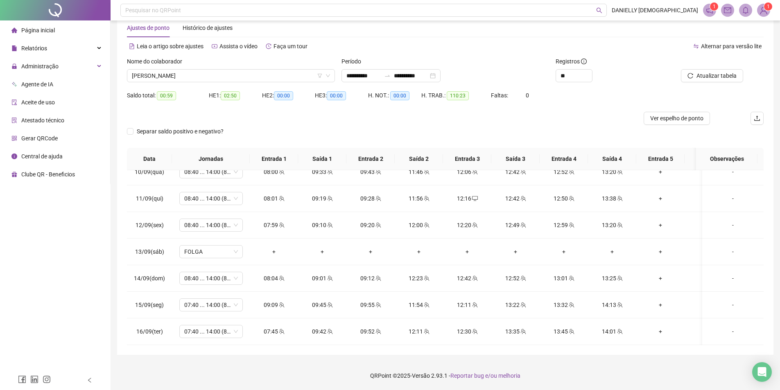
click at [206, 77] on span "KENNYA GABRIELLY MODESTO" at bounding box center [231, 76] width 198 height 12
click at [183, 72] on span "KENNYA GABRIELLY MODESTO" at bounding box center [231, 76] width 198 height 12
click at [185, 67] on div "Nome do colaborador" at bounding box center [231, 63] width 208 height 12
click at [184, 76] on span "KENNYA GABRIELLY MODESTO" at bounding box center [231, 76] width 198 height 12
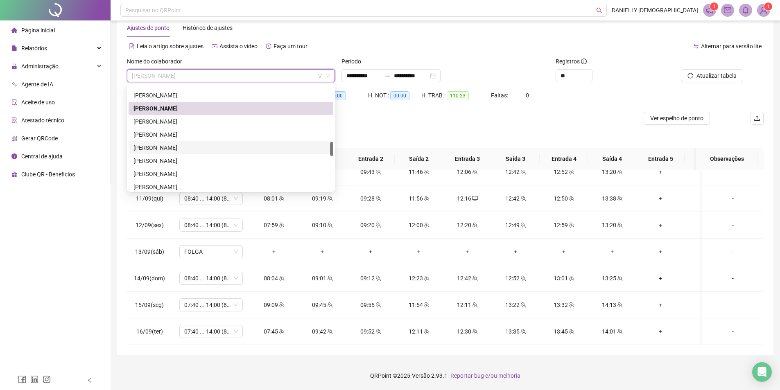
click at [171, 148] on div "LUANA MARTINS DOS SANTOS" at bounding box center [230, 147] width 195 height 9
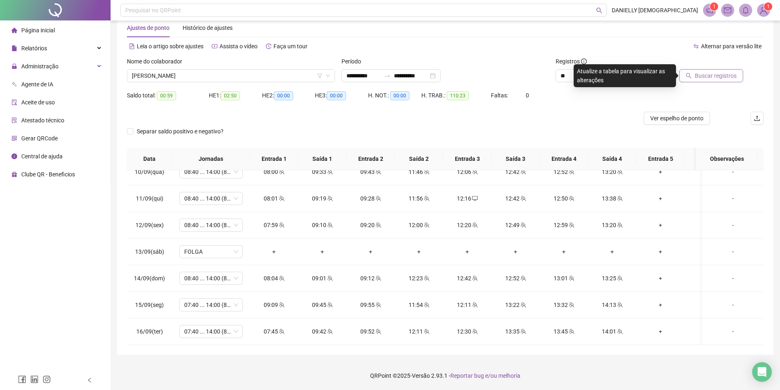
click at [706, 72] on span "Buscar registros" at bounding box center [716, 75] width 42 height 9
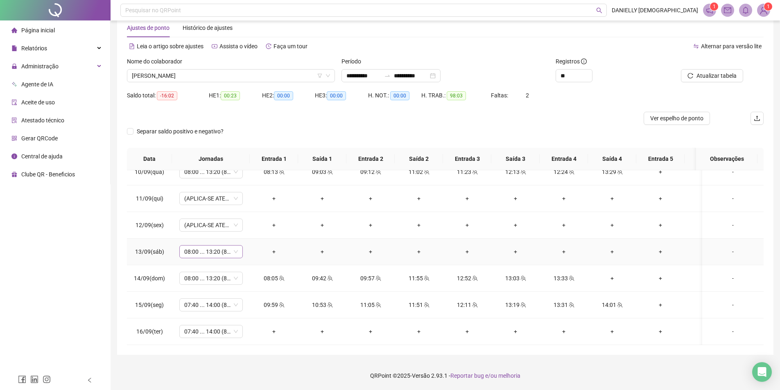
click at [212, 247] on span "08:00 ... 13:20 (8 HORAS)" at bounding box center [211, 252] width 54 height 12
type input "****"
click at [208, 275] on div "Folga" at bounding box center [218, 275] width 54 height 9
click at [249, 224] on span "Sim" at bounding box center [249, 224] width 9 height 9
click at [707, 79] on span "Atualizar tabela" at bounding box center [716, 75] width 40 height 9
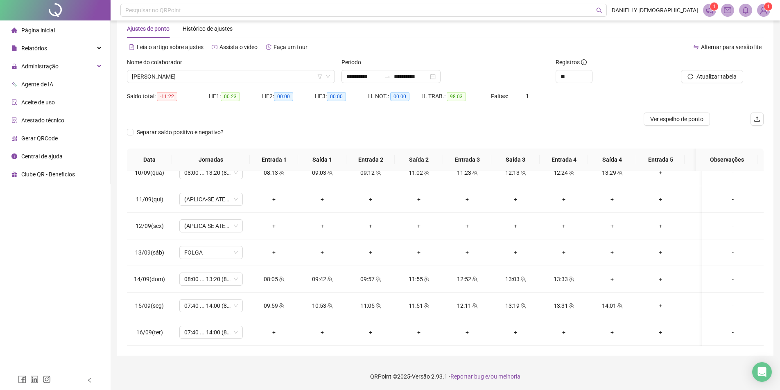
scroll to position [18, 0]
click at [723, 327] on div "-" at bounding box center [733, 331] width 48 height 9
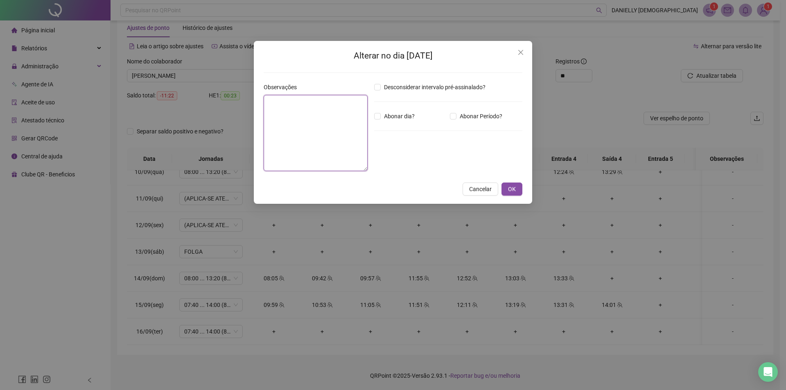
click at [308, 133] on textarea at bounding box center [316, 133] width 104 height 76
type textarea "*"
type textarea "**********"
click at [512, 185] on span "OK" at bounding box center [512, 189] width 8 height 9
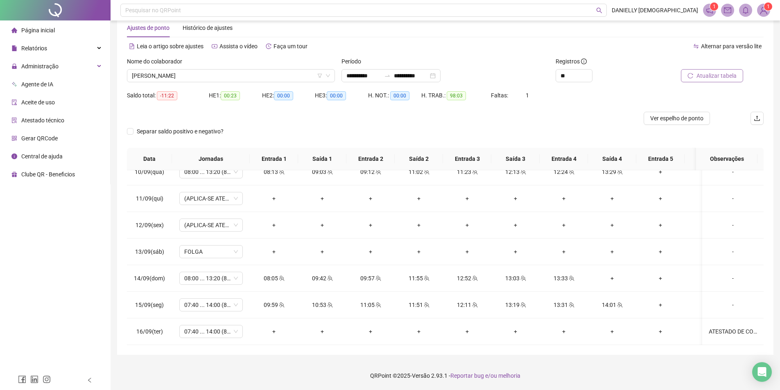
click at [707, 81] on button "Atualizar tabela" at bounding box center [712, 75] width 62 height 13
click at [220, 325] on span "07:40 ... 14:00 (8 HORAS)" at bounding box center [211, 331] width 54 height 12
type input "****"
click at [223, 307] on div "Folga compensatória" at bounding box center [218, 308] width 54 height 9
click at [253, 305] on button "Sim" at bounding box center [250, 304] width 16 height 10
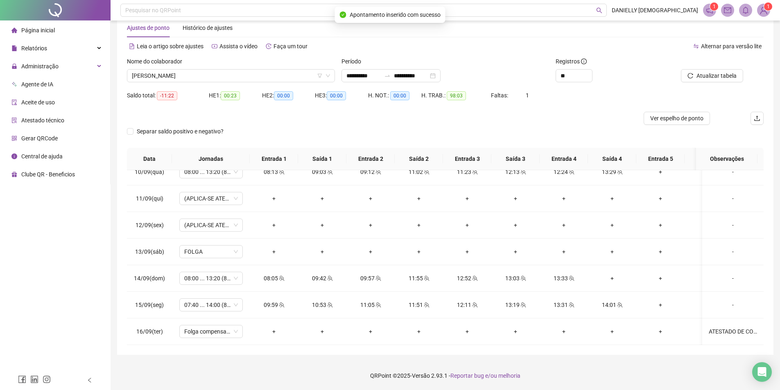
click at [716, 83] on div "Atualizar tabela" at bounding box center [713, 73] width 107 height 32
click at [716, 78] on span "Atualizar tabela" at bounding box center [716, 75] width 40 height 9
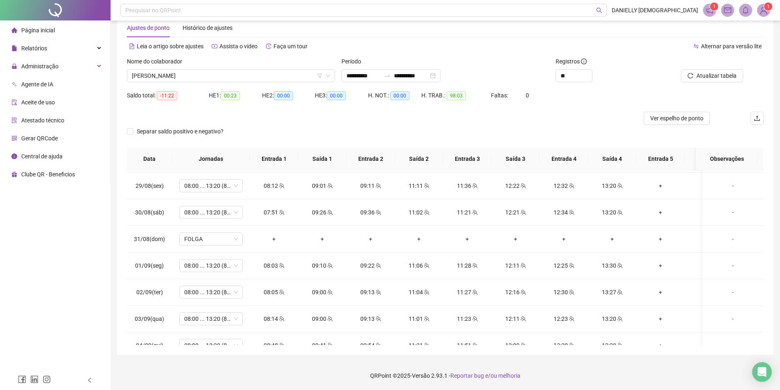
scroll to position [246, 0]
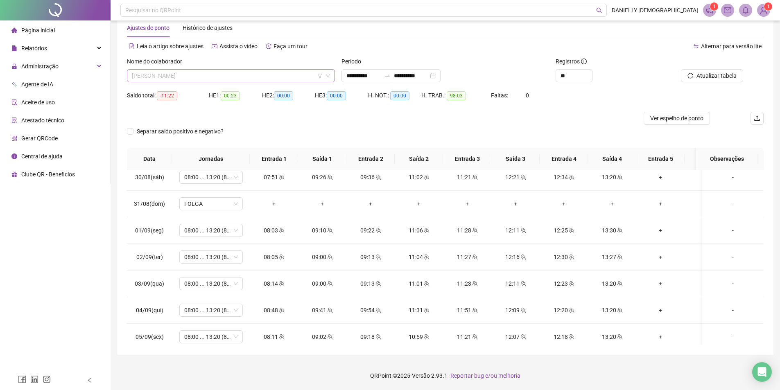
click at [264, 82] on div "LUANA MARTINS DOS SANTOS" at bounding box center [231, 75] width 208 height 13
click at [213, 82] on div "Nome do colaborador LUANA MARTINS DOS SANTOS" at bounding box center [231, 73] width 215 height 32
click at [212, 75] on span "LUANA MARTINS DOS SANTOS" at bounding box center [231, 76] width 198 height 12
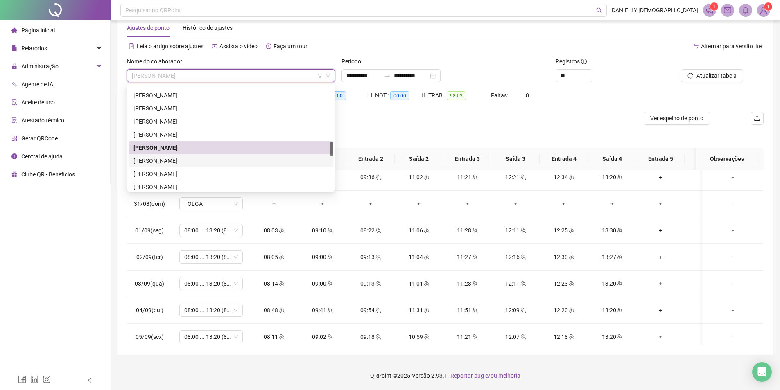
scroll to position [457, 0]
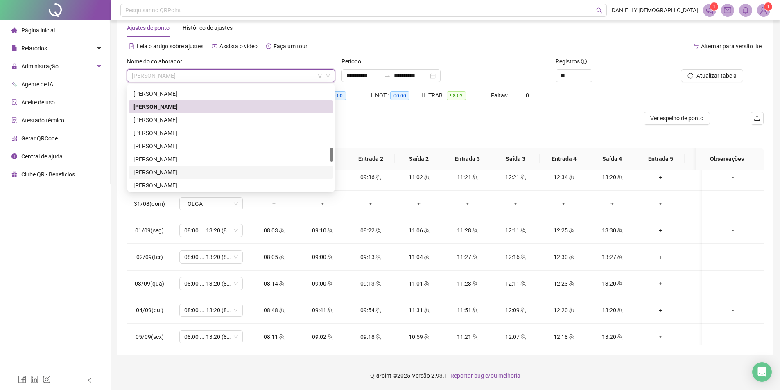
click at [176, 168] on div "MARTINA FERREIRA DIAS" at bounding box center [230, 172] width 195 height 9
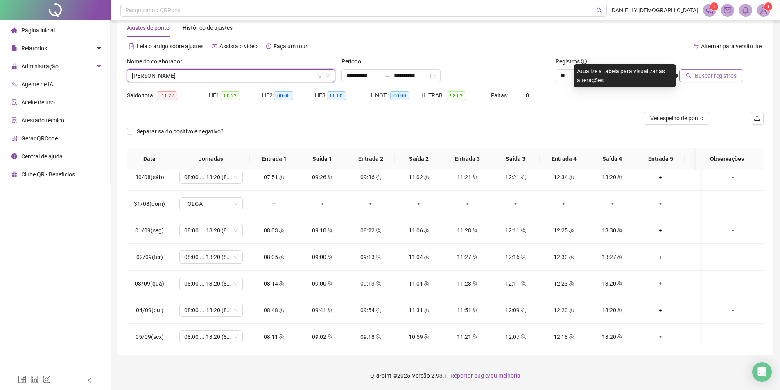
click at [703, 80] on span "Buscar registros" at bounding box center [716, 75] width 42 height 9
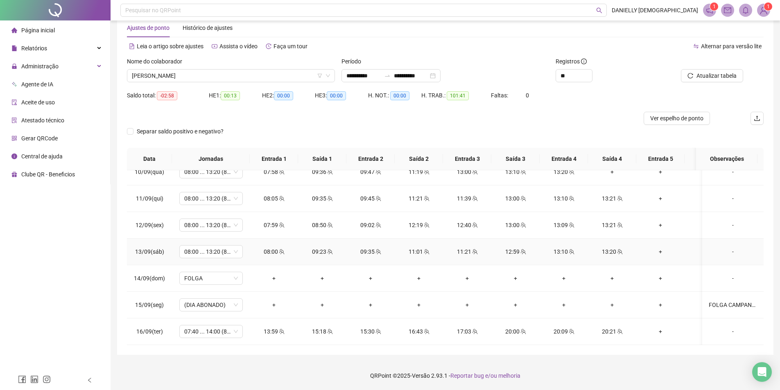
scroll to position [550, 0]
click at [722, 77] on span "Atualizar tabela" at bounding box center [716, 75] width 40 height 9
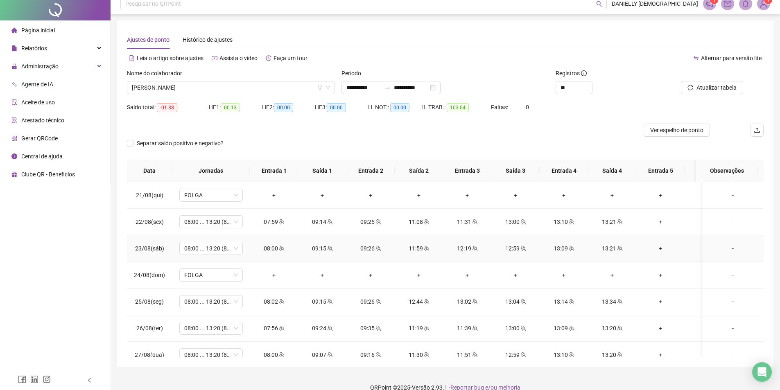
scroll to position [0, 0]
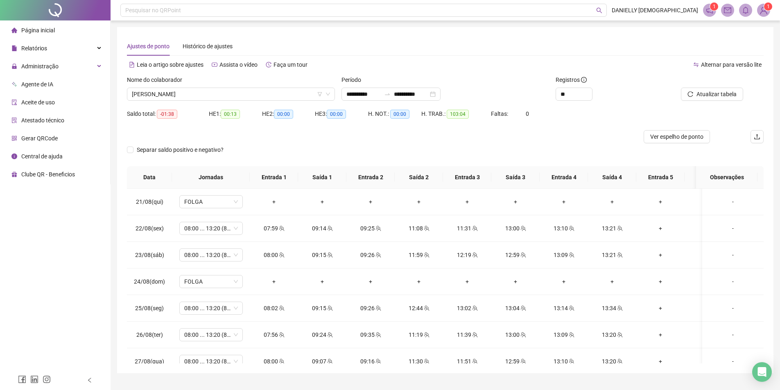
drag, startPoint x: 670, startPoint y: 137, endPoint x: 372, endPoint y: 170, distance: 299.9
click at [670, 137] on span "Ver espelho de ponto" at bounding box center [676, 136] width 53 height 9
click at [195, 99] on span "MARTINA FERREIRA DIAS" at bounding box center [231, 94] width 198 height 12
click at [174, 95] on span "MARTINA FERREIRA DIAS" at bounding box center [231, 94] width 198 height 12
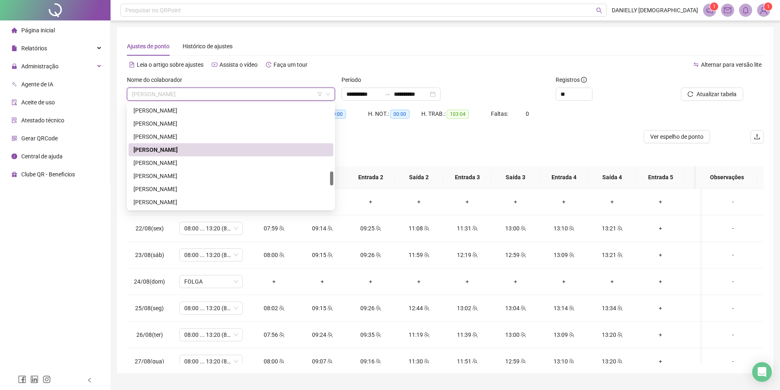
scroll to position [539, 0]
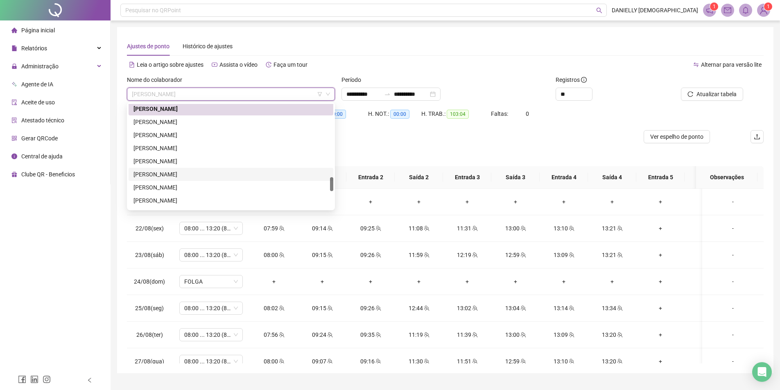
click at [194, 174] on div "NAIARA CARDOSO PIRES" at bounding box center [230, 174] width 195 height 9
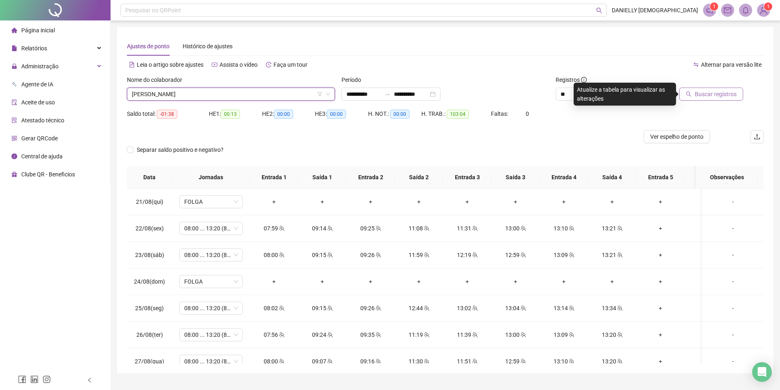
click at [703, 92] on span "Buscar registros" at bounding box center [716, 94] width 42 height 9
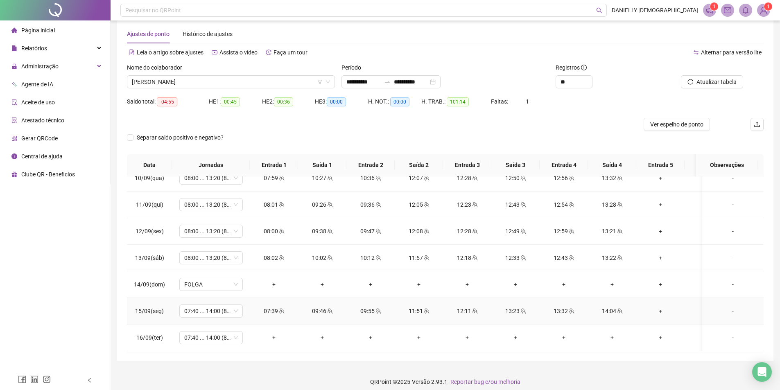
scroll to position [18, 0]
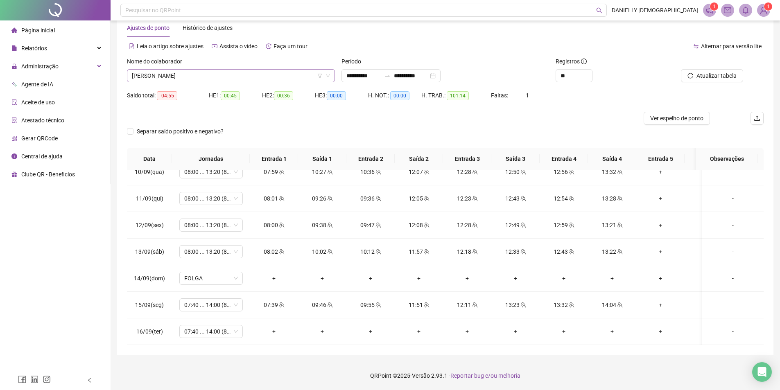
click at [201, 72] on span "NAIARA CARDOSO PIRES" at bounding box center [231, 76] width 198 height 12
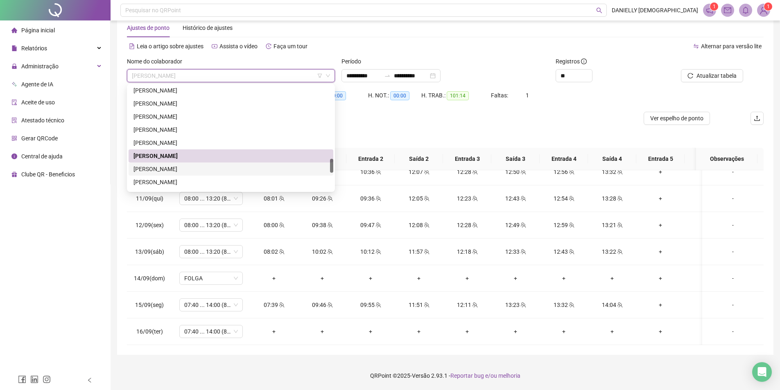
click at [188, 173] on div "NAIARA DE SOUZA PEREIRA" at bounding box center [230, 169] width 195 height 9
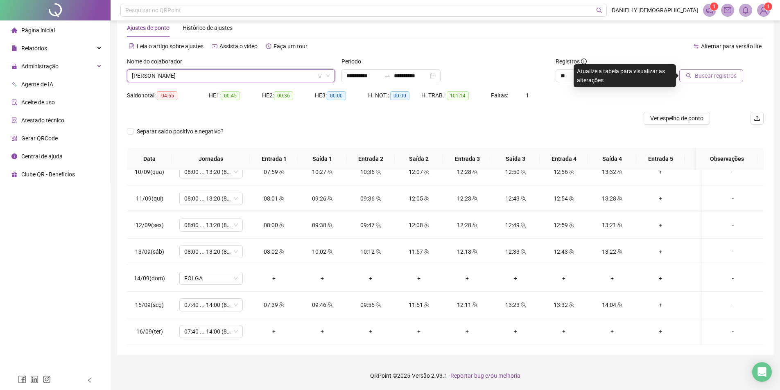
click at [726, 77] on span "Buscar registros" at bounding box center [716, 75] width 42 height 9
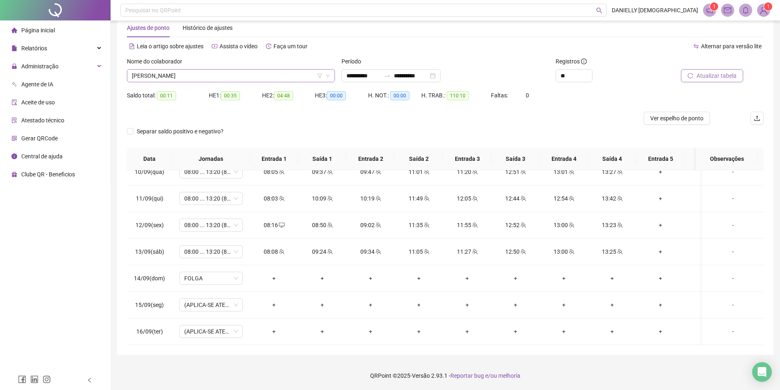
click at [194, 78] on span "NAIARA DE SOUZA PEREIRA" at bounding box center [231, 76] width 198 height 12
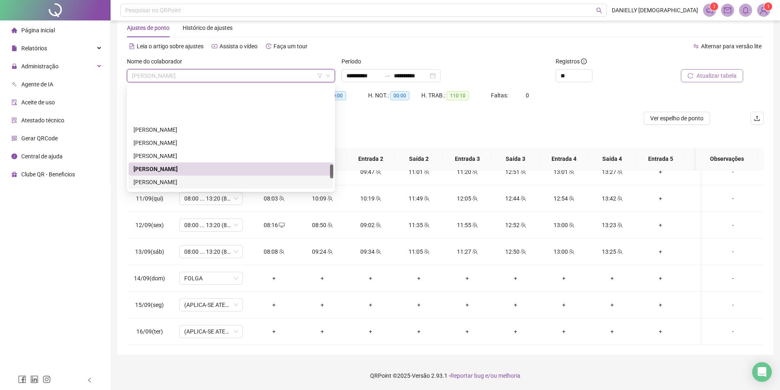
scroll to position [580, 0]
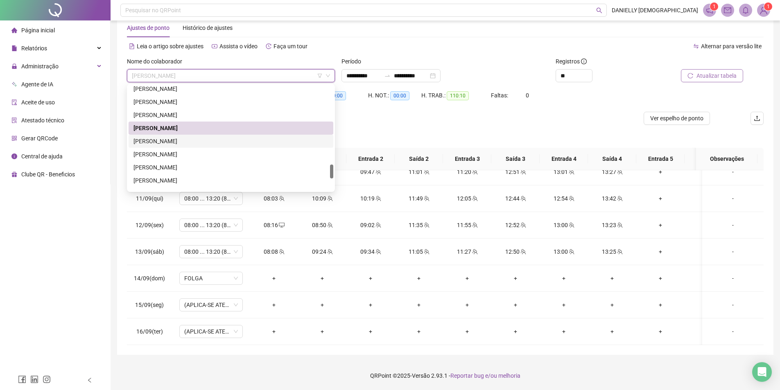
click at [189, 138] on div "PRISCILA FERREIRA BENVINDO" at bounding box center [230, 141] width 195 height 9
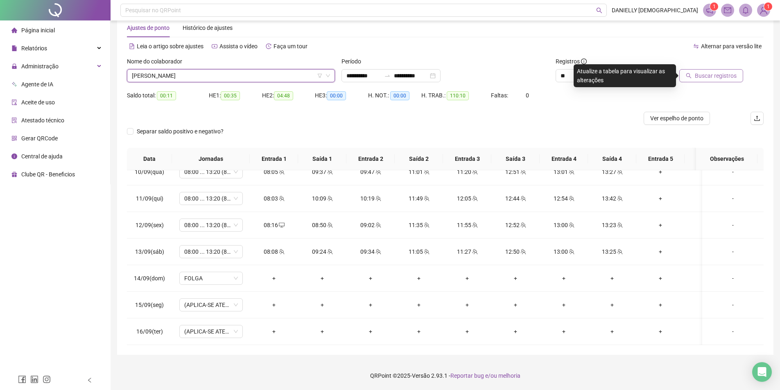
click at [725, 78] on span "Buscar registros" at bounding box center [716, 75] width 42 height 9
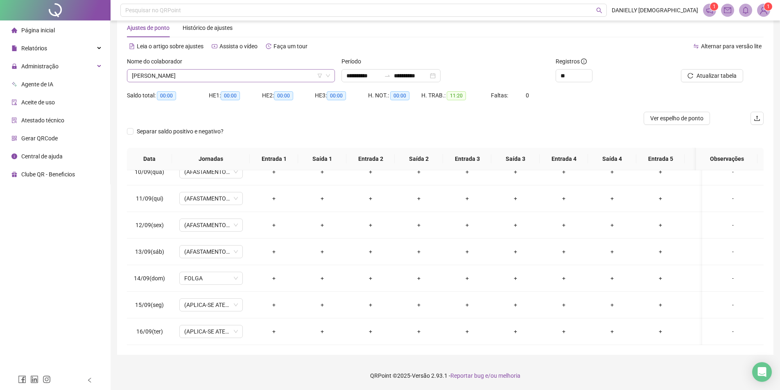
click at [251, 72] on span "PRISCILA FERREIRA BENVINDO" at bounding box center [231, 76] width 198 height 12
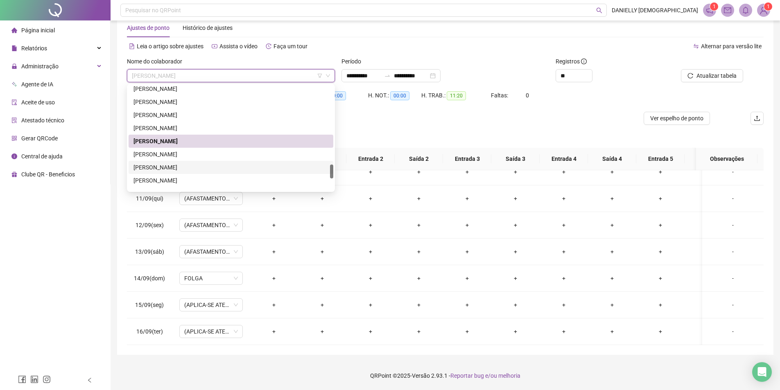
click at [188, 164] on div "ROSELENE MENDES DOS SANTOS NASCIMENTO" at bounding box center [230, 167] width 195 height 9
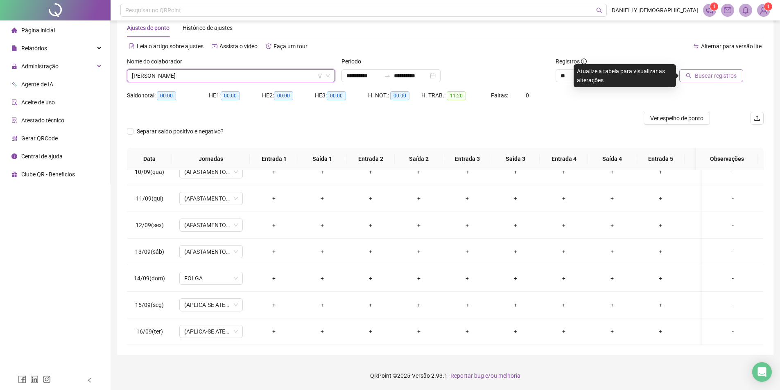
click at [714, 72] on span "Buscar registros" at bounding box center [716, 75] width 42 height 9
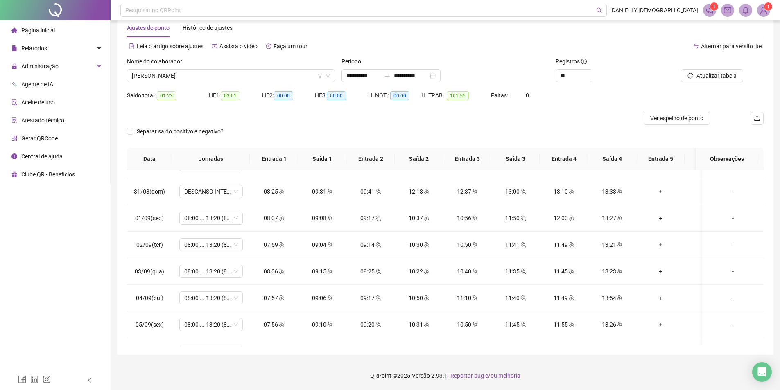
scroll to position [222, 0]
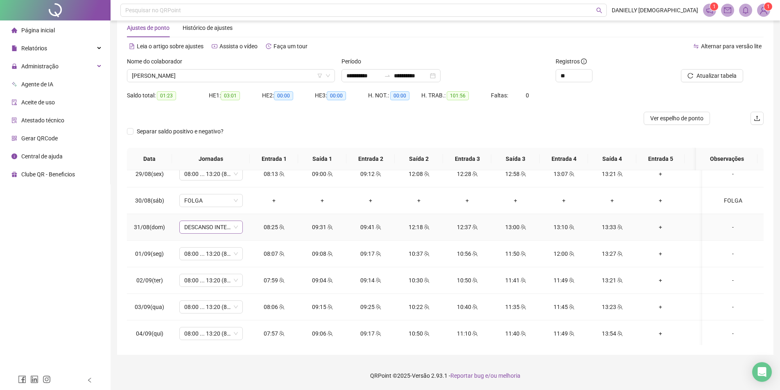
click at [211, 231] on span "DESCANSO INTER-JORNADA" at bounding box center [211, 227] width 54 height 12
type input "*****"
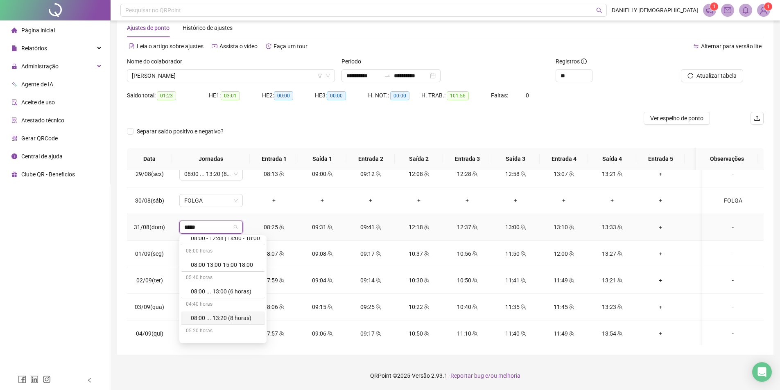
click at [238, 316] on div "08:00 ... 13:20 (8 horas)" at bounding box center [225, 318] width 69 height 9
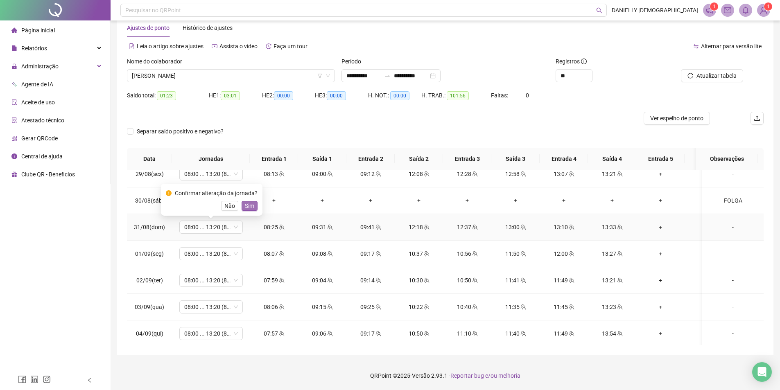
click at [247, 206] on span "Sim" at bounding box center [249, 205] width 9 height 9
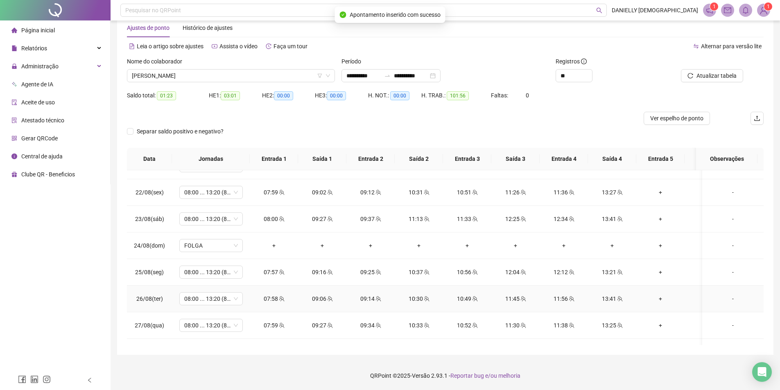
scroll to position [0, 0]
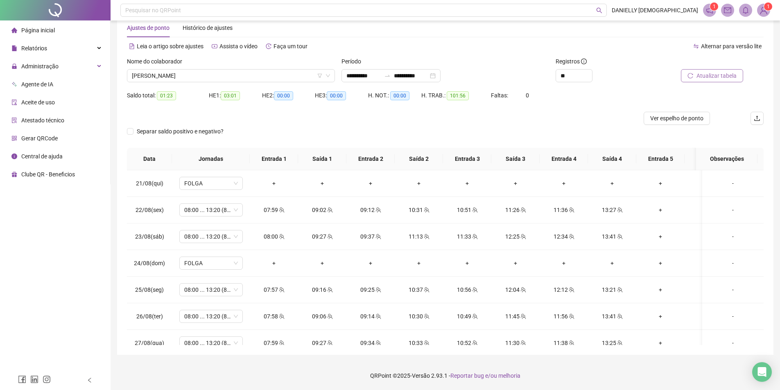
click at [716, 79] on span "Atualizar tabela" at bounding box center [716, 75] width 40 height 9
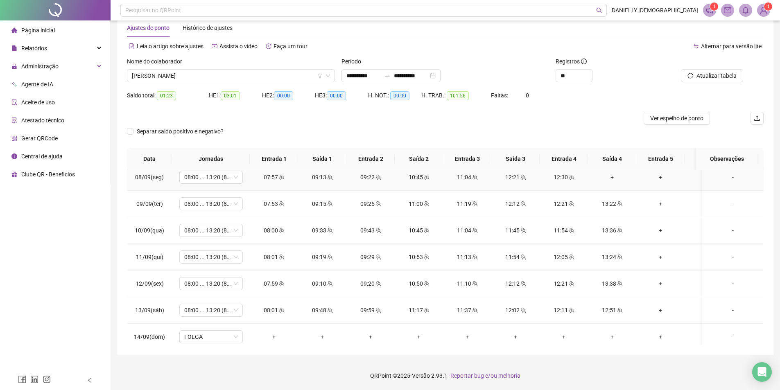
scroll to position [550, 0]
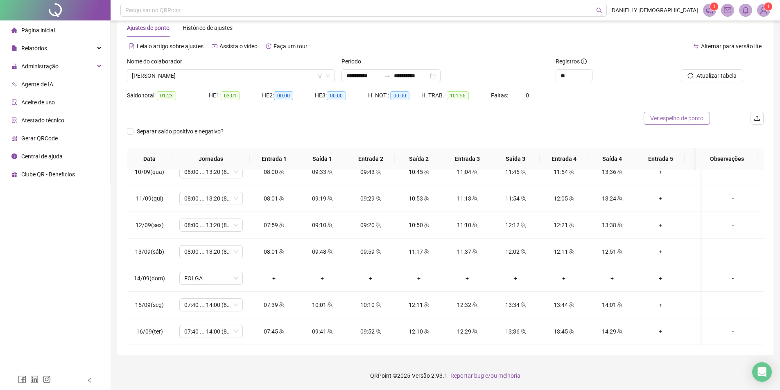
click at [693, 117] on span "Ver espelho de ponto" at bounding box center [676, 118] width 53 height 9
click at [215, 77] on span "ROSELENE MENDES DOS SANTOS NASCIMENTO" at bounding box center [231, 76] width 198 height 12
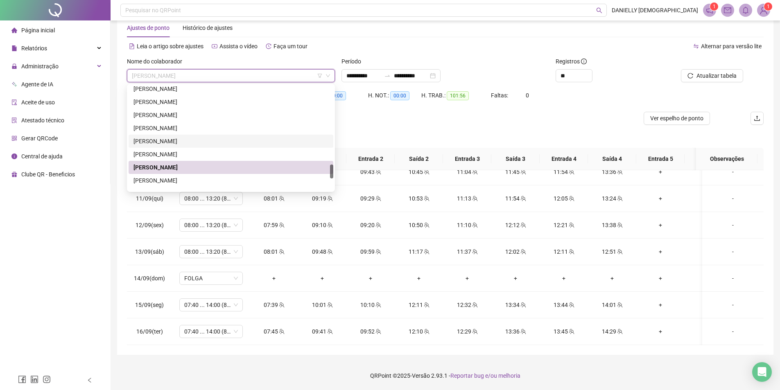
scroll to position [621, 0]
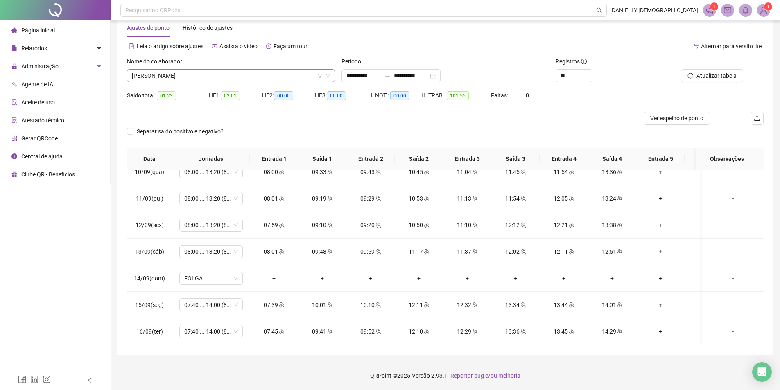
click at [169, 77] on span "ROSELENE MENDES DOS SANTOS NASCIMENTO" at bounding box center [231, 76] width 198 height 12
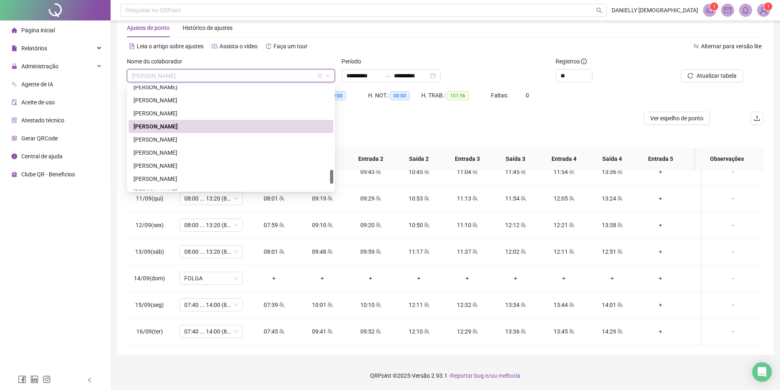
scroll to position [662, 0]
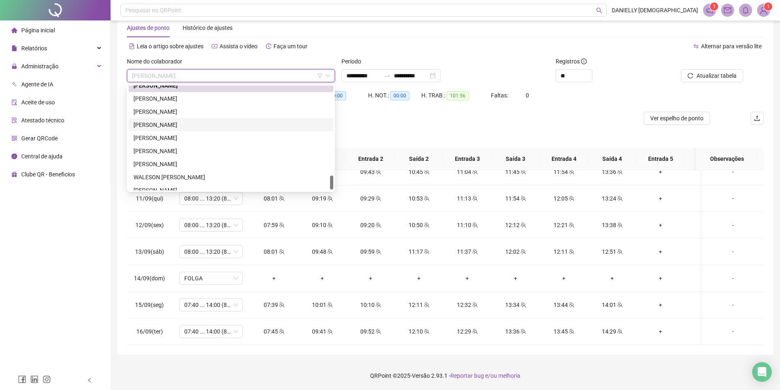
click at [192, 122] on div "TALITA DE OLIVEIRA SOUZA DOS SANTOS" at bounding box center [230, 124] width 195 height 9
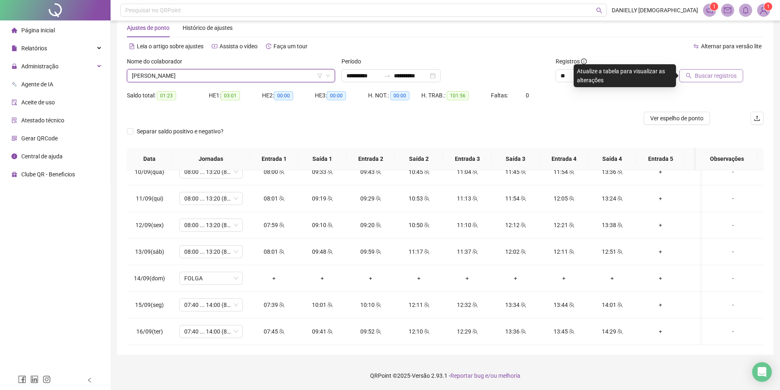
click at [704, 73] on span "Buscar registros" at bounding box center [716, 75] width 42 height 9
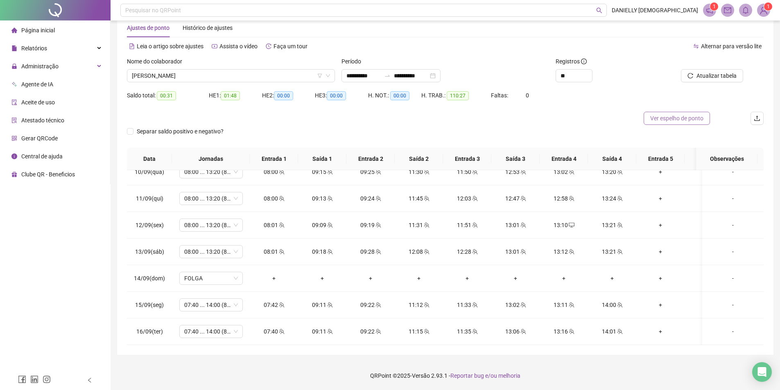
click at [683, 115] on span "Ver espelho de ponto" at bounding box center [676, 118] width 53 height 9
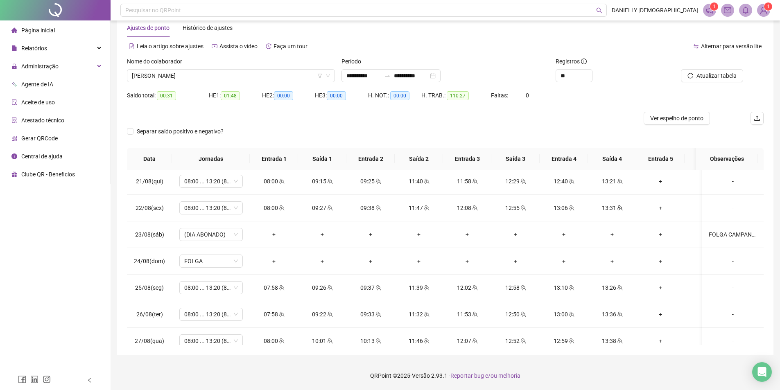
scroll to position [0, 0]
drag, startPoint x: 679, startPoint y: 123, endPoint x: 570, endPoint y: 127, distance: 109.4
click at [679, 123] on button "Ver espelho de ponto" at bounding box center [677, 118] width 66 height 13
click at [199, 80] on span "TALITA DE OLIVEIRA SOUZA DOS SANTOS" at bounding box center [231, 76] width 198 height 12
click at [183, 74] on span "TALITA DE OLIVEIRA SOUZA DOS SANTOS" at bounding box center [231, 76] width 198 height 12
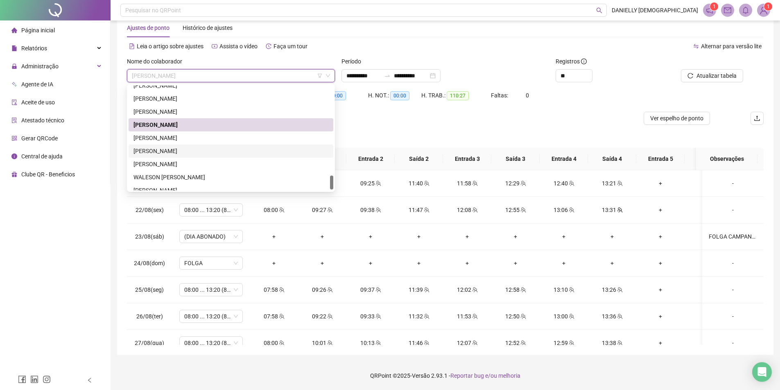
click at [185, 152] on div "THAYSA ANTONIA GOMES DE ANDRADE" at bounding box center [230, 151] width 195 height 9
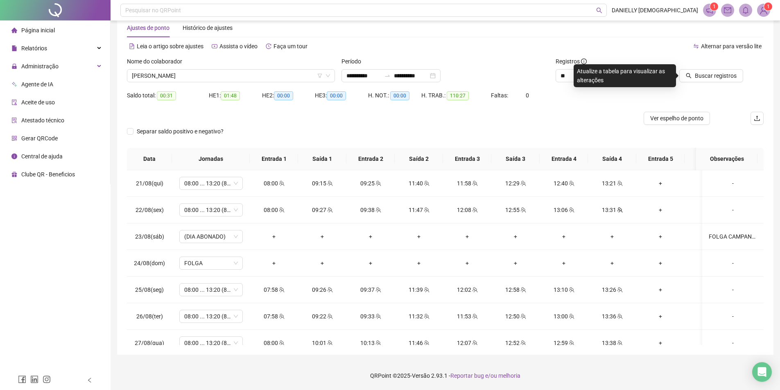
click at [712, 68] on div at bounding box center [703, 63] width 80 height 12
click at [710, 75] on span "Buscar registros" at bounding box center [716, 75] width 42 height 9
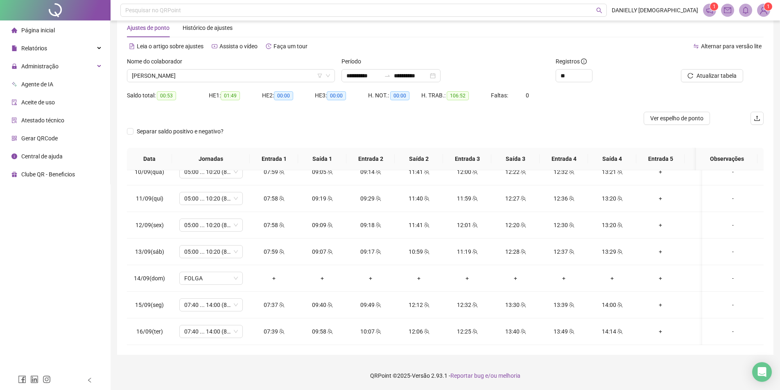
scroll to position [550, 0]
click at [674, 118] on span "Ver espelho de ponto" at bounding box center [676, 118] width 53 height 9
click at [242, 79] on span "THAYSA ANTONIA GOMES DE ANDRADE" at bounding box center [231, 76] width 198 height 12
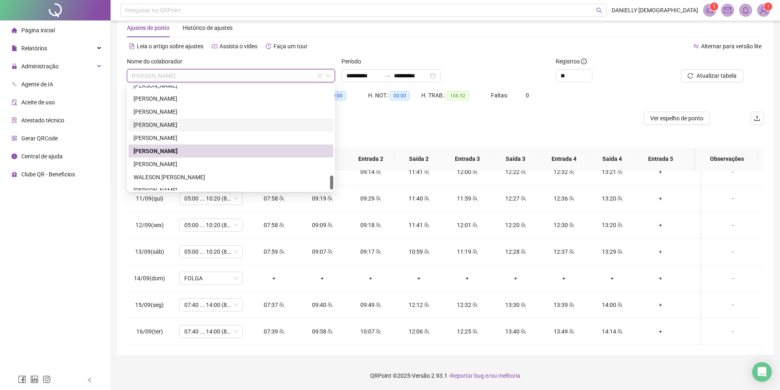
scroll to position [668, 0]
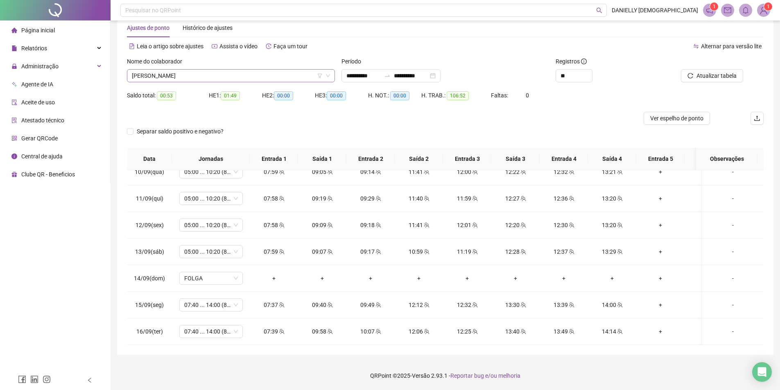
click at [241, 78] on span "THAYSA ANTONIA GOMES DE ANDRADE" at bounding box center [231, 76] width 198 height 12
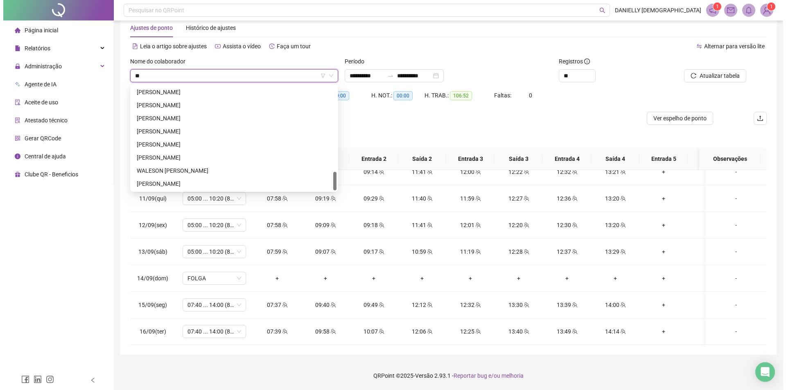
scroll to position [0, 0]
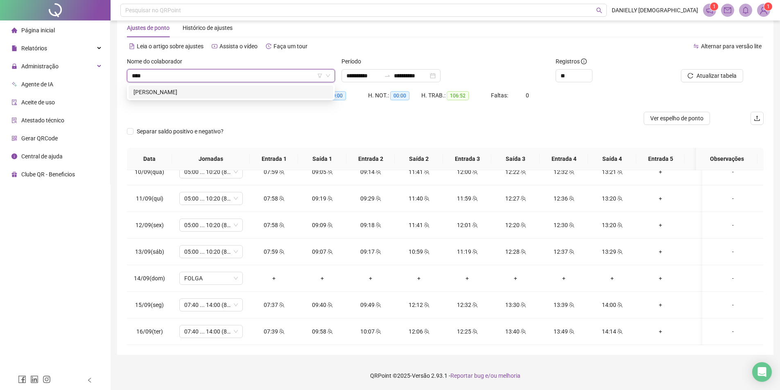
type input "*****"
click at [235, 95] on div "LUANA MARTINS DOS SANTOS" at bounding box center [230, 92] width 195 height 9
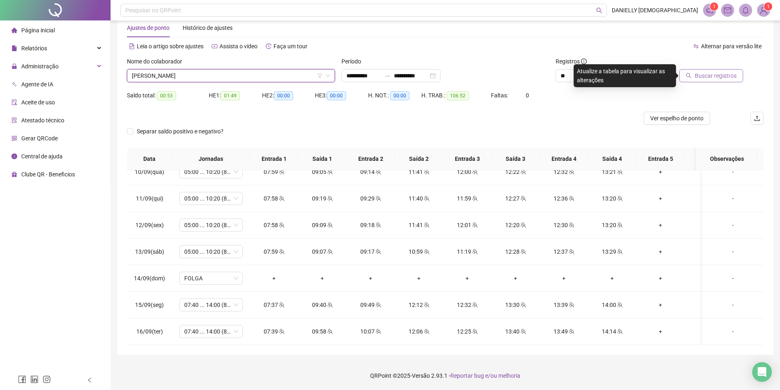
click at [707, 78] on span "Buscar registros" at bounding box center [716, 75] width 42 height 9
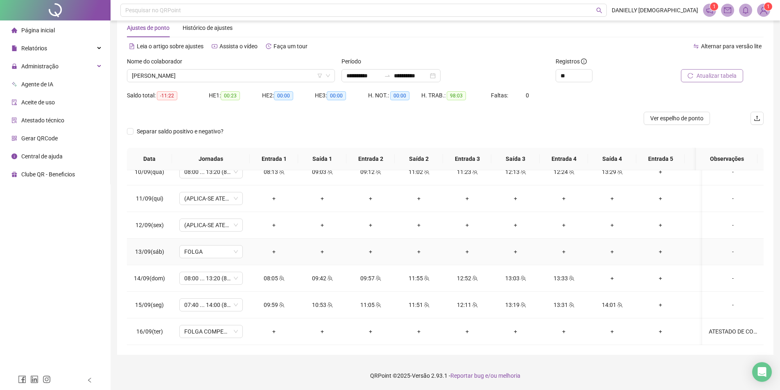
scroll to position [550, 0]
click at [209, 326] on span "FOLGA COMPENSATÓRIA" at bounding box center [211, 331] width 54 height 12
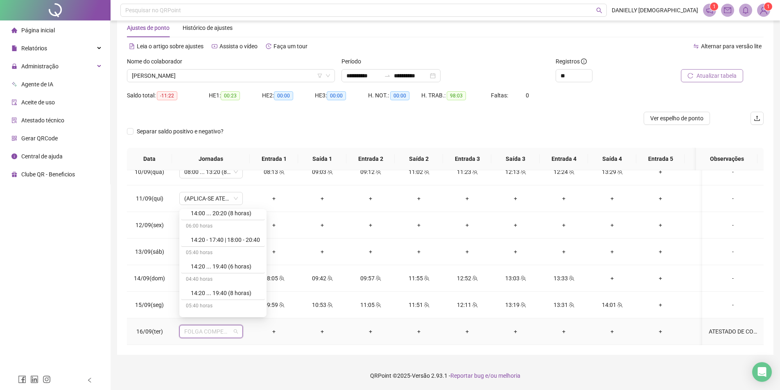
scroll to position [5164, 0]
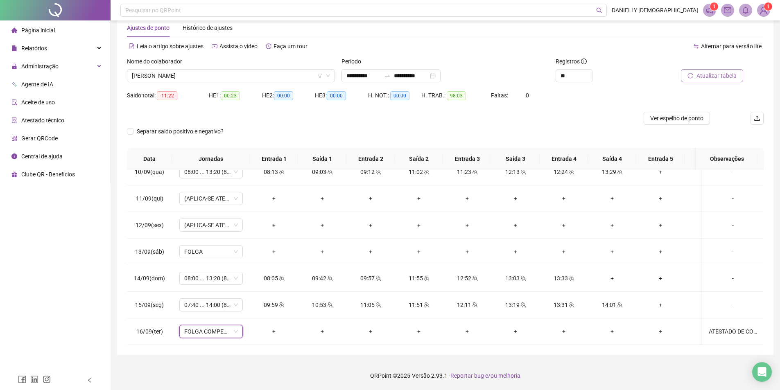
click at [227, 359] on div "**********" at bounding box center [445, 186] width 669 height 409
click at [745, 327] on div "ATESTADO DE COMPARECIMENTO E DECLARAÇÃO DE AUDIENCIA." at bounding box center [733, 331] width 48 height 9
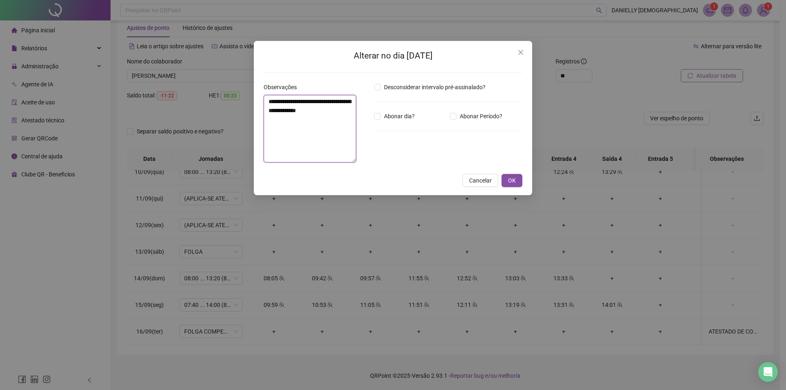
click at [348, 110] on textarea "**********" at bounding box center [310, 129] width 93 height 68
drag, startPoint x: 350, startPoint y: 114, endPoint x: 225, endPoint y: 99, distance: 125.8
click at [225, 99] on div "**********" at bounding box center [393, 195] width 786 height 390
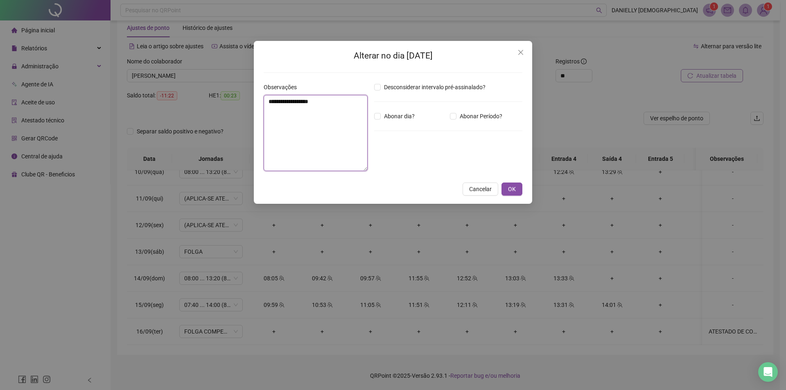
type textarea "**********"
click at [383, 121] on div "Desconsiderar intervalo pré-assinalado? Abonar dia? Abonar Período? Horas a abo…" at bounding box center [448, 130] width 155 height 95
click at [385, 115] on span "Abonar dia?" at bounding box center [399, 116] width 37 height 9
click at [510, 188] on span "OK" at bounding box center [512, 189] width 8 height 9
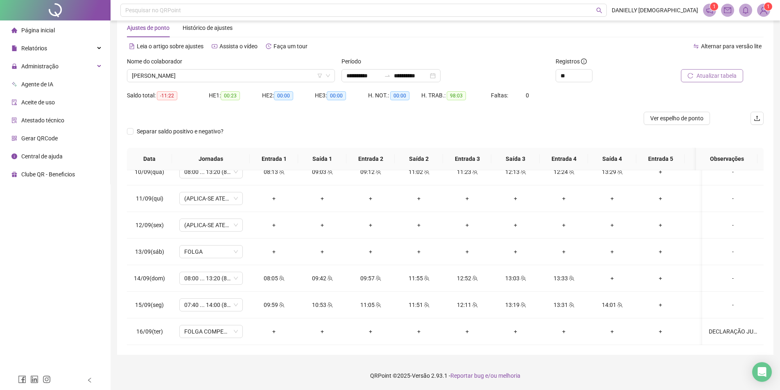
click at [707, 73] on span "Atualizar tabela" at bounding box center [716, 75] width 40 height 9
click at [154, 75] on span "LUANA MARTINS DOS SANTOS" at bounding box center [231, 76] width 198 height 12
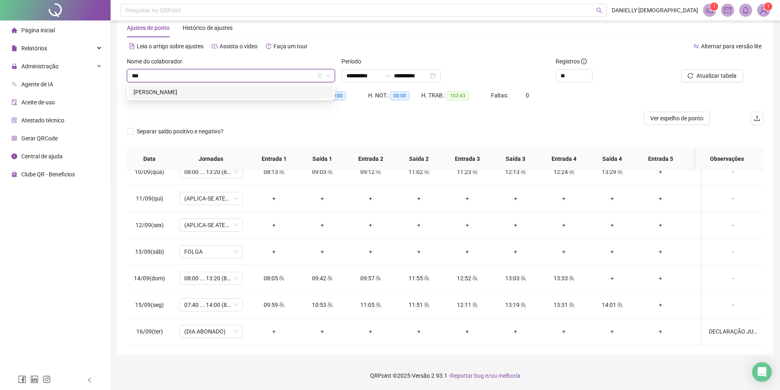
scroll to position [0, 0]
type input "*****"
click at [208, 96] on div "DANIELA MAGALHAES ARAUJO" at bounding box center [230, 92] width 195 height 9
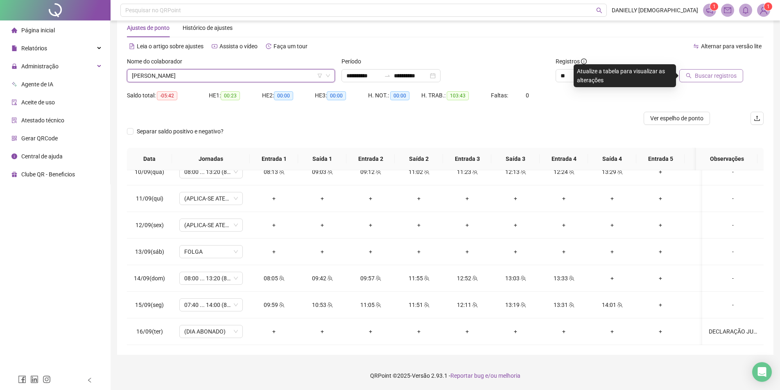
click at [697, 76] on span "Buscar registros" at bounding box center [716, 75] width 42 height 9
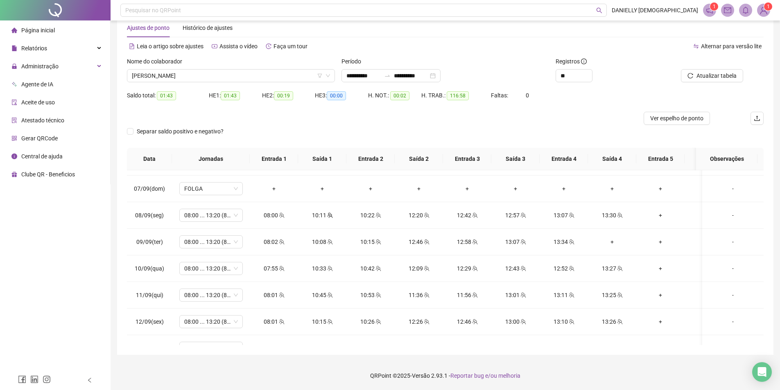
scroll to position [427, 0]
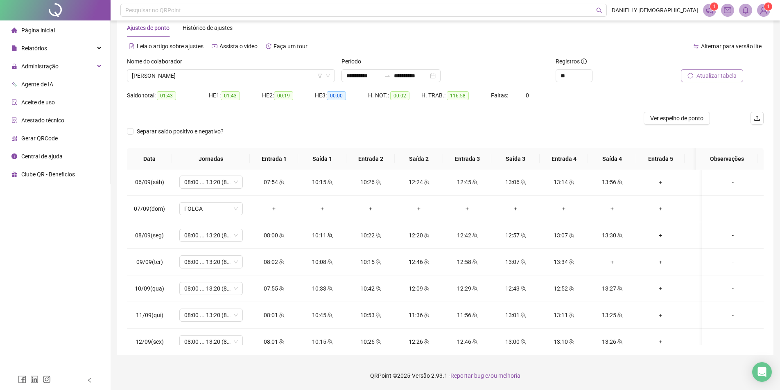
click at [703, 78] on span "Atualizar tabela" at bounding box center [716, 75] width 40 height 9
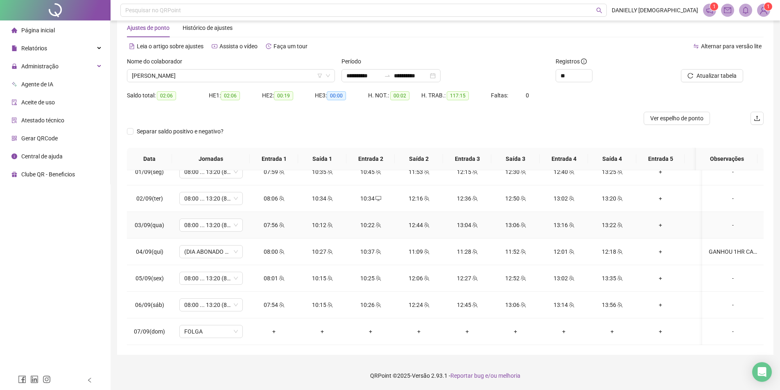
scroll to position [550, 0]
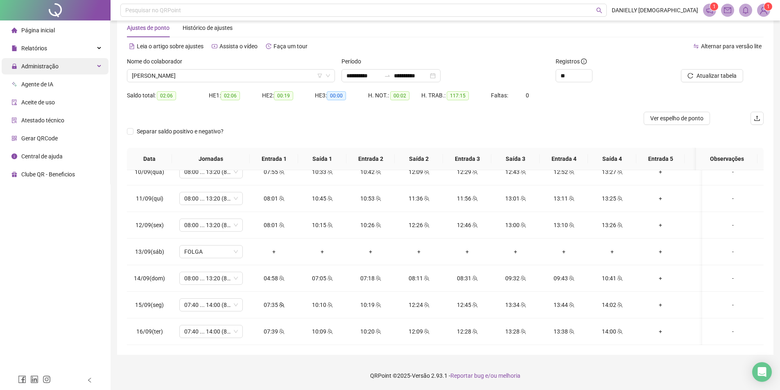
click at [63, 68] on div "Administração" at bounding box center [55, 66] width 107 height 16
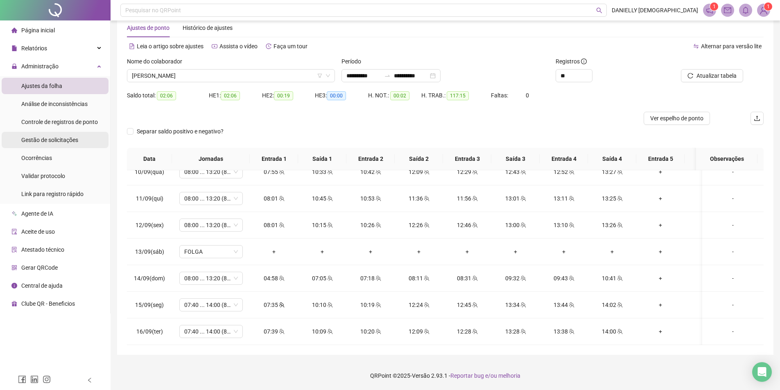
click at [50, 137] on span "Gestão de solicitações" at bounding box center [49, 140] width 57 height 7
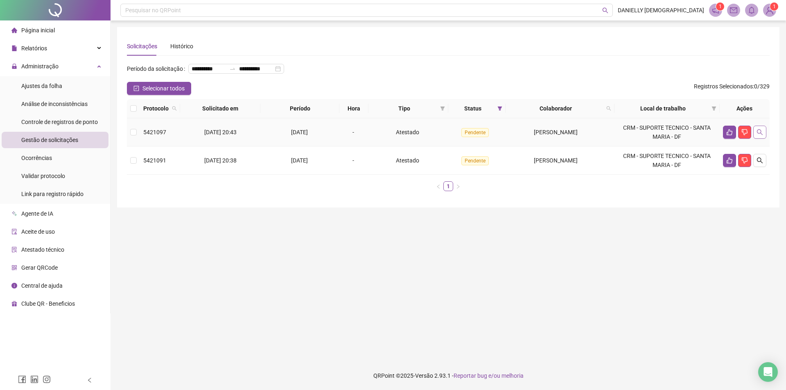
click at [757, 136] on icon "search" at bounding box center [760, 132] width 7 height 7
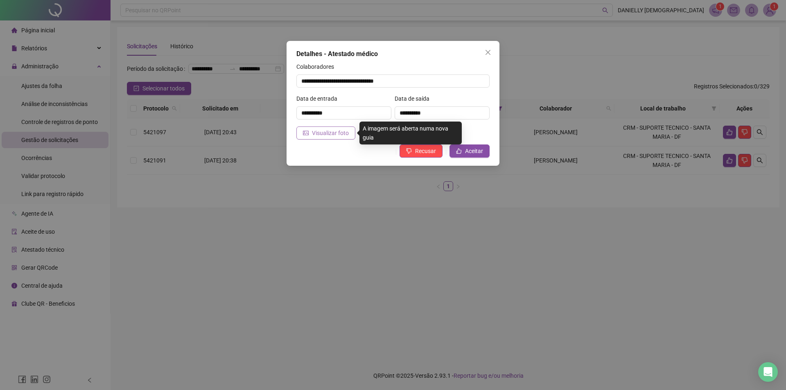
click at [309, 135] on button "Visualizar foto" at bounding box center [325, 133] width 59 height 13
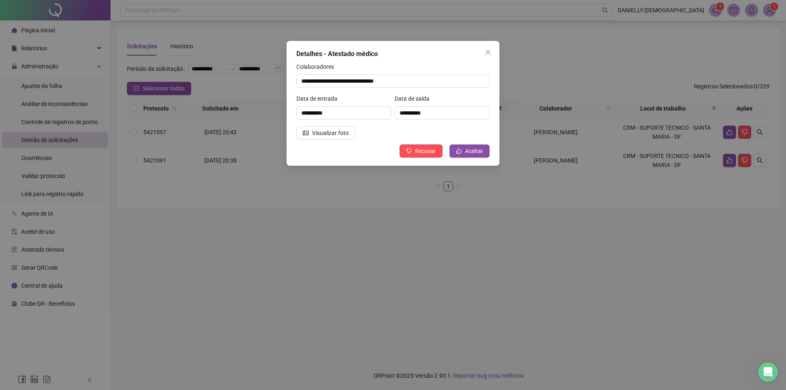
click at [576, 141] on div "**********" at bounding box center [393, 195] width 786 height 390
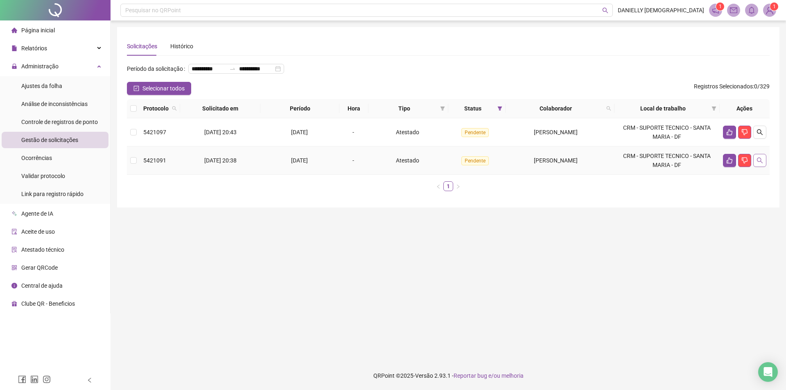
click at [764, 167] on button "button" at bounding box center [759, 160] width 13 height 13
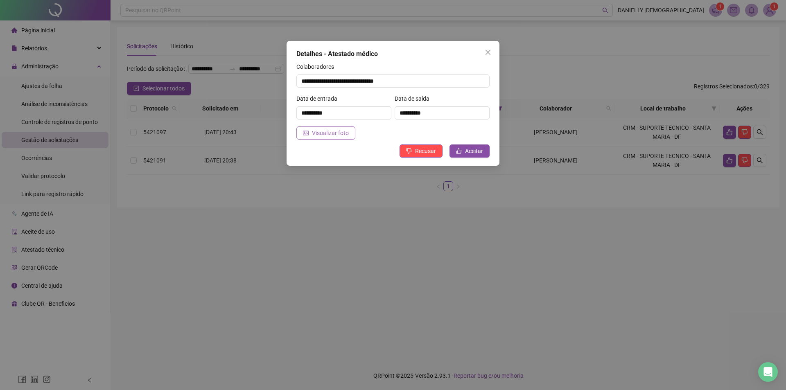
click at [324, 133] on span "Visualizar foto" at bounding box center [330, 133] width 37 height 9
click at [733, 159] on div "**********" at bounding box center [393, 195] width 786 height 390
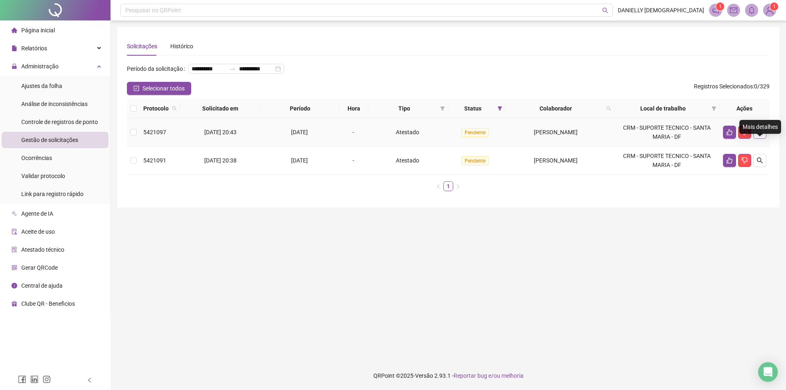
click at [759, 136] on icon "search" at bounding box center [760, 132] width 7 height 7
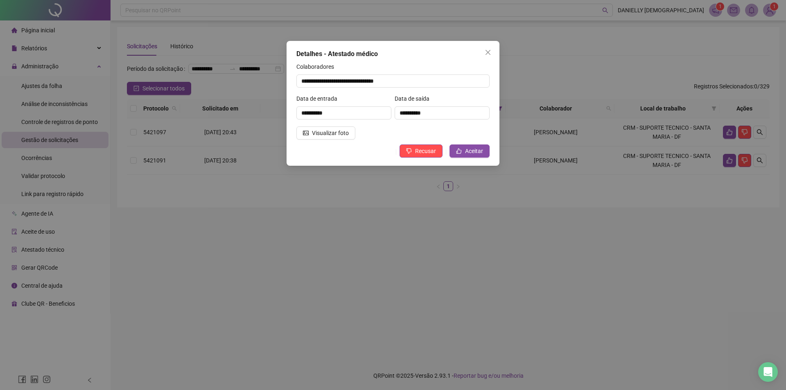
drag, startPoint x: 601, startPoint y: 186, endPoint x: 705, endPoint y: 142, distance: 113.2
click at [603, 185] on div "**********" at bounding box center [393, 195] width 786 height 390
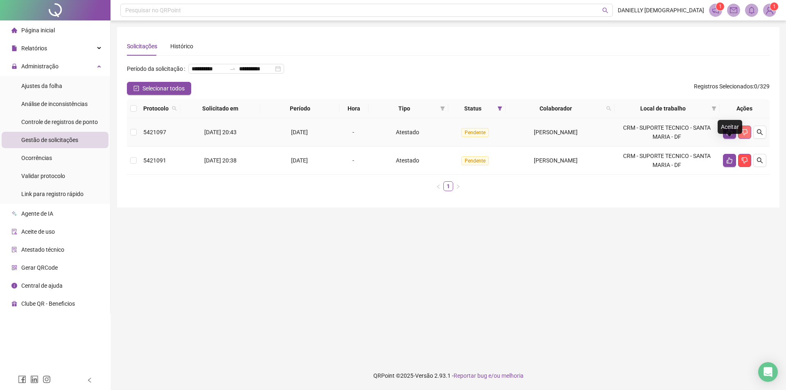
click at [743, 136] on icon "dislike" at bounding box center [744, 132] width 7 height 7
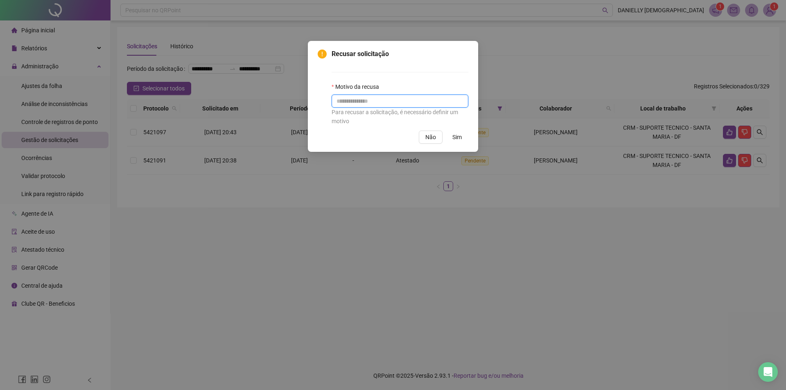
click at [358, 98] on input "text" at bounding box center [400, 101] width 137 height 13
type input "*"
type input "*********"
click at [456, 138] on span "Sim" at bounding box center [456, 137] width 9 height 9
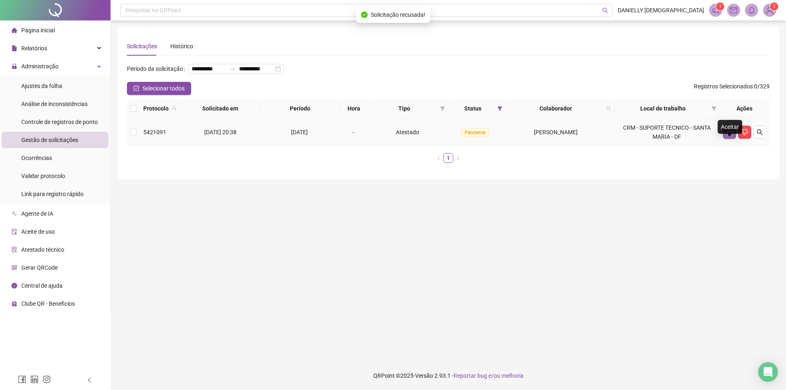
click at [730, 136] on icon "like" at bounding box center [729, 132] width 7 height 7
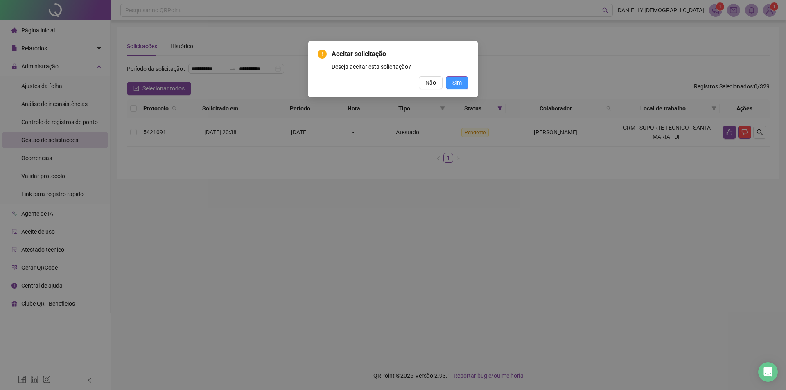
click at [452, 82] on button "Sim" at bounding box center [457, 82] width 23 height 13
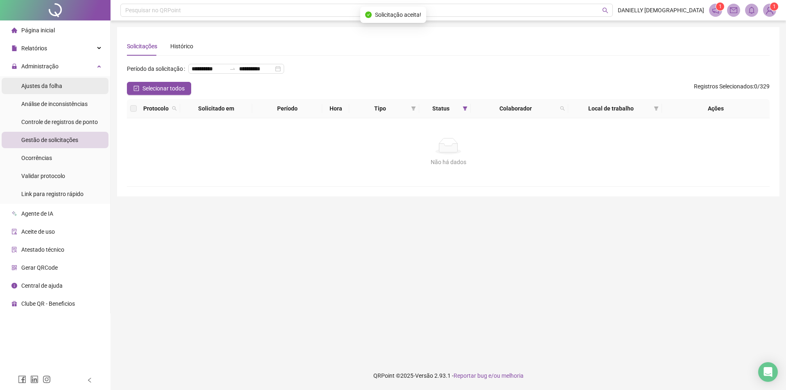
click at [42, 85] on span "Ajustes da folha" at bounding box center [41, 86] width 41 height 7
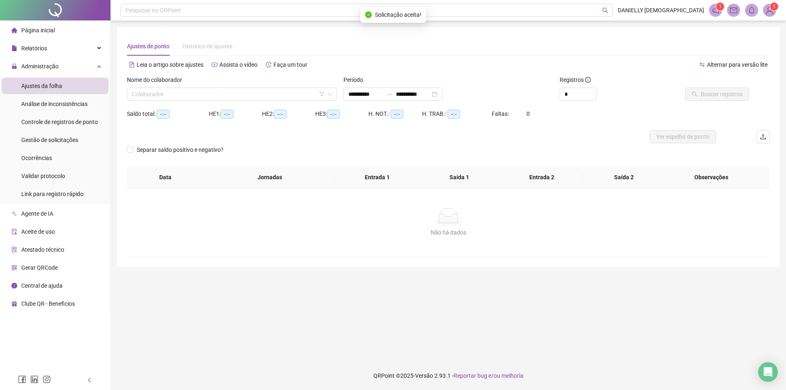
type input "**********"
click at [165, 92] on input "search" at bounding box center [228, 94] width 193 height 12
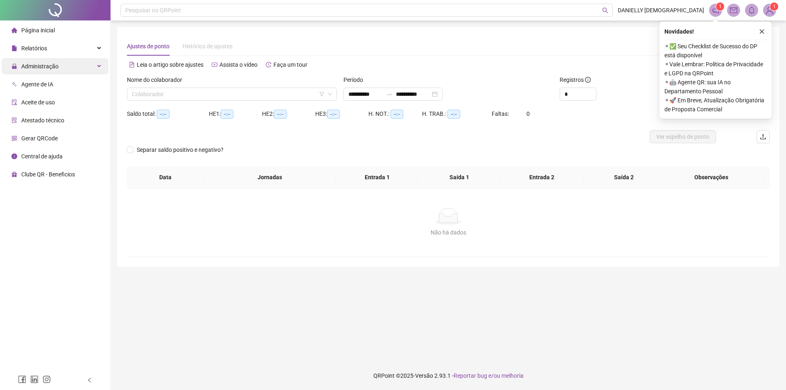
click at [56, 59] on span "Administração" at bounding box center [34, 66] width 47 height 16
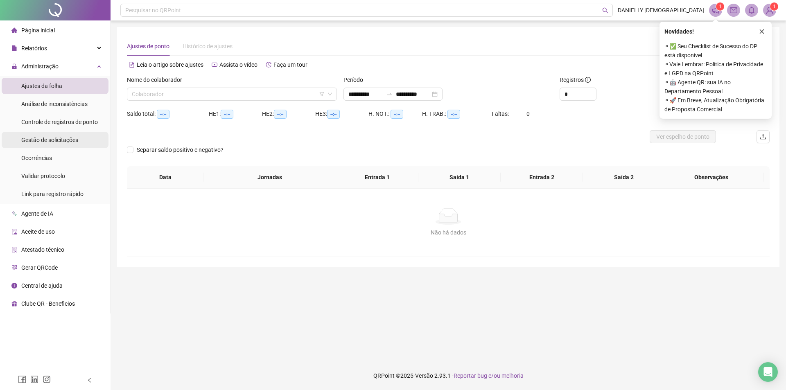
click at [54, 140] on span "Gestão de solicitações" at bounding box center [49, 140] width 57 height 7
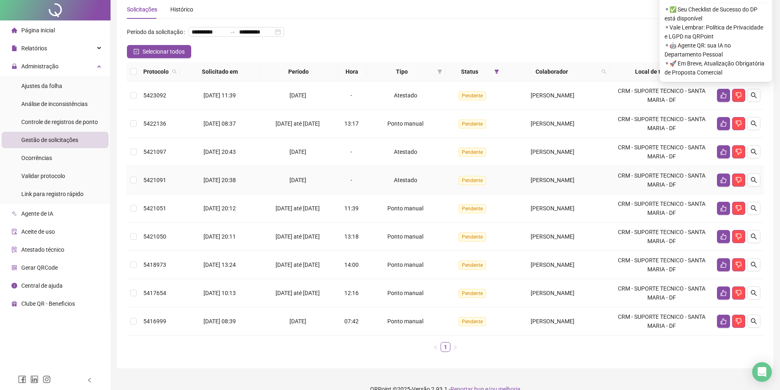
scroll to position [63, 0]
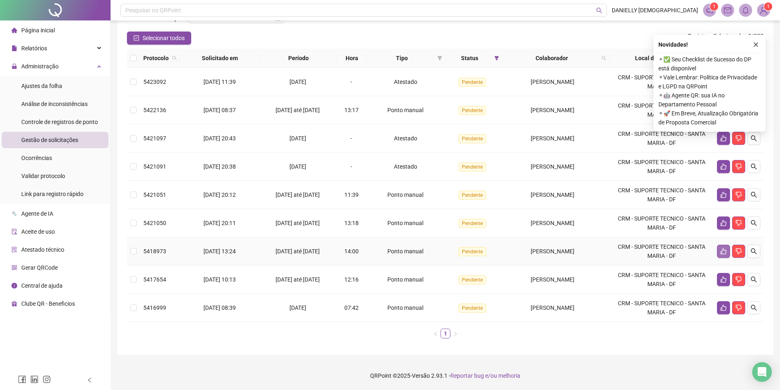
click at [722, 251] on icon "like" at bounding box center [724, 252] width 6 height 6
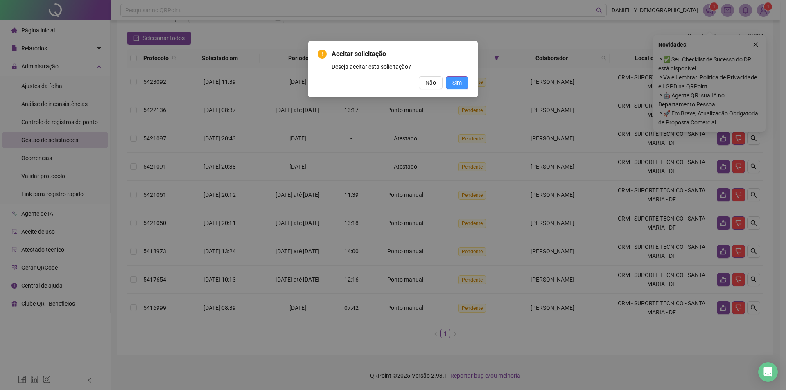
click at [460, 85] on span "Sim" at bounding box center [456, 82] width 9 height 9
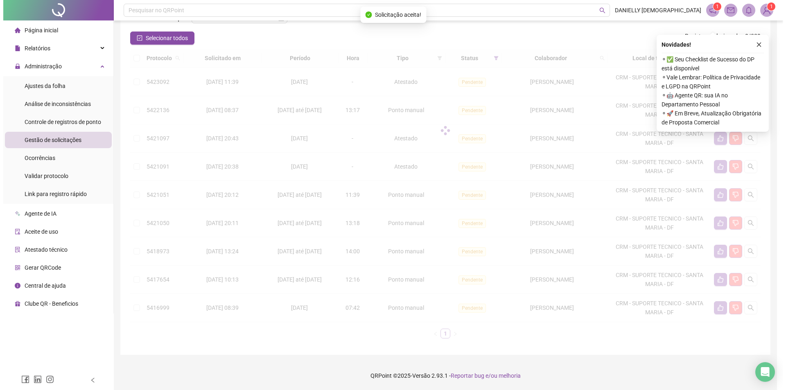
scroll to position [35, 0]
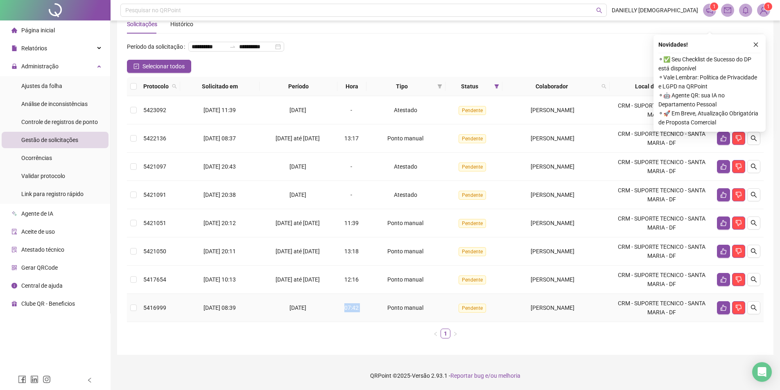
drag, startPoint x: 341, startPoint y: 307, endPoint x: 361, endPoint y: 309, distance: 20.2
click at [361, 309] on td "07:42" at bounding box center [351, 308] width 29 height 28
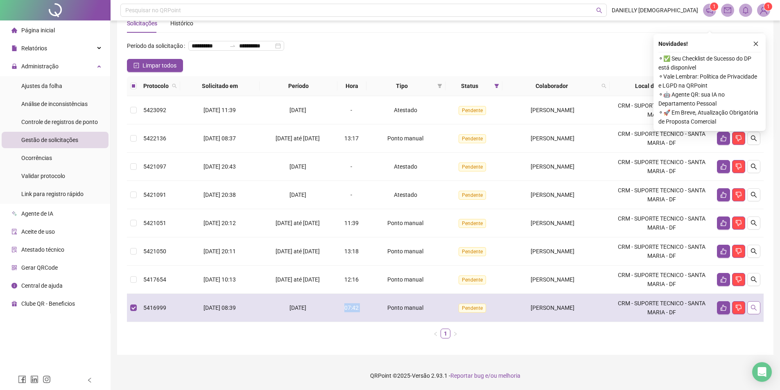
click at [750, 310] on icon "search" at bounding box center [753, 308] width 7 height 7
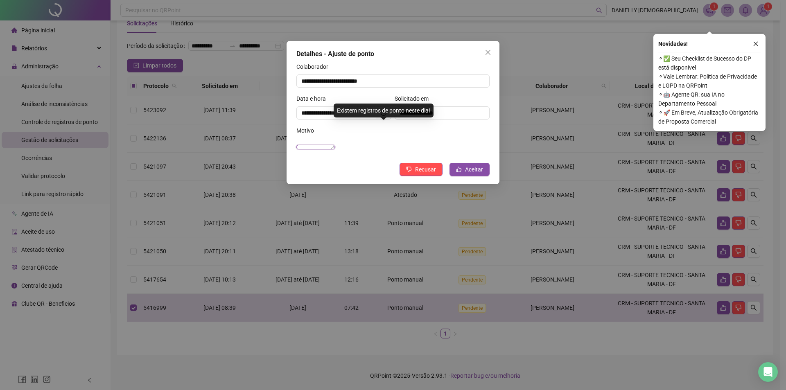
drag, startPoint x: 303, startPoint y: 147, endPoint x: 377, endPoint y: 151, distance: 74.2
click at [335, 149] on textarea "**********" at bounding box center [315, 147] width 38 height 5
click at [338, 158] on div "**********" at bounding box center [393, 142] width 197 height 32
click at [518, 227] on div "**********" at bounding box center [393, 195] width 786 height 390
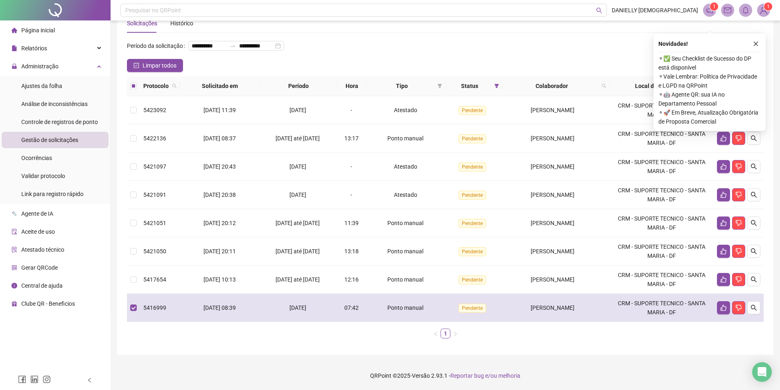
drag, startPoint x: 228, startPoint y: 309, endPoint x: 248, endPoint y: 309, distance: 19.2
click at [248, 309] on td "[DATE] 08:39" at bounding box center [219, 308] width 79 height 28
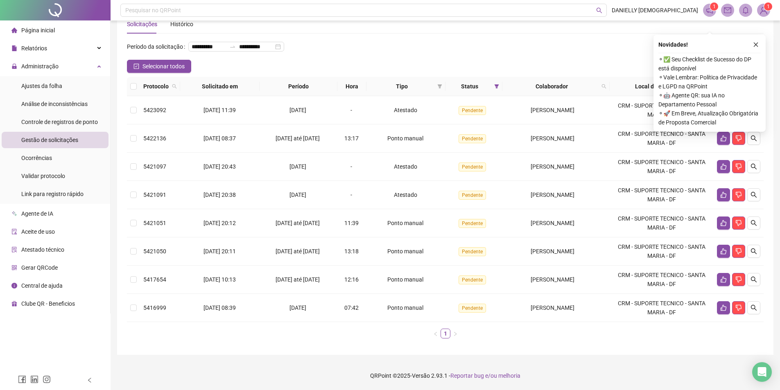
click at [288, 332] on ul "1" at bounding box center [445, 334] width 637 height 10
drag, startPoint x: 343, startPoint y: 310, endPoint x: 368, endPoint y: 309, distance: 25.0
click at [363, 309] on td "07:42" at bounding box center [351, 308] width 29 height 28
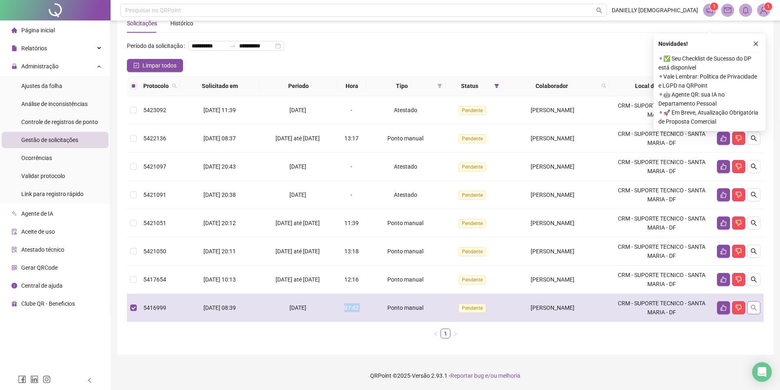
click at [753, 306] on icon "search" at bounding box center [754, 308] width 6 height 6
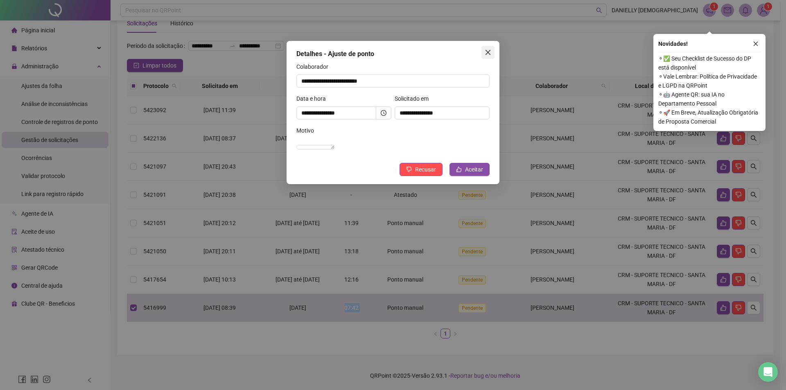
click at [486, 53] on icon "close" at bounding box center [488, 52] width 7 height 7
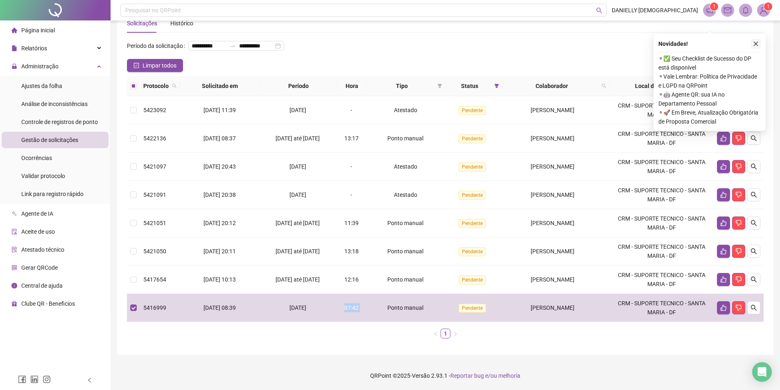
click at [755, 41] on icon "close" at bounding box center [756, 44] width 6 height 6
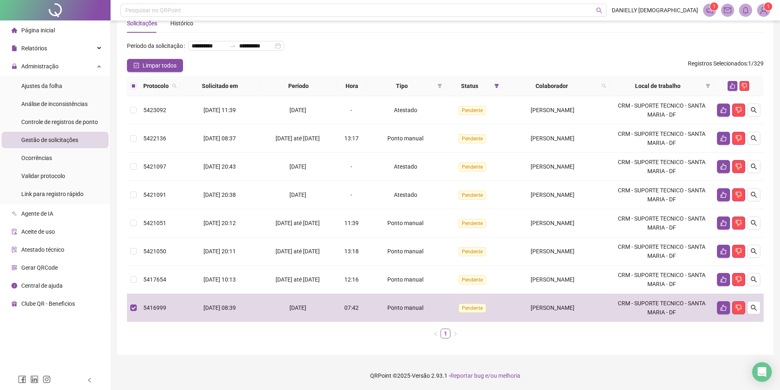
click at [540, 334] on ul "1" at bounding box center [445, 334] width 637 height 10
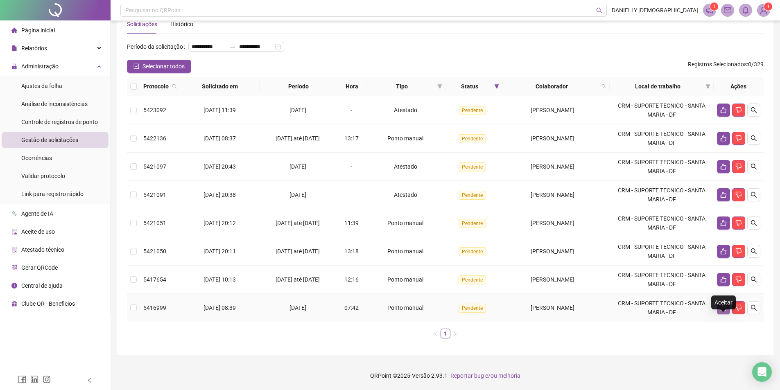
click at [721, 305] on icon "like" at bounding box center [723, 308] width 7 height 7
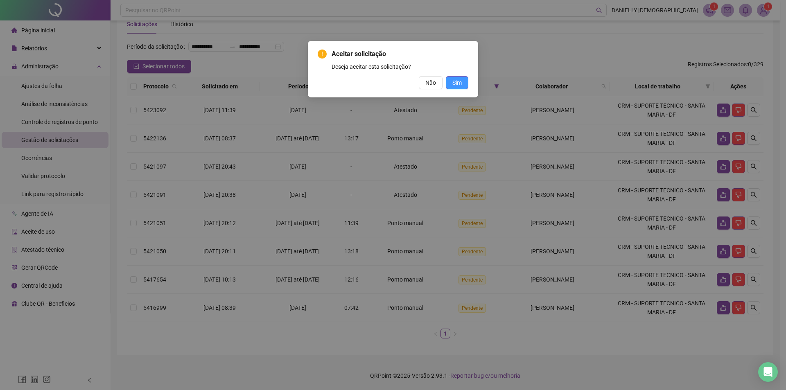
click at [453, 84] on span "Sim" at bounding box center [456, 82] width 9 height 9
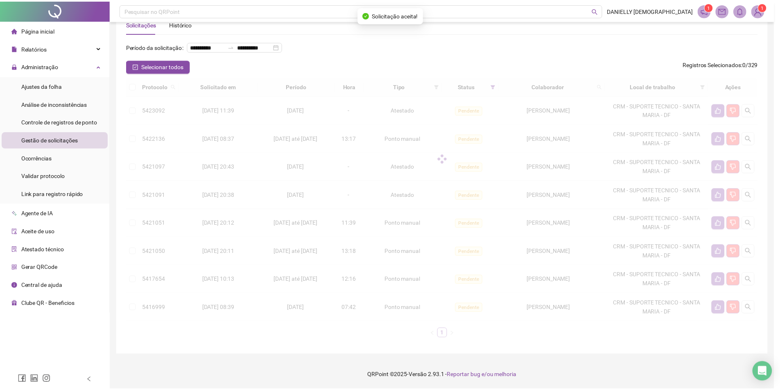
scroll to position [7, 0]
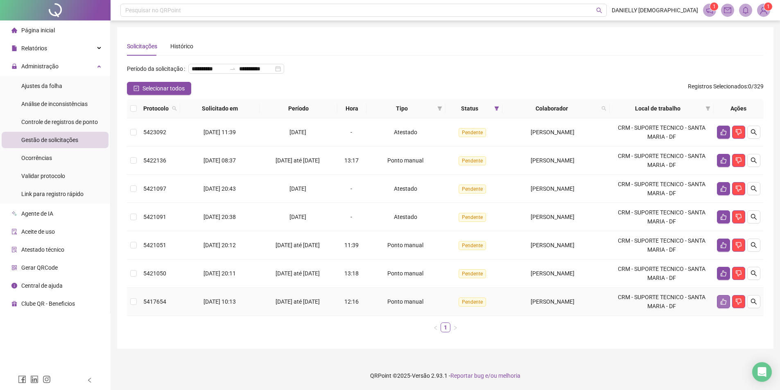
click at [726, 305] on icon "like" at bounding box center [723, 301] width 7 height 7
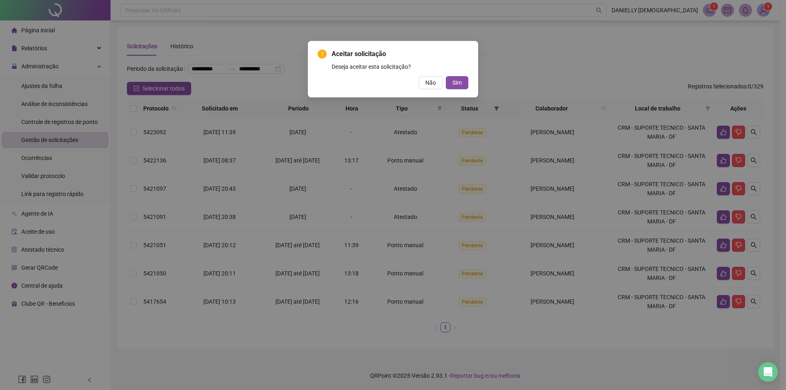
click at [444, 82] on div "Não Sim" at bounding box center [393, 82] width 151 height 13
click at [451, 82] on button "Sim" at bounding box center [457, 82] width 23 height 13
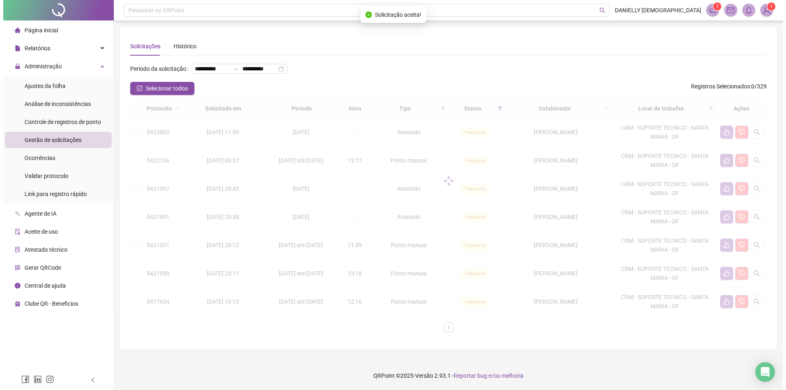
scroll to position [0, 0]
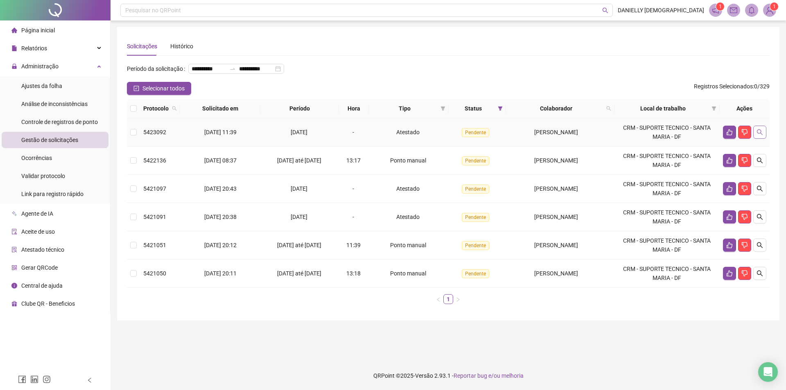
click at [758, 136] on icon "search" at bounding box center [760, 132] width 7 height 7
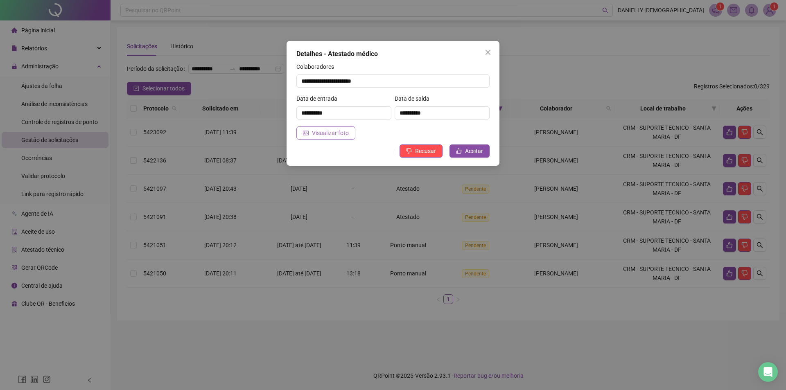
click at [335, 131] on span "Visualizar foto" at bounding box center [330, 133] width 37 height 9
click at [581, 179] on div "**********" at bounding box center [393, 195] width 786 height 390
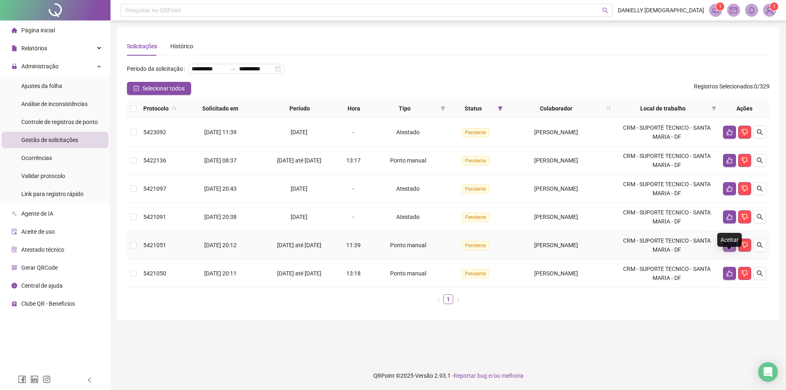
click at [728, 252] on button "button" at bounding box center [729, 245] width 13 height 13
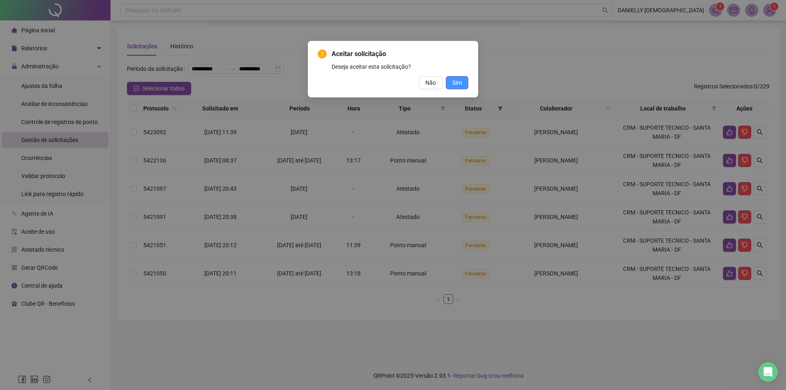
click at [454, 84] on span "Sim" at bounding box center [456, 82] width 9 height 9
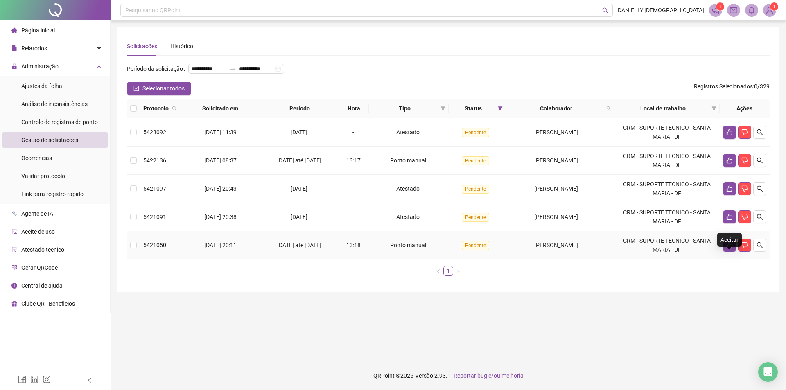
click at [726, 249] on icon "like" at bounding box center [729, 245] width 7 height 7
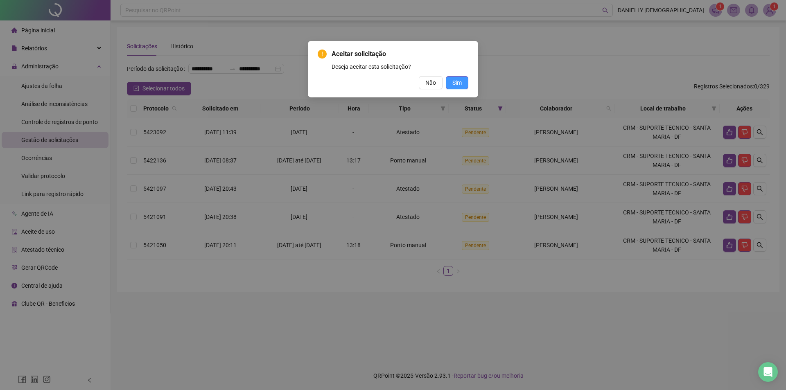
click at [448, 81] on button "Sim" at bounding box center [457, 82] width 23 height 13
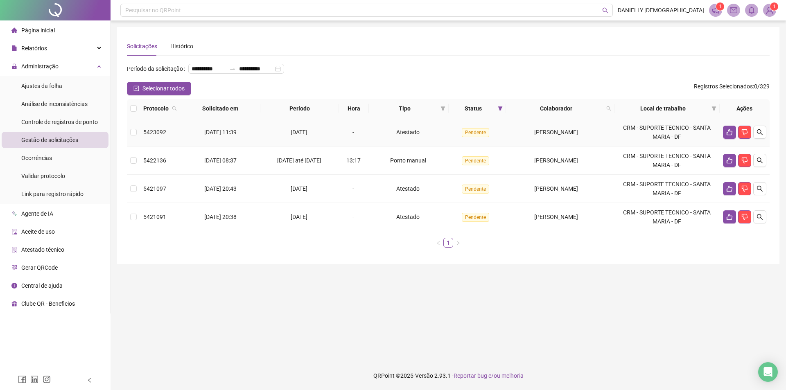
click at [756, 147] on td at bounding box center [745, 132] width 50 height 28
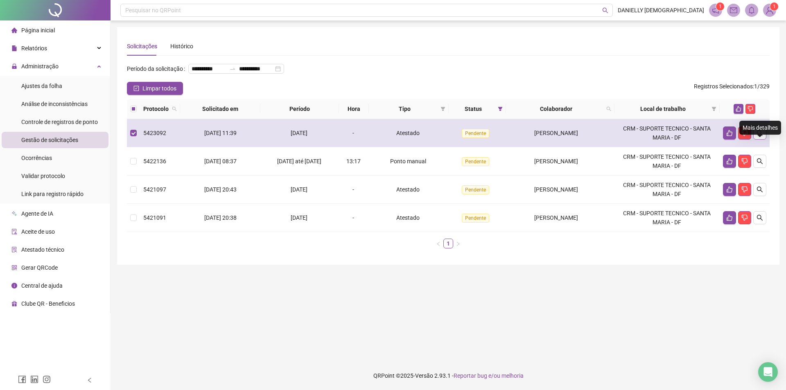
click at [762, 136] on icon "search" at bounding box center [760, 133] width 7 height 7
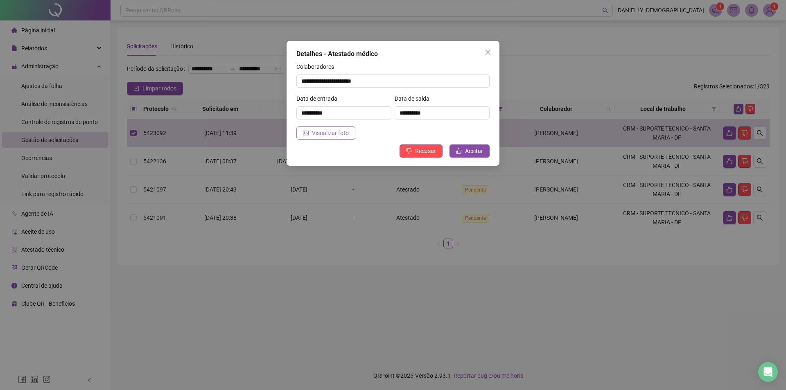
click at [325, 131] on span "Visualizar foto" at bounding box center [330, 133] width 37 height 9
click at [649, 106] on div "**********" at bounding box center [393, 195] width 786 height 390
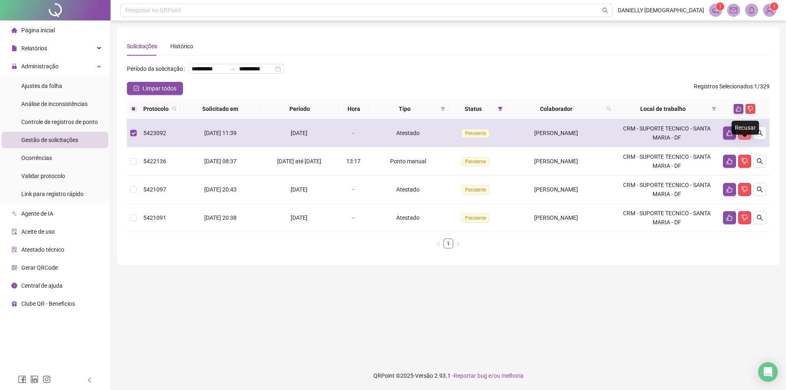
click at [743, 136] on icon "dislike" at bounding box center [744, 133] width 7 height 7
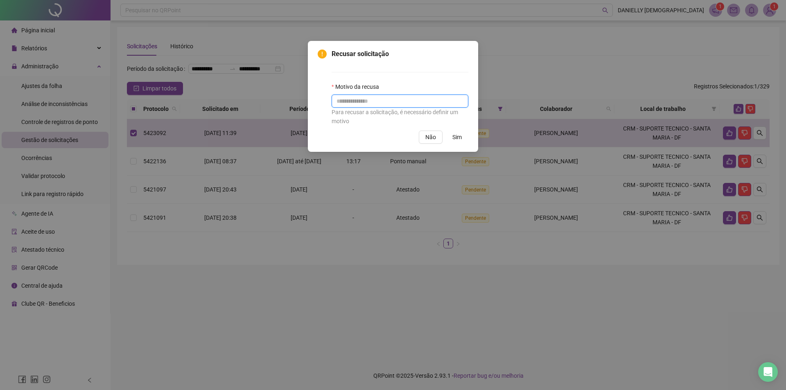
click at [397, 102] on input "text" at bounding box center [400, 101] width 137 height 13
type input "********"
click at [454, 139] on span "Sim" at bounding box center [456, 137] width 9 height 9
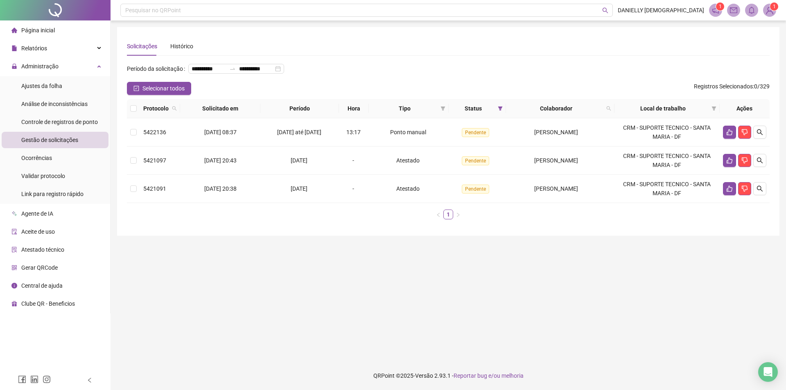
click at [322, 46] on div "Solicitações Histórico" at bounding box center [448, 46] width 643 height 19
click at [727, 136] on icon "like" at bounding box center [730, 132] width 6 height 6
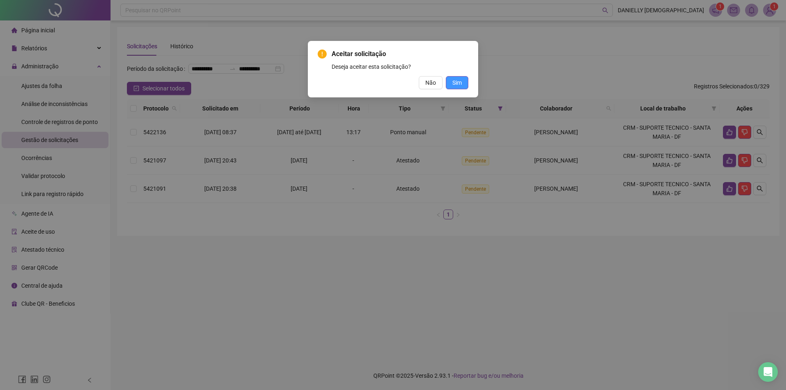
click at [467, 84] on button "Sim" at bounding box center [457, 82] width 23 height 13
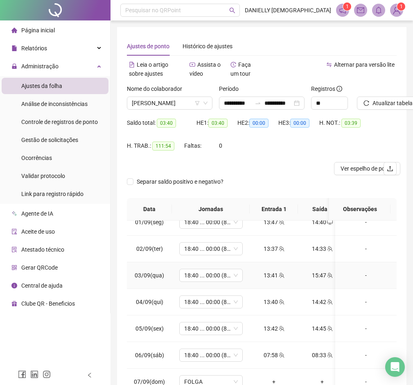
scroll to position [550, 0]
